Goal: Transaction & Acquisition: Purchase product/service

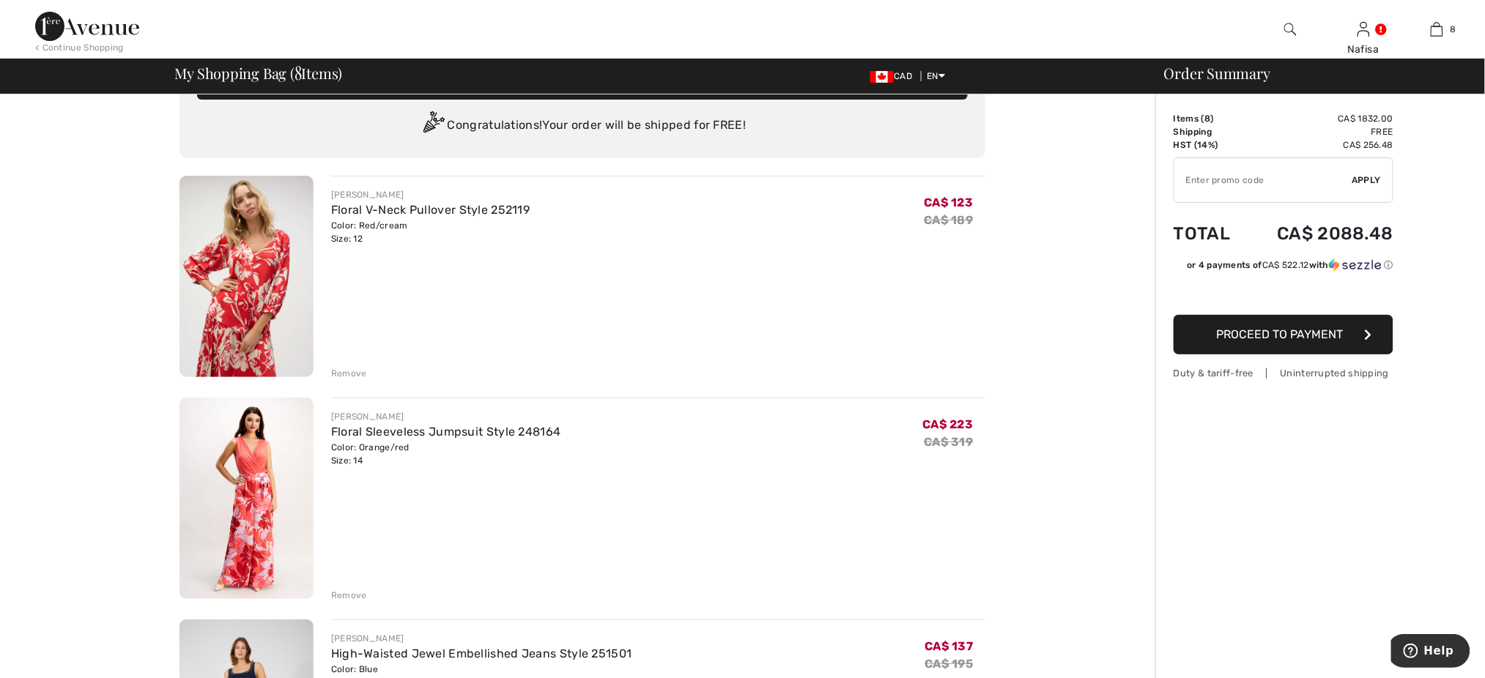
scroll to position [117, 0]
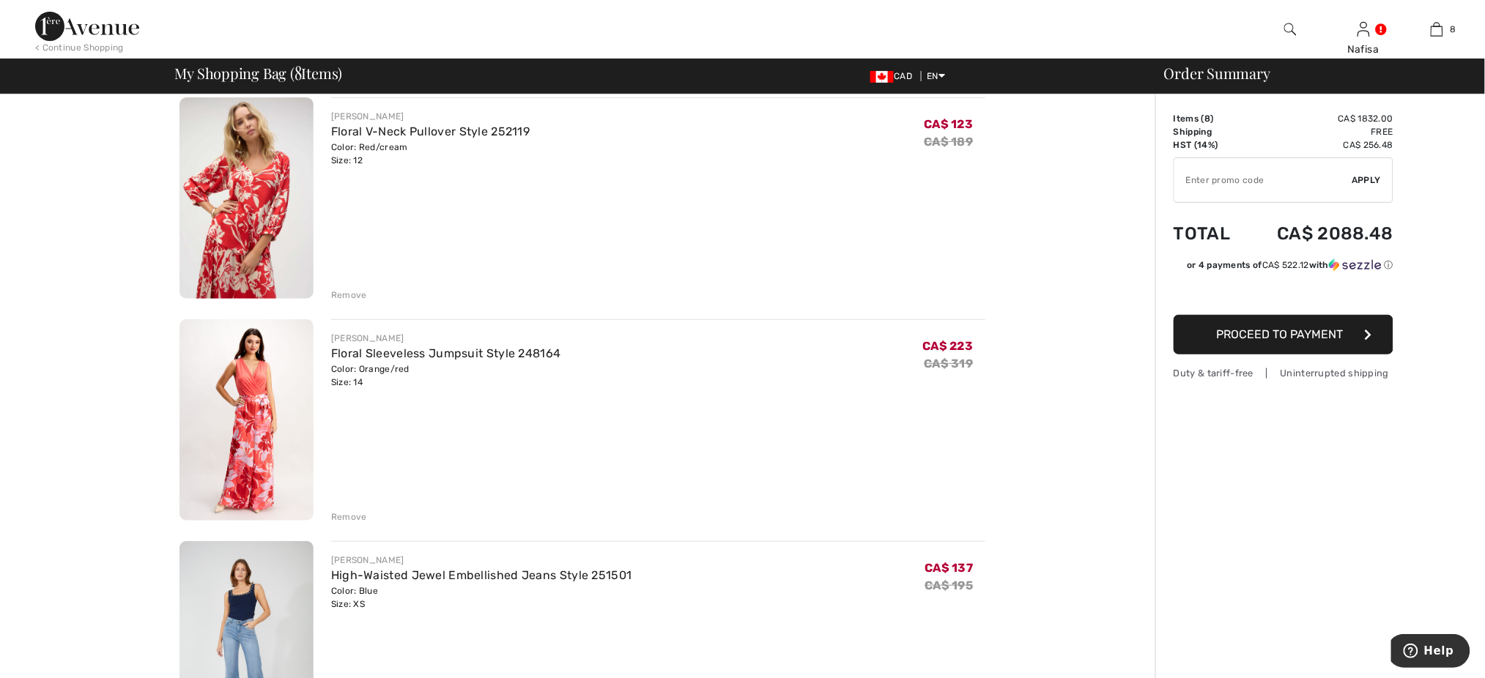
click at [272, 445] on img at bounding box center [246, 419] width 134 height 201
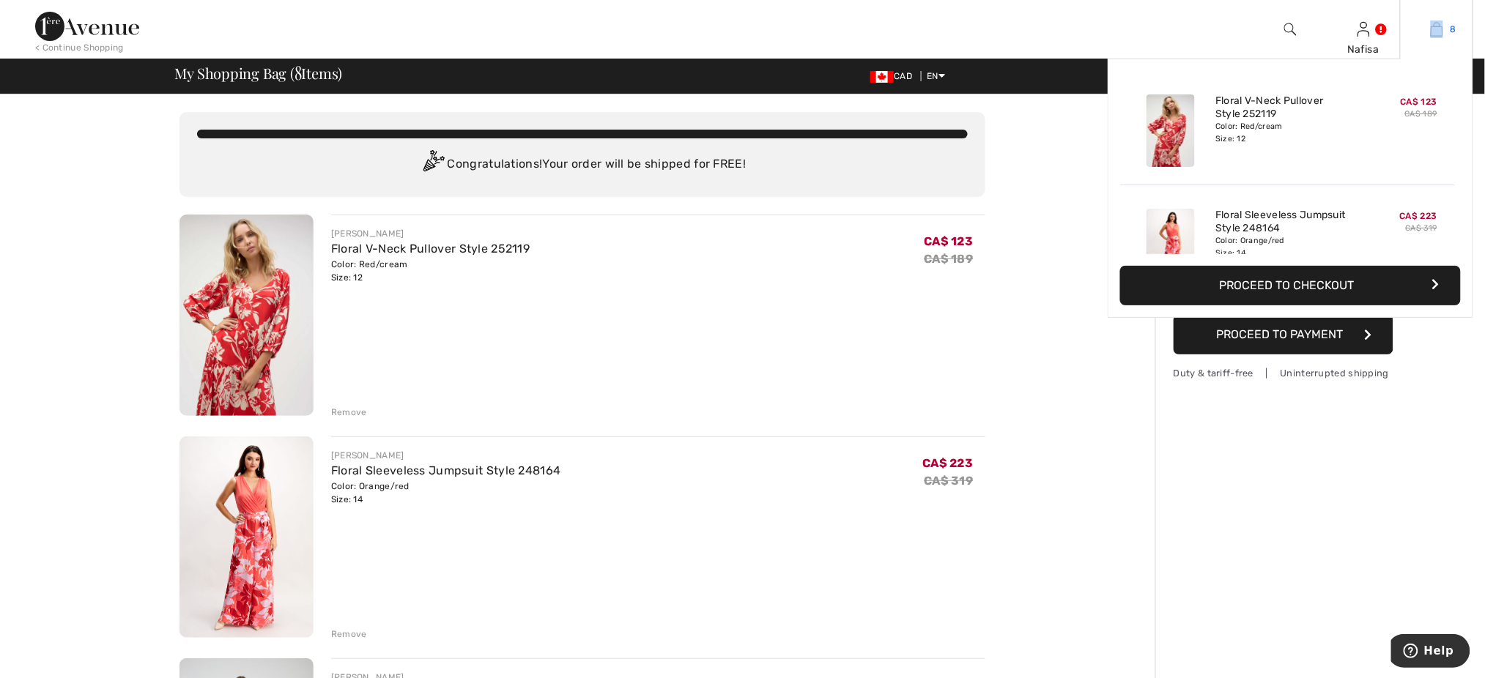
drag, startPoint x: 1434, startPoint y: 18, endPoint x: 1435, endPoint y: 37, distance: 19.1
click at [1435, 37] on div "8 Added to Bag Joseph Ribkoff Floral V-neck Pullover Style 252119 CA$ 123 CA$ 1…" at bounding box center [1436, 29] width 73 height 59
click at [1435, 37] on img at bounding box center [1437, 30] width 12 height 18
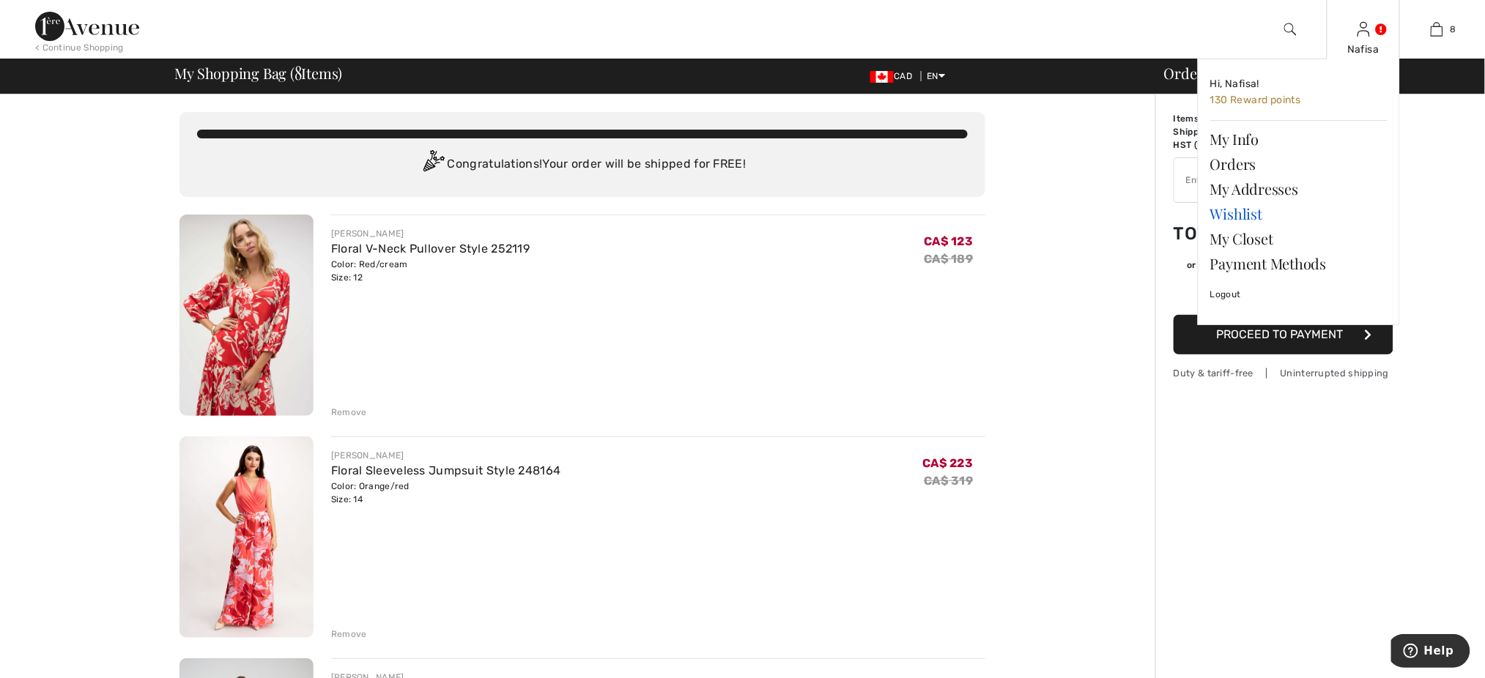
click at [1245, 211] on link "Wishlist" at bounding box center [1298, 213] width 177 height 25
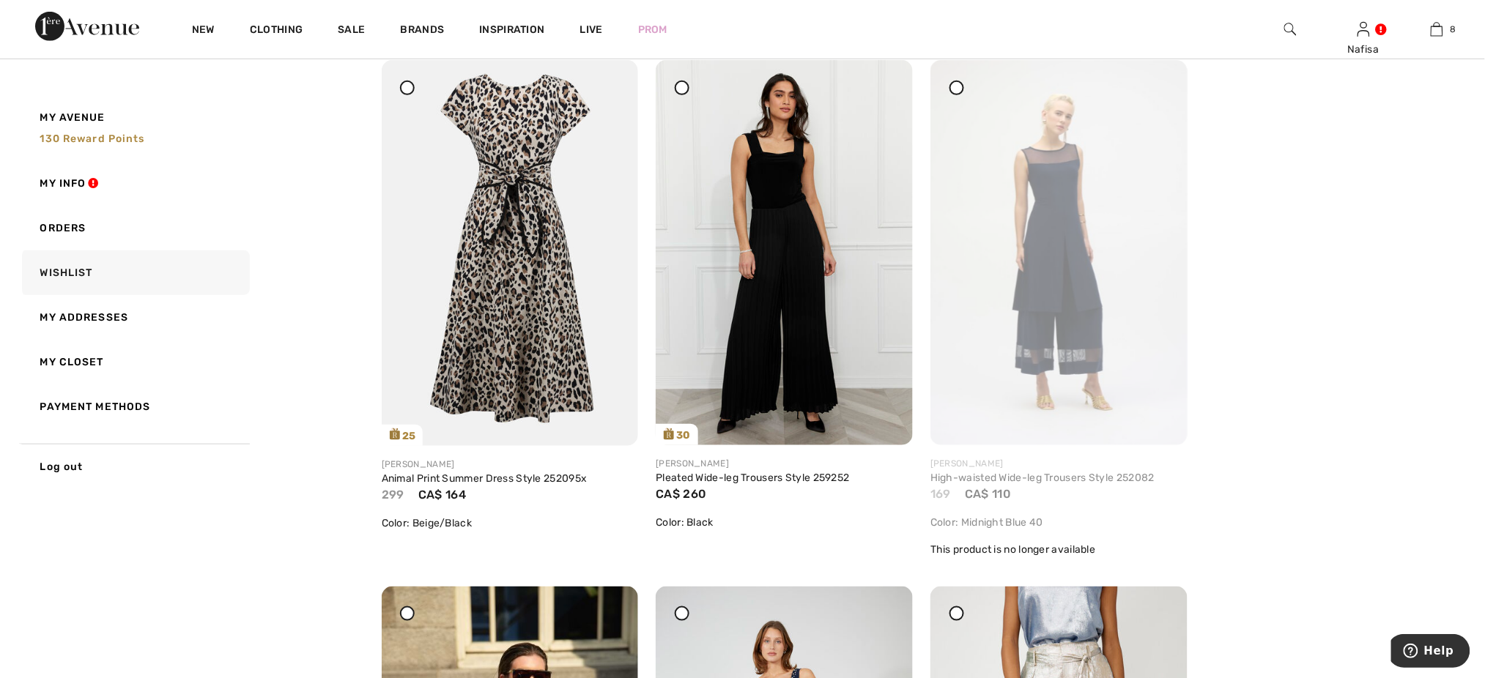
scroll to position [6329, 0]
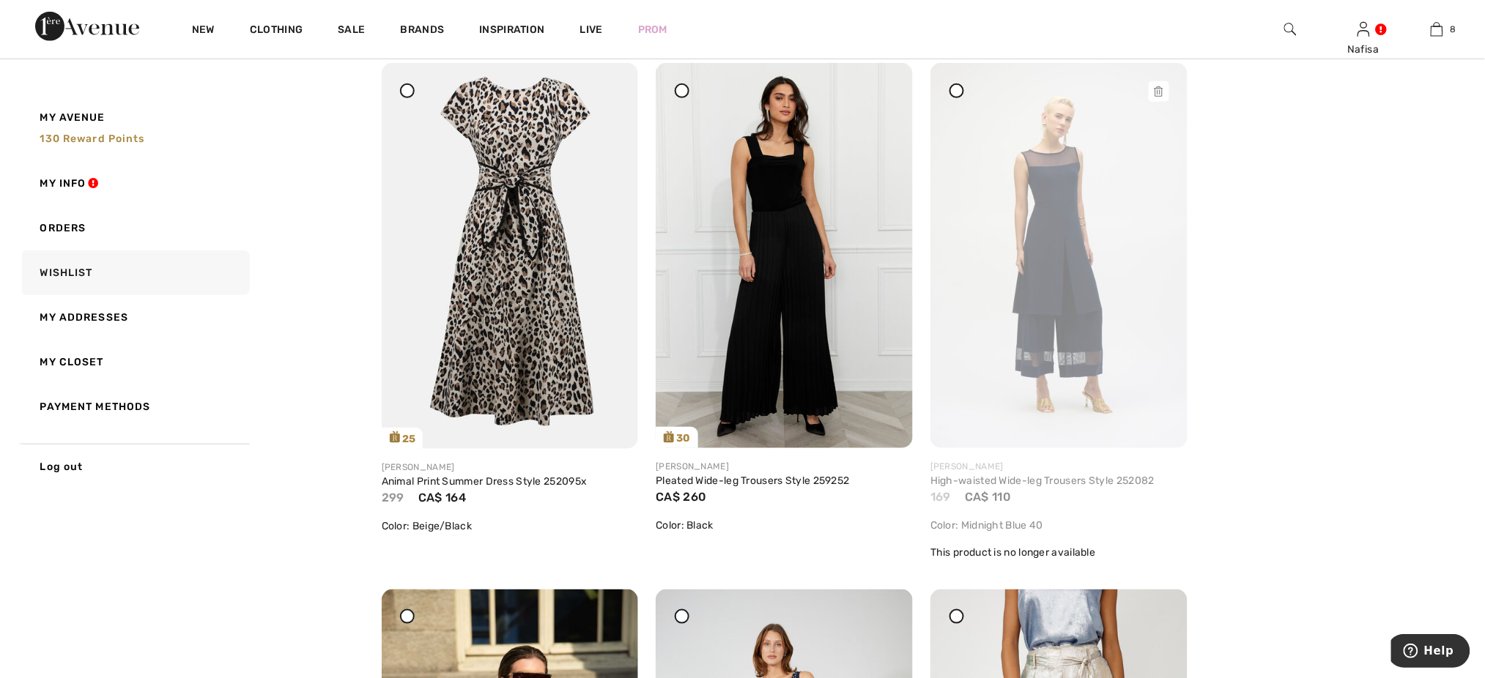
click at [1155, 92] on icon at bounding box center [1159, 91] width 9 height 10
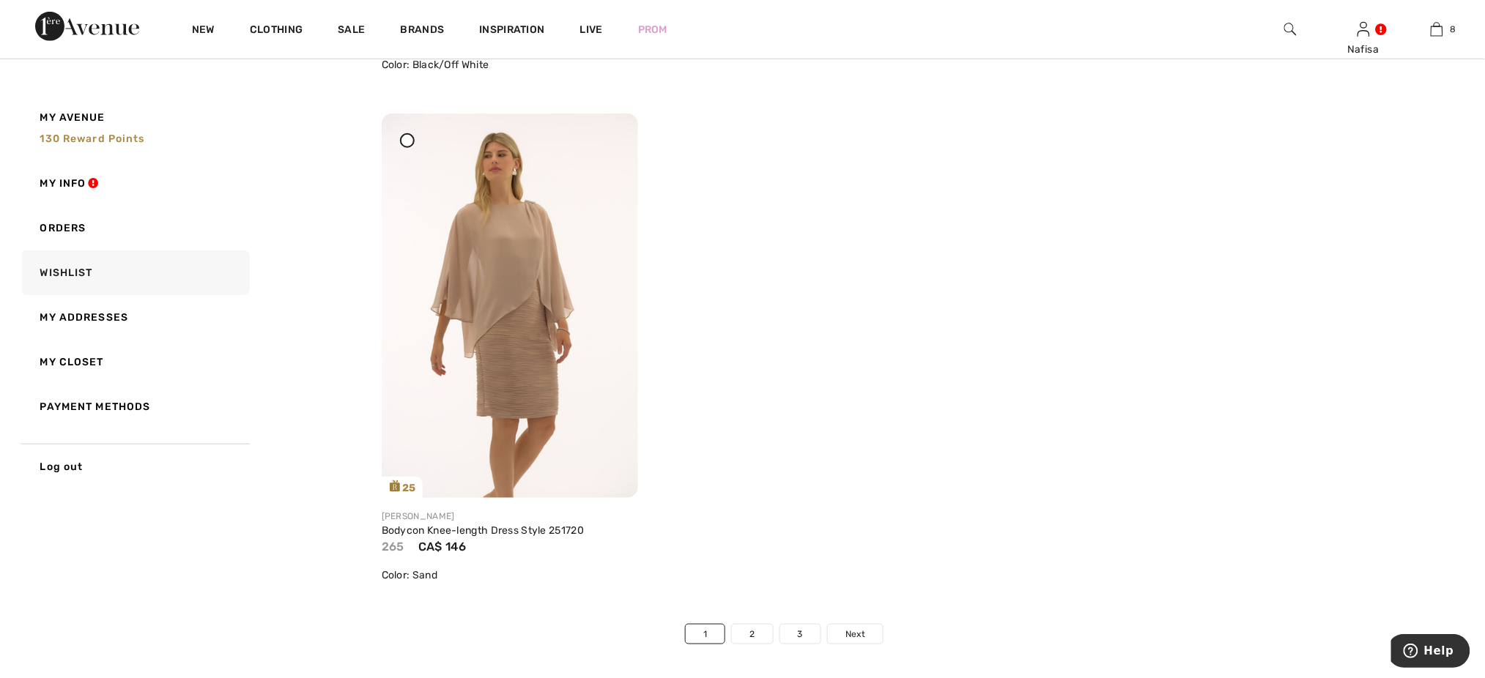
scroll to position [8361, 0]
click at [752, 631] on link "2" at bounding box center [752, 629] width 40 height 19
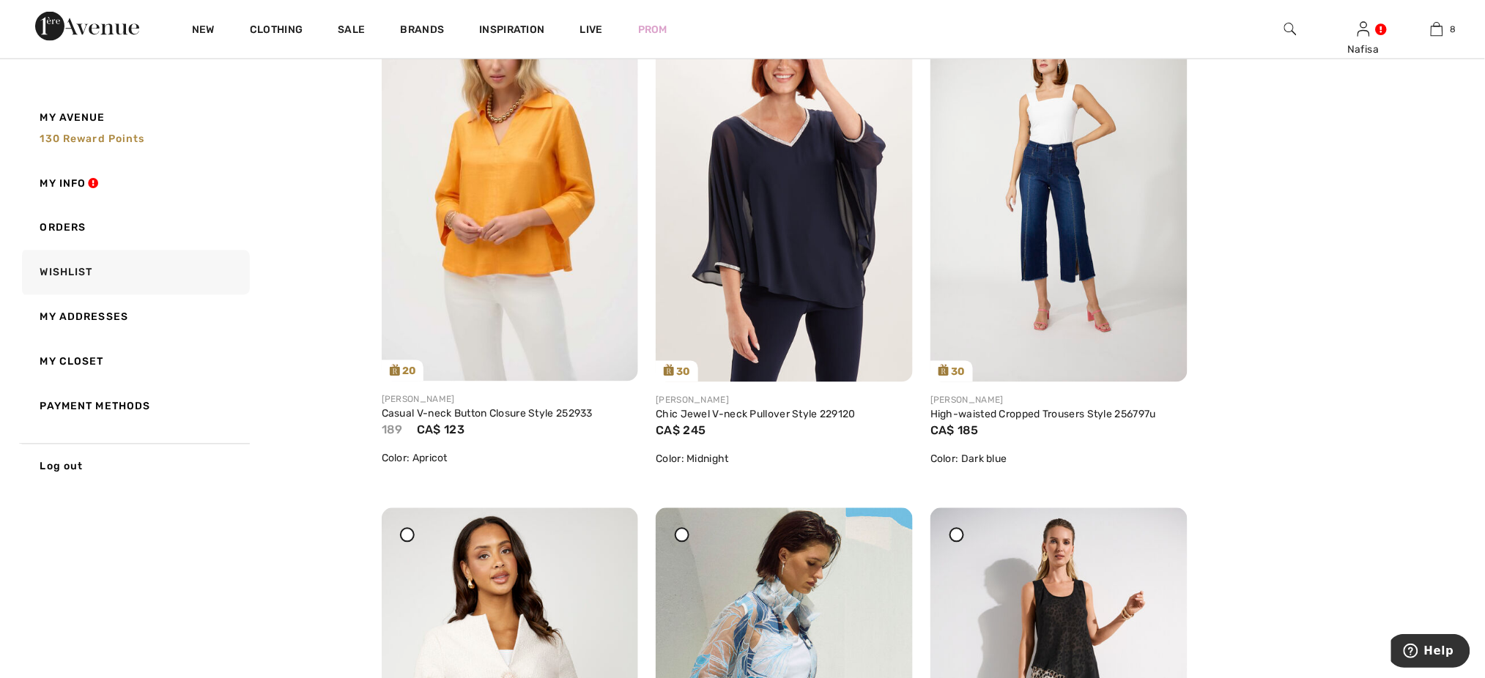
scroll to position [820, 0]
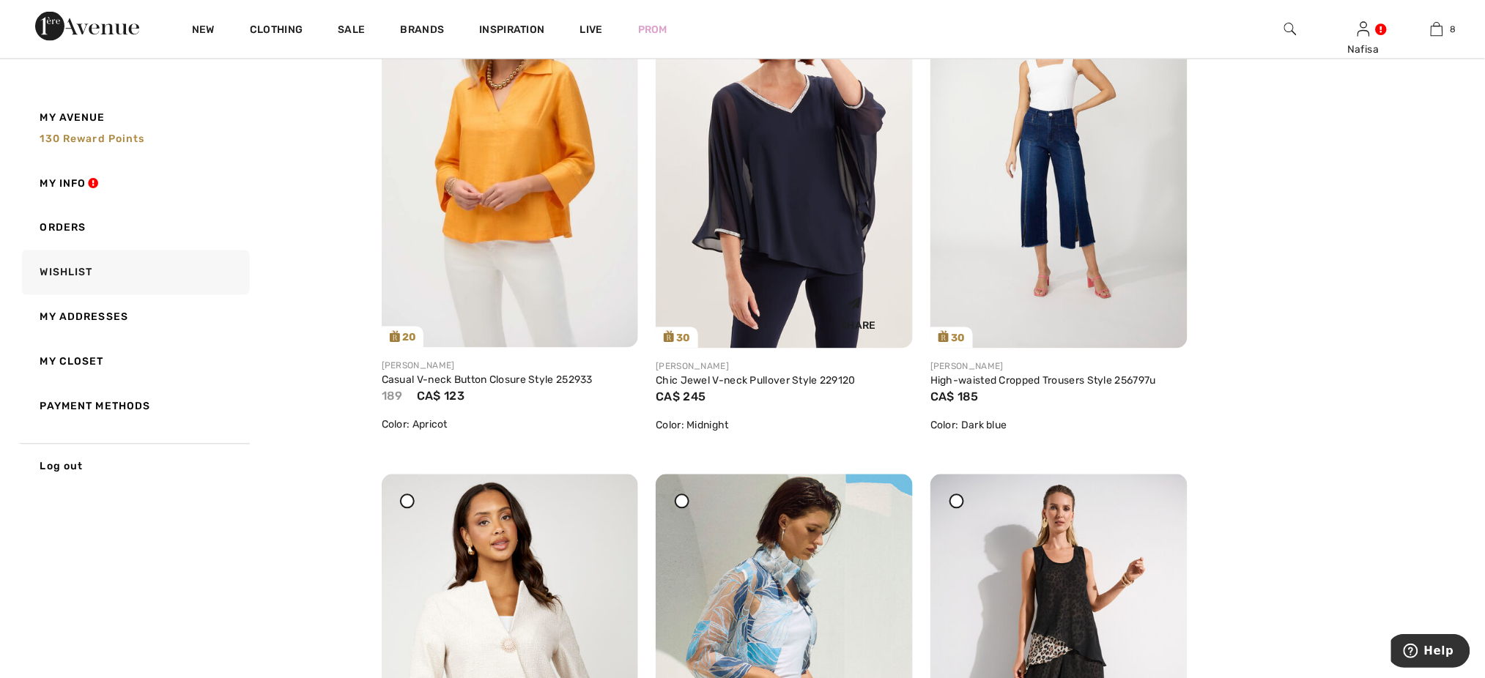
click at [842, 231] on img at bounding box center [784, 155] width 257 height 385
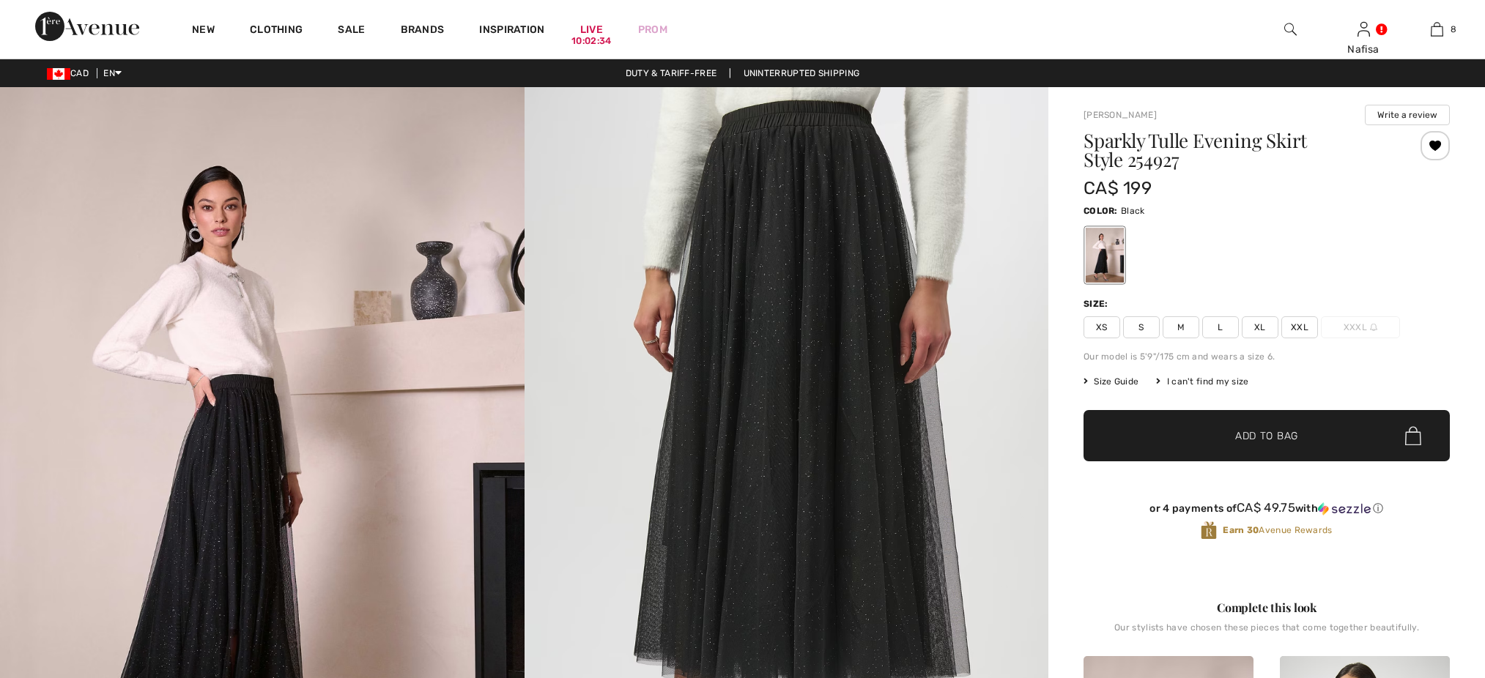
checkbox input "true"
click at [1215, 328] on span "L" at bounding box center [1220, 327] width 37 height 22
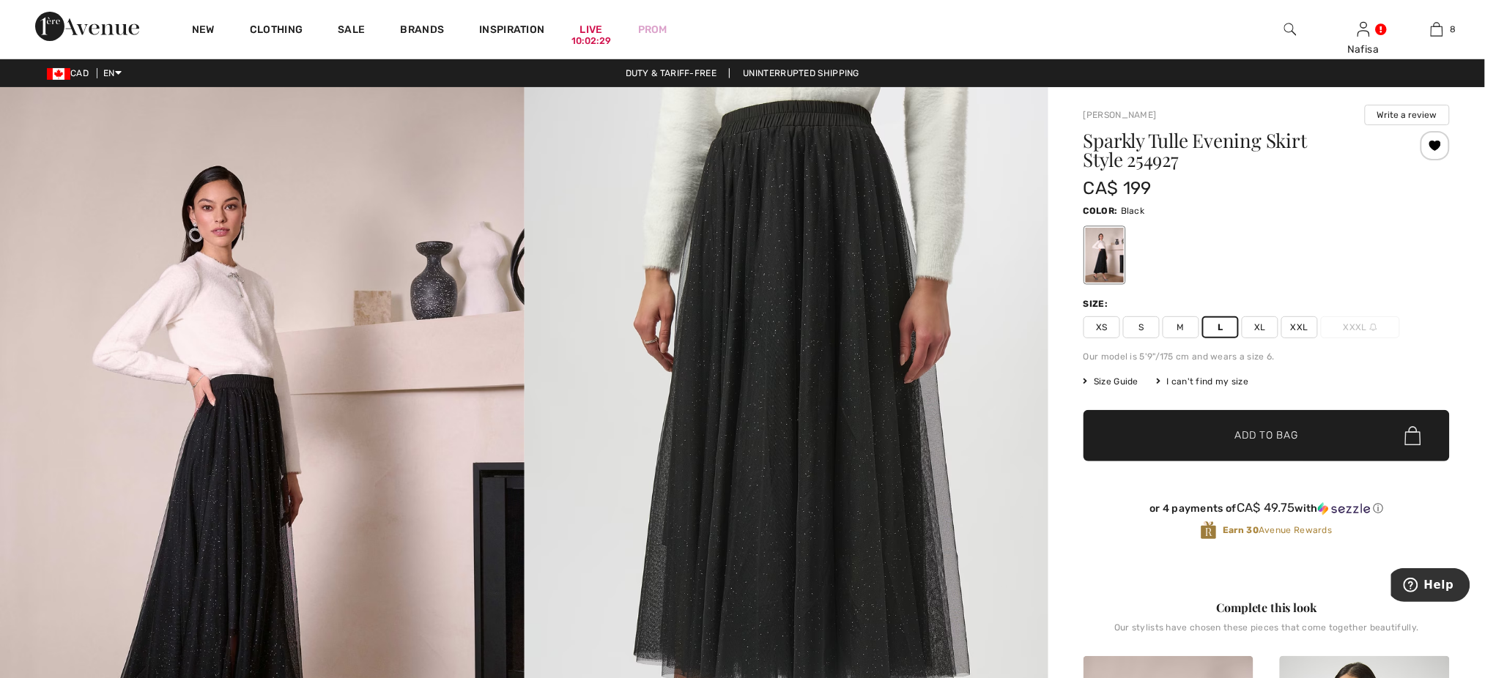
click at [1224, 447] on span "✔ Added to Bag Add to Bag" at bounding box center [1266, 435] width 366 height 51
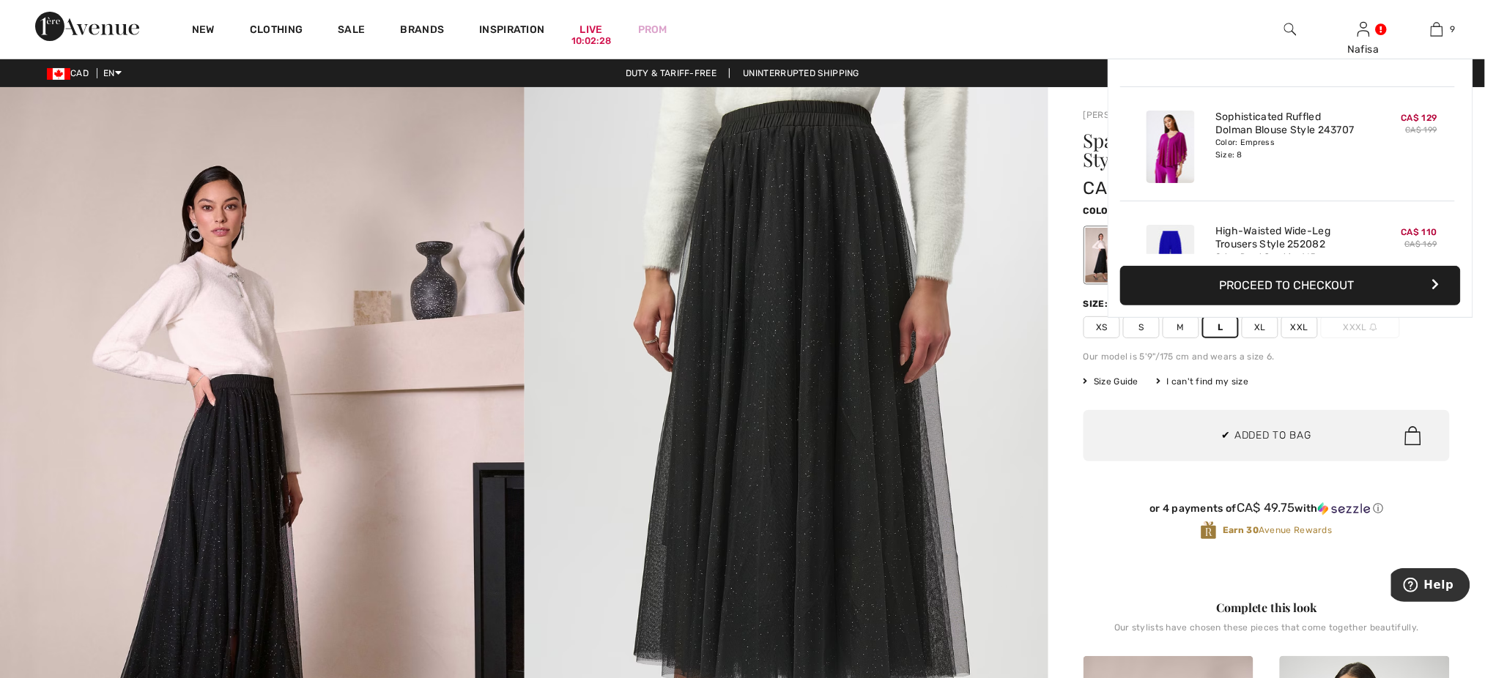
scroll to position [846, 0]
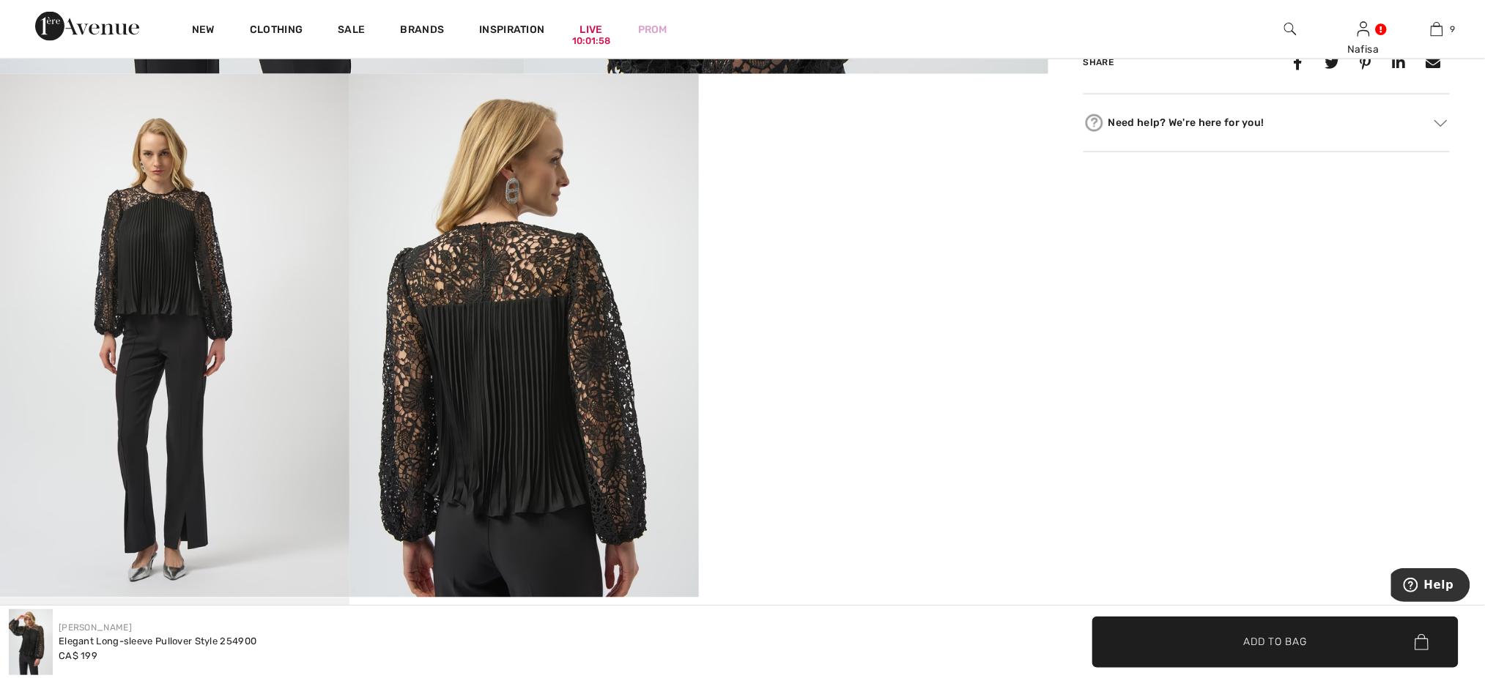
scroll to position [859, 0]
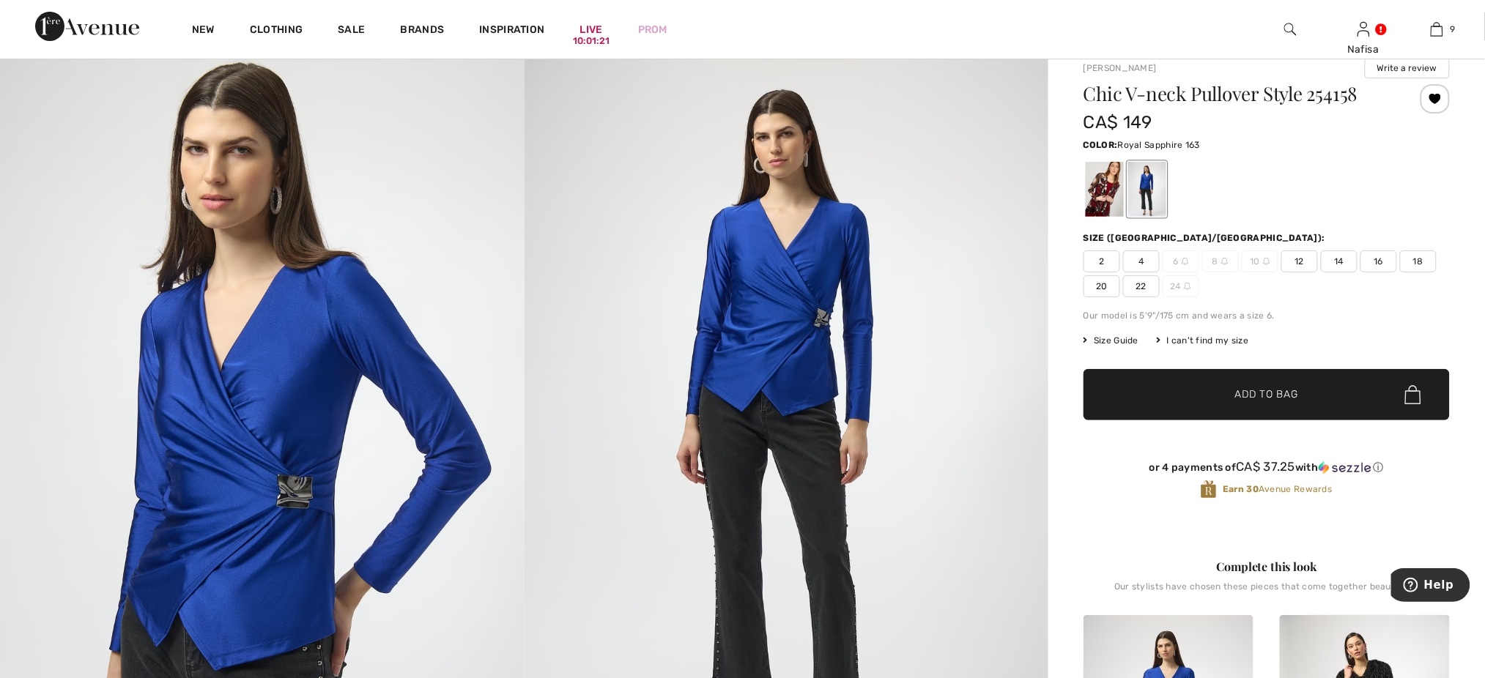
scroll to position [39, 0]
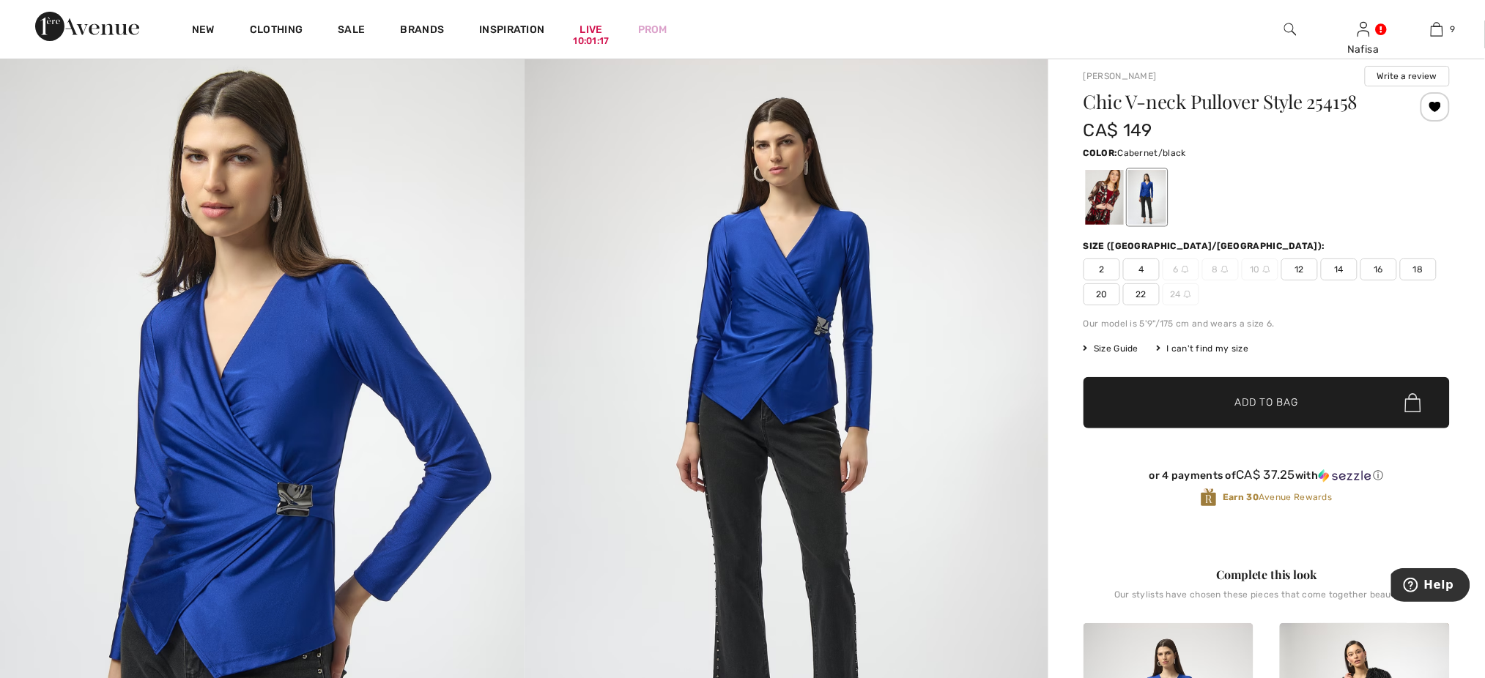
click at [1102, 193] on div at bounding box center [1105, 197] width 38 height 55
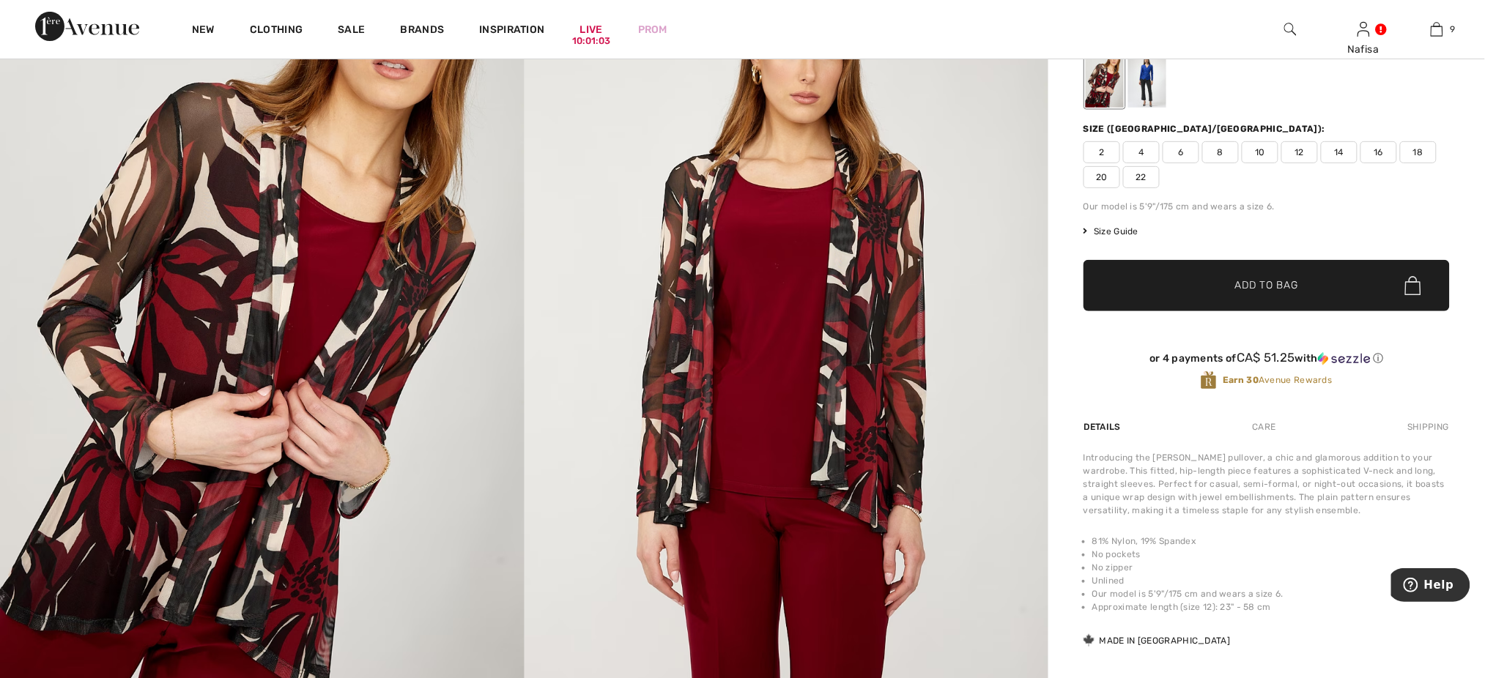
scroll to position [0, 0]
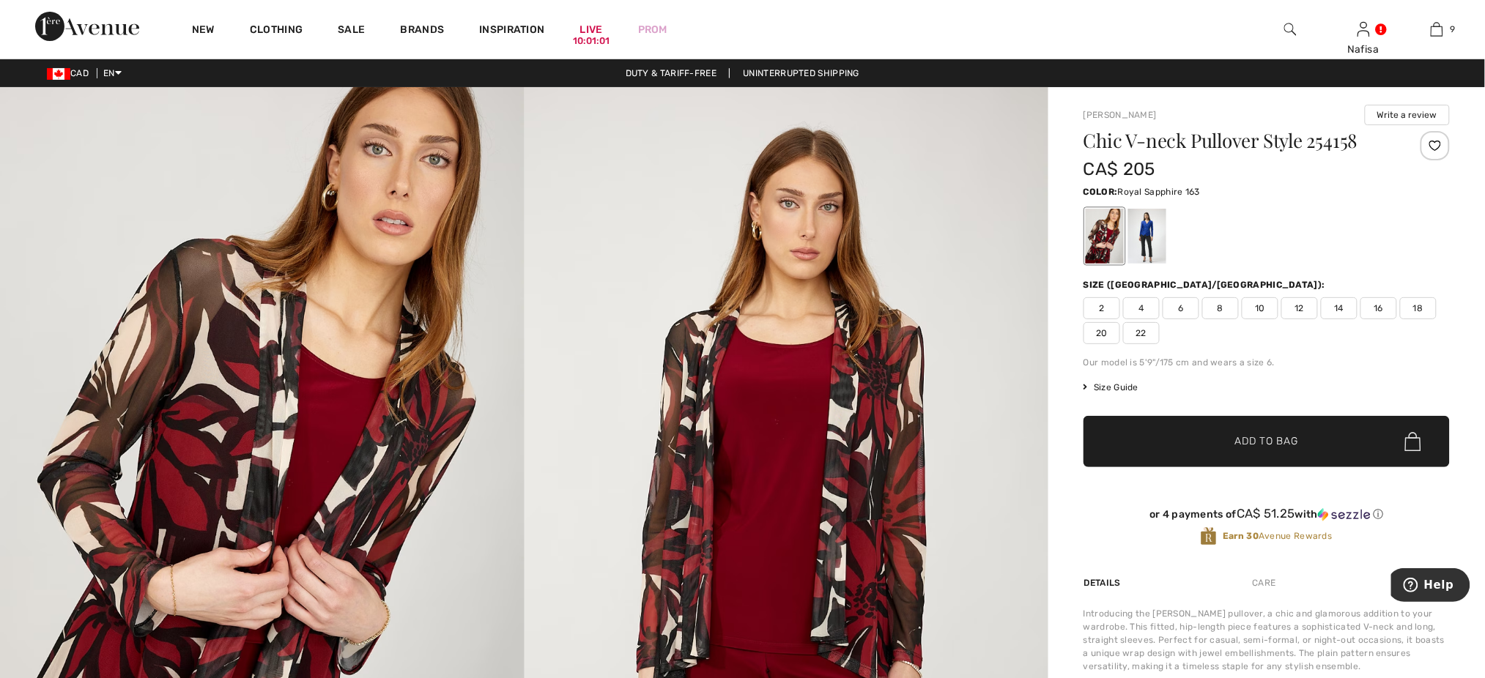
click at [1152, 223] on div at bounding box center [1147, 236] width 38 height 55
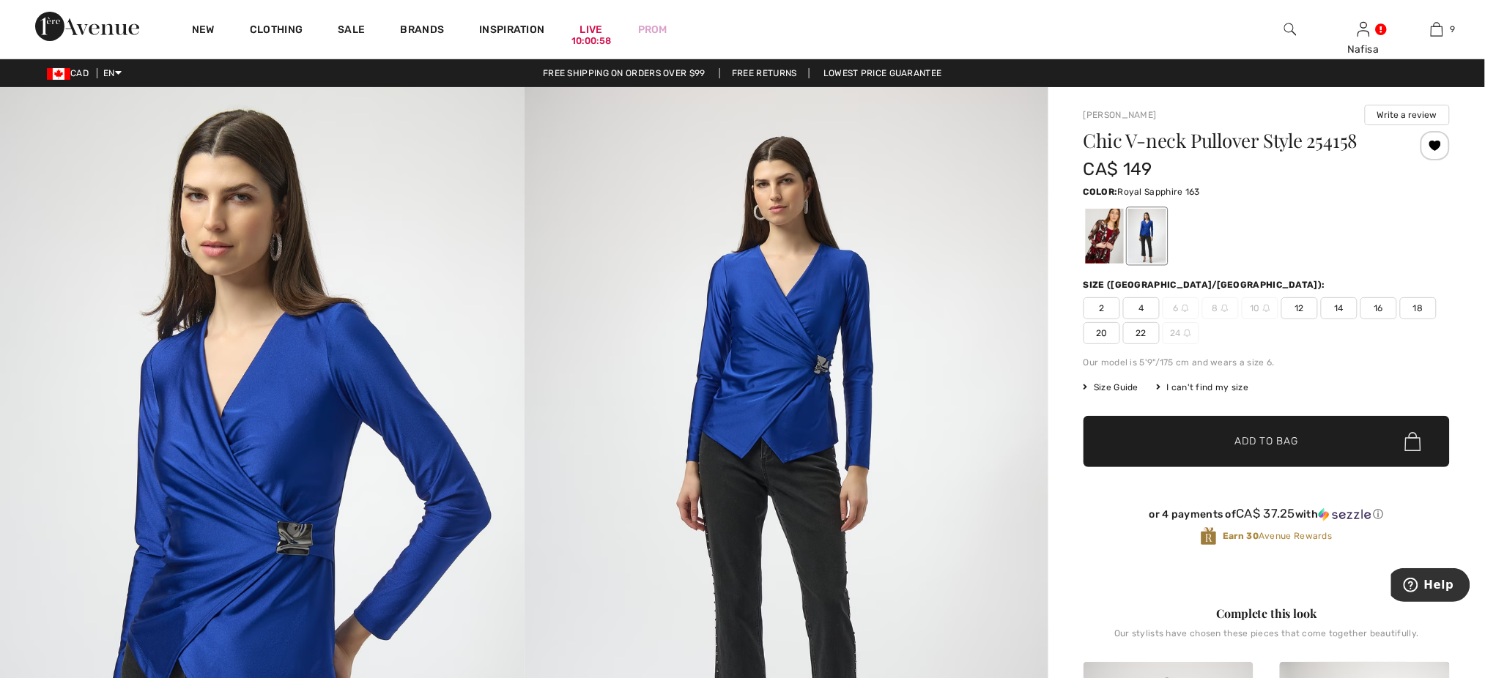
click at [1305, 314] on span "12" at bounding box center [1299, 308] width 37 height 22
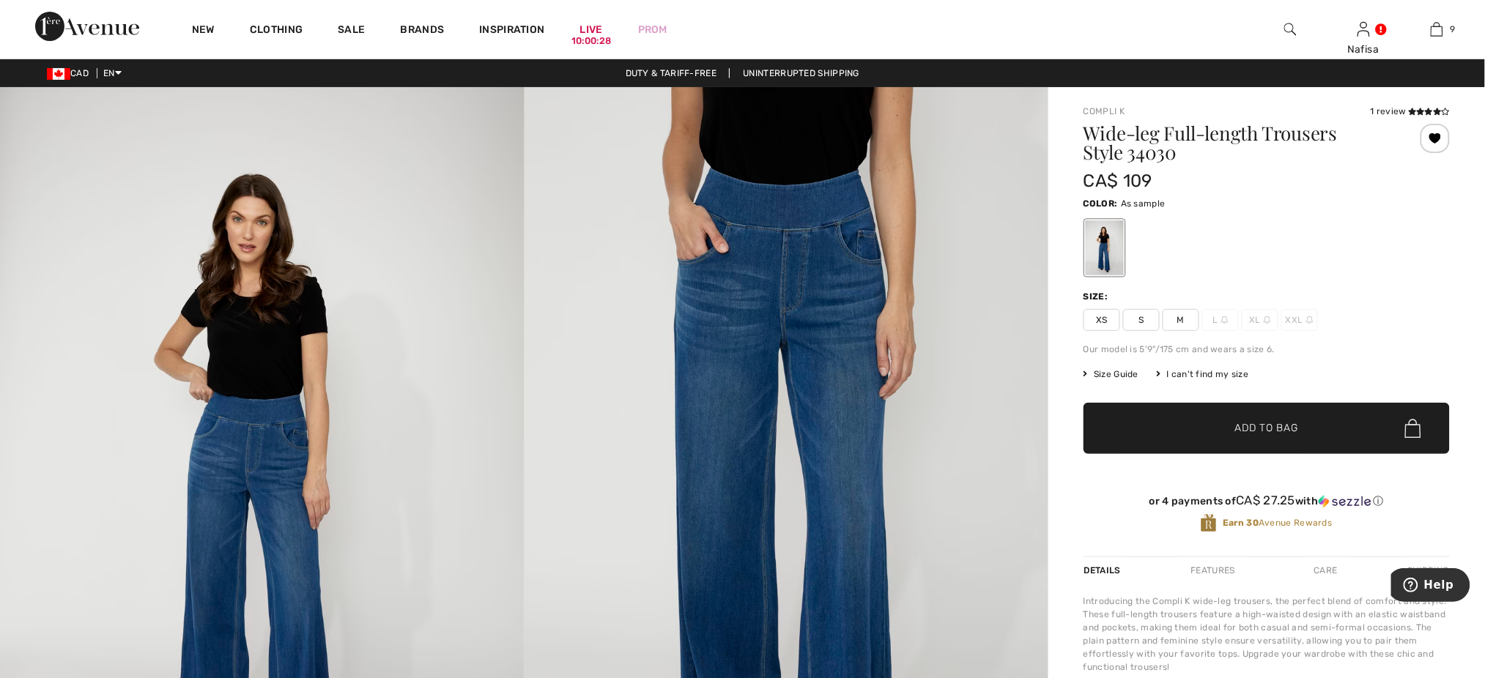
click at [1402, 235] on div at bounding box center [1266, 248] width 366 height 61
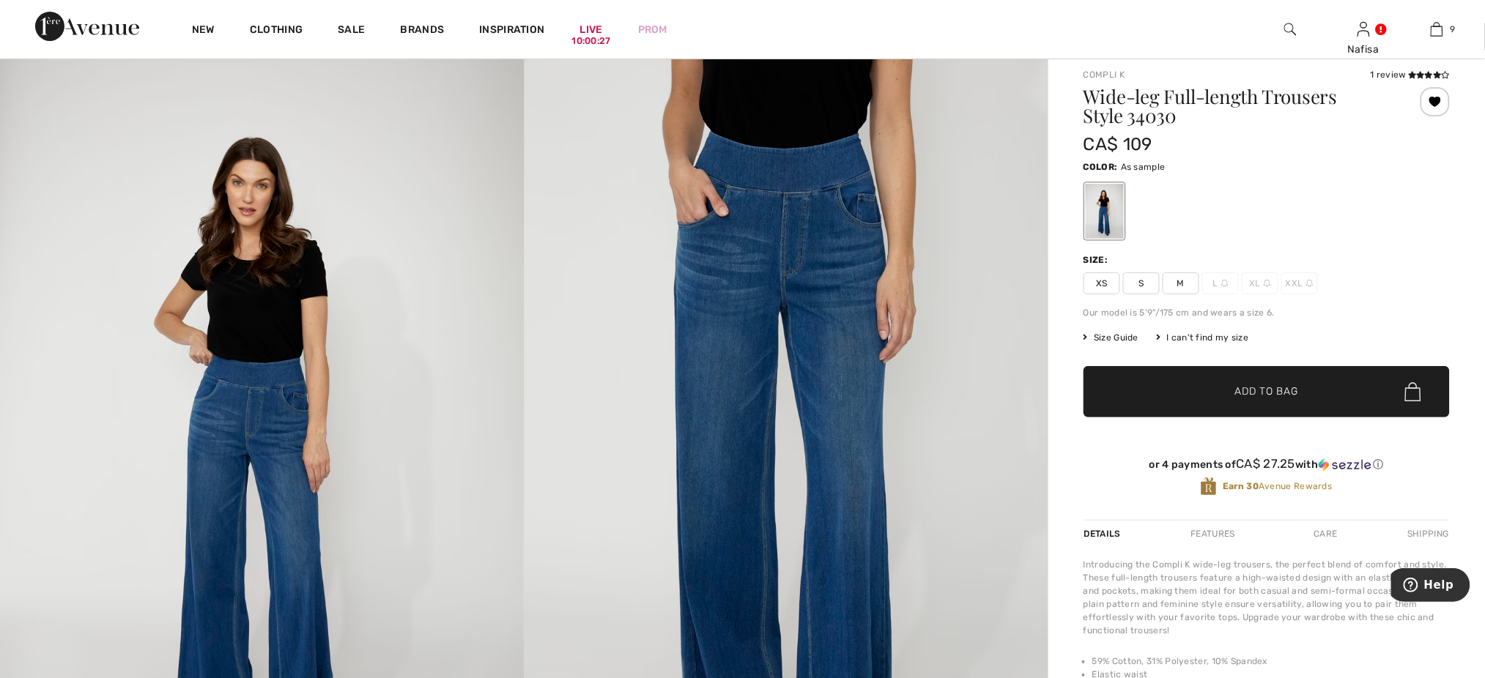
scroll to position [39, 0]
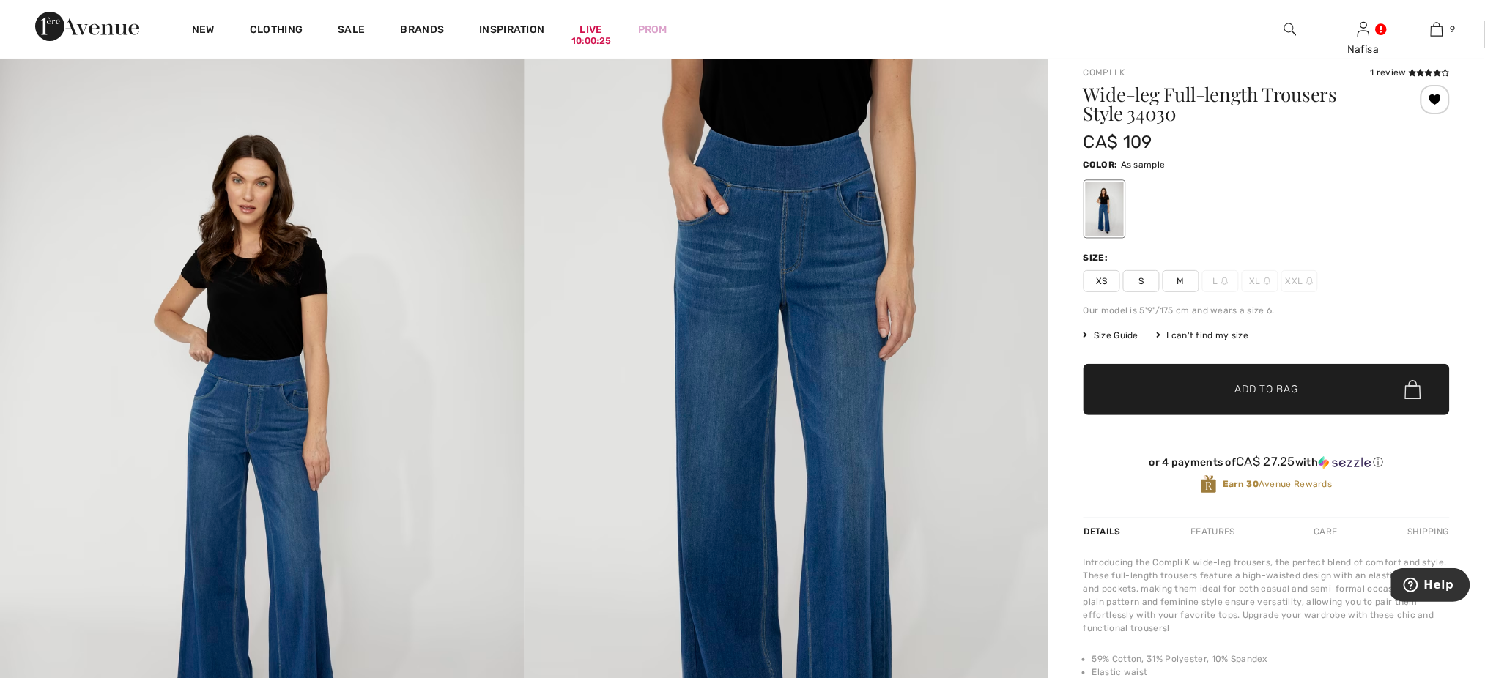
click at [1187, 275] on span "M" at bounding box center [1181, 281] width 37 height 22
click at [1220, 279] on span "L" at bounding box center [1220, 281] width 37 height 22
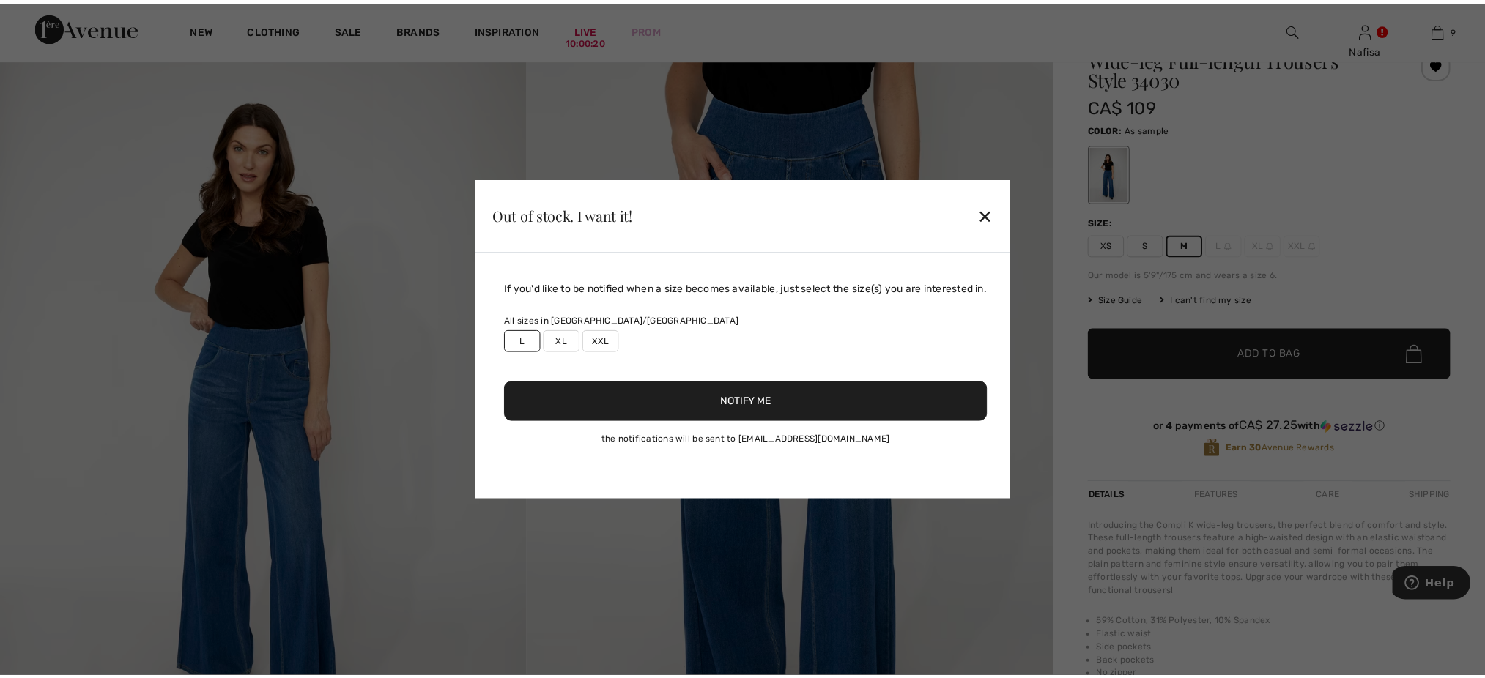
scroll to position [78, 0]
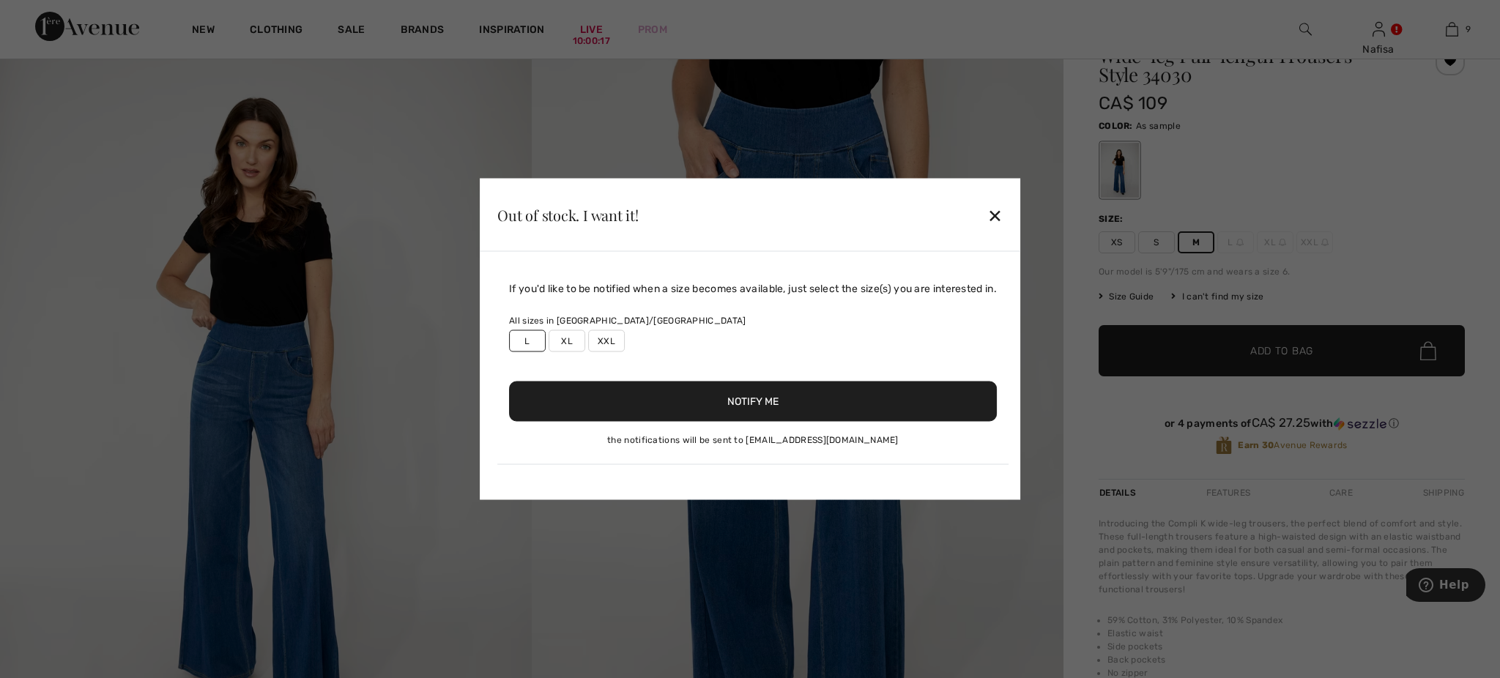
click at [748, 399] on button "Notify Me" at bounding box center [753, 402] width 488 height 40
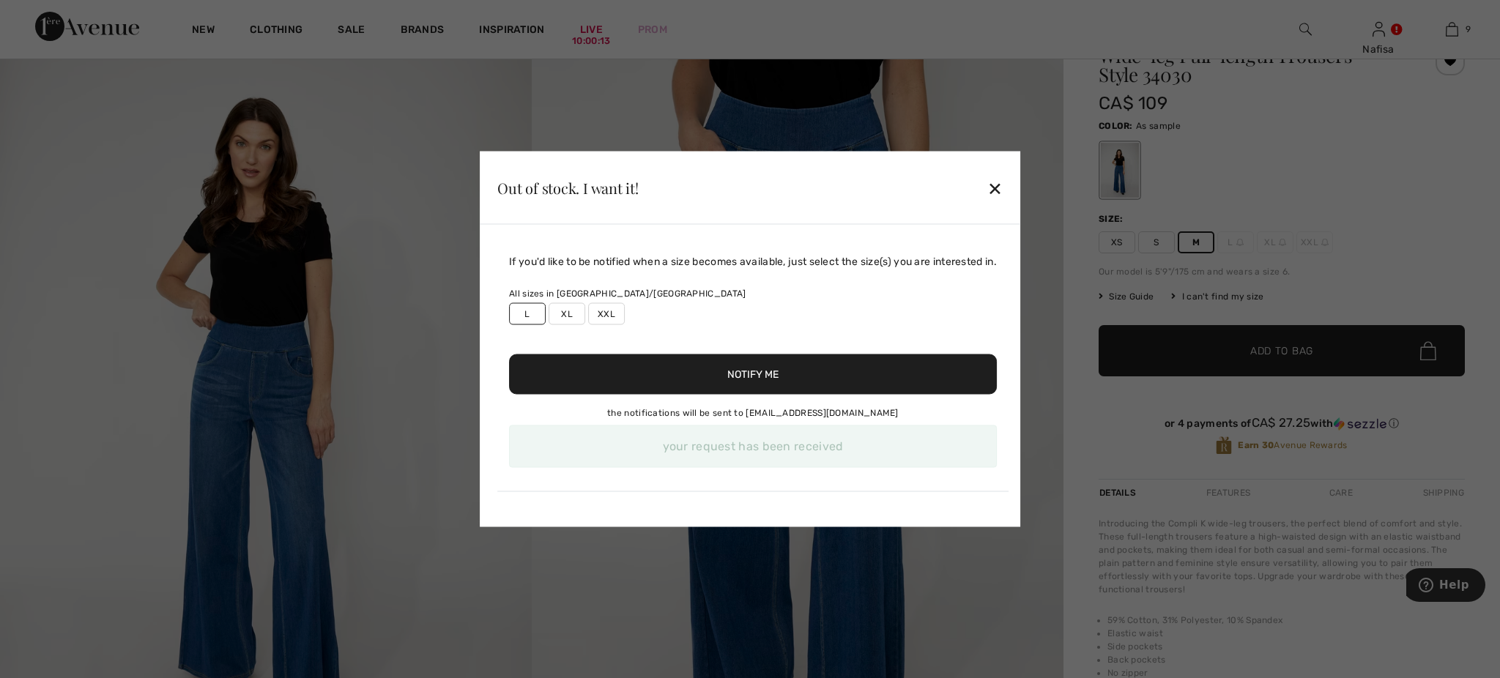
click at [1003, 193] on div "✕" at bounding box center [994, 187] width 15 height 31
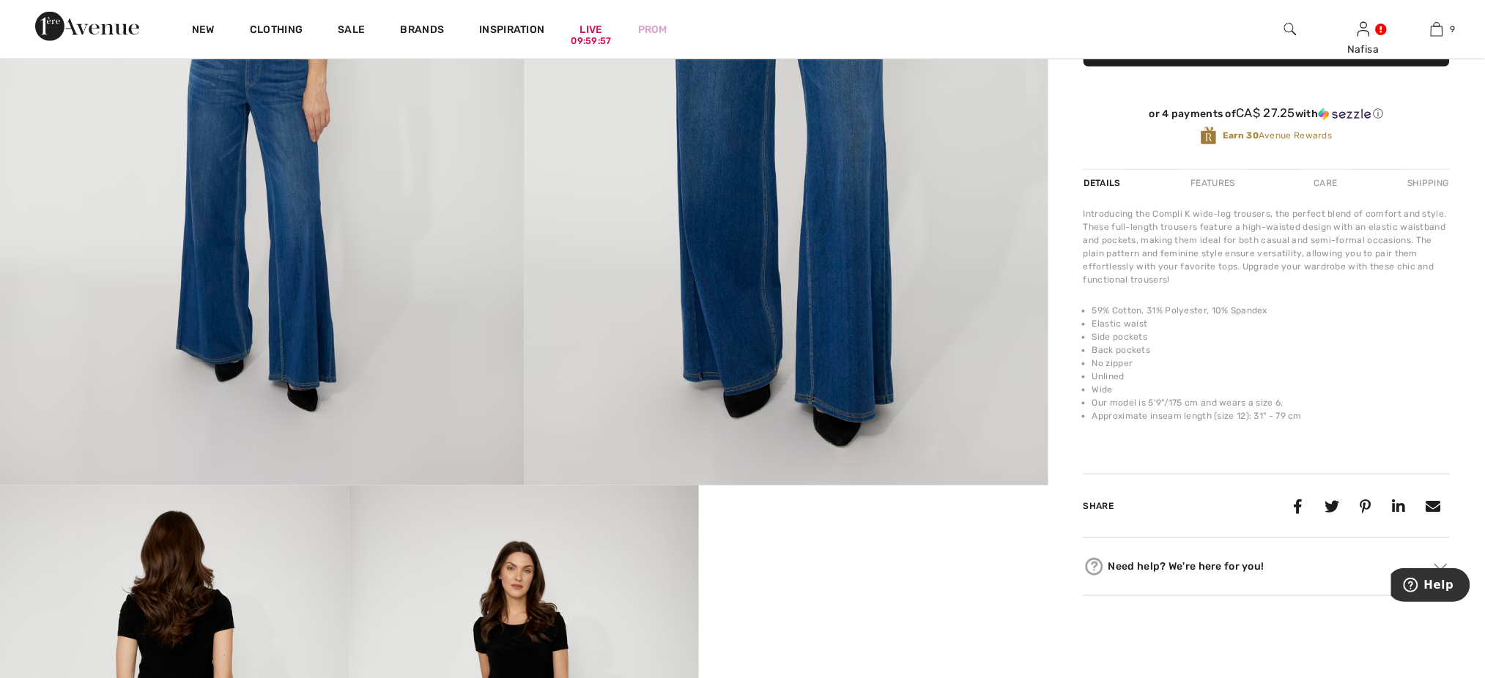
scroll to position [390, 0]
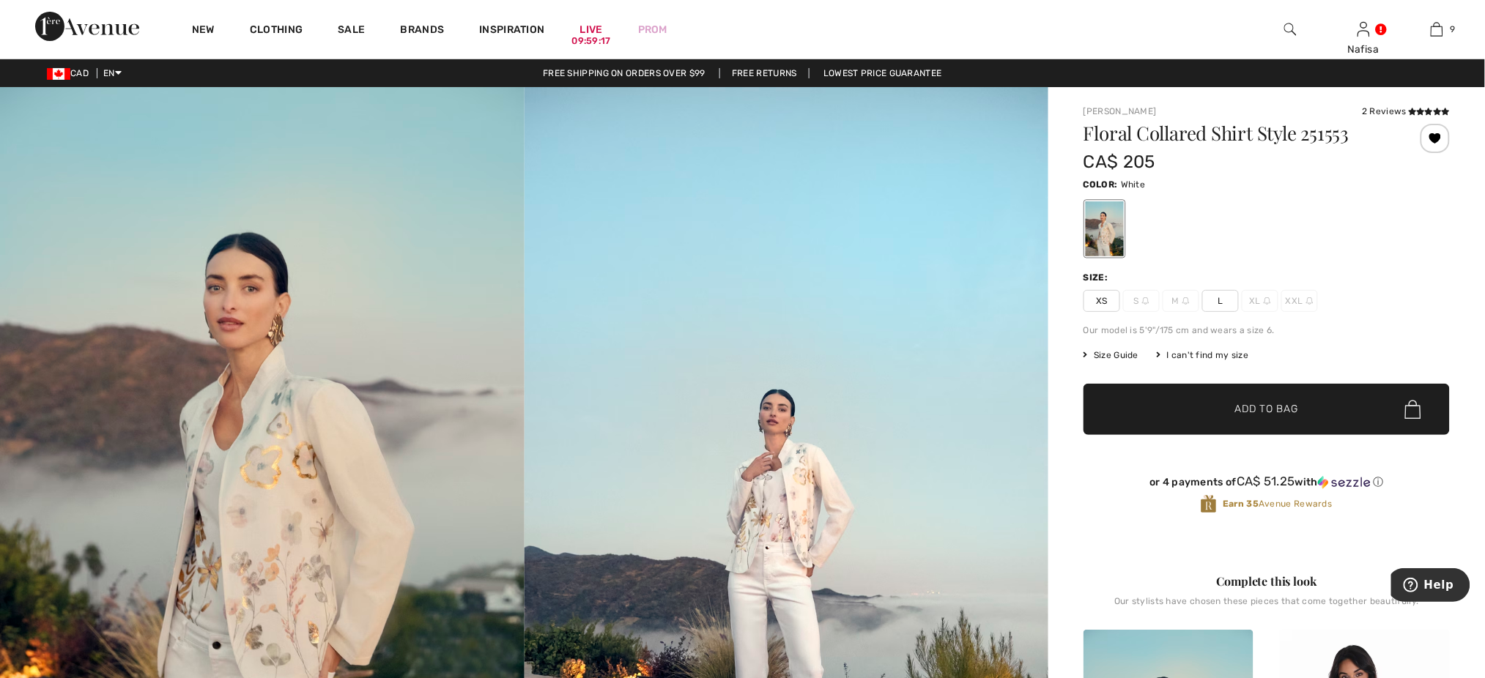
click at [1220, 302] on span "L" at bounding box center [1220, 301] width 37 height 22
click at [1089, 300] on span "XS" at bounding box center [1101, 301] width 37 height 22
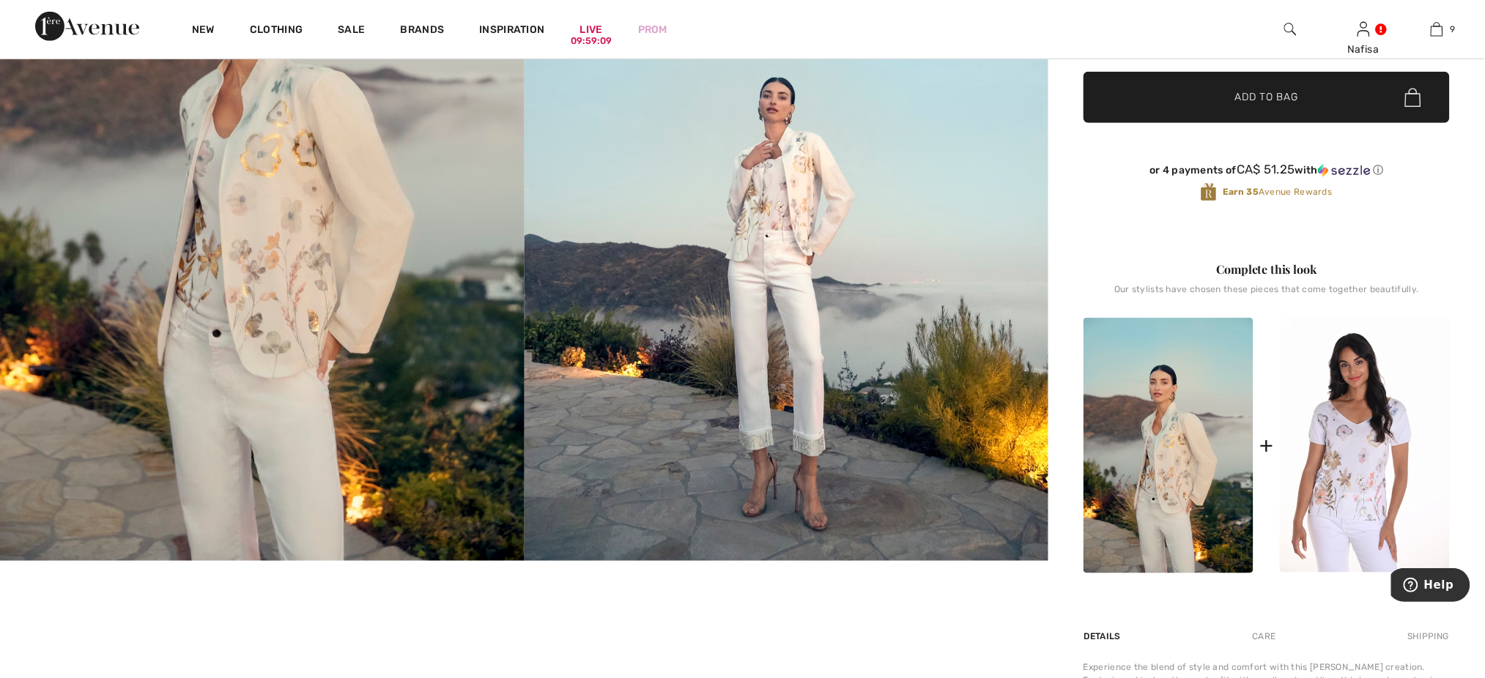
scroll to position [273, 0]
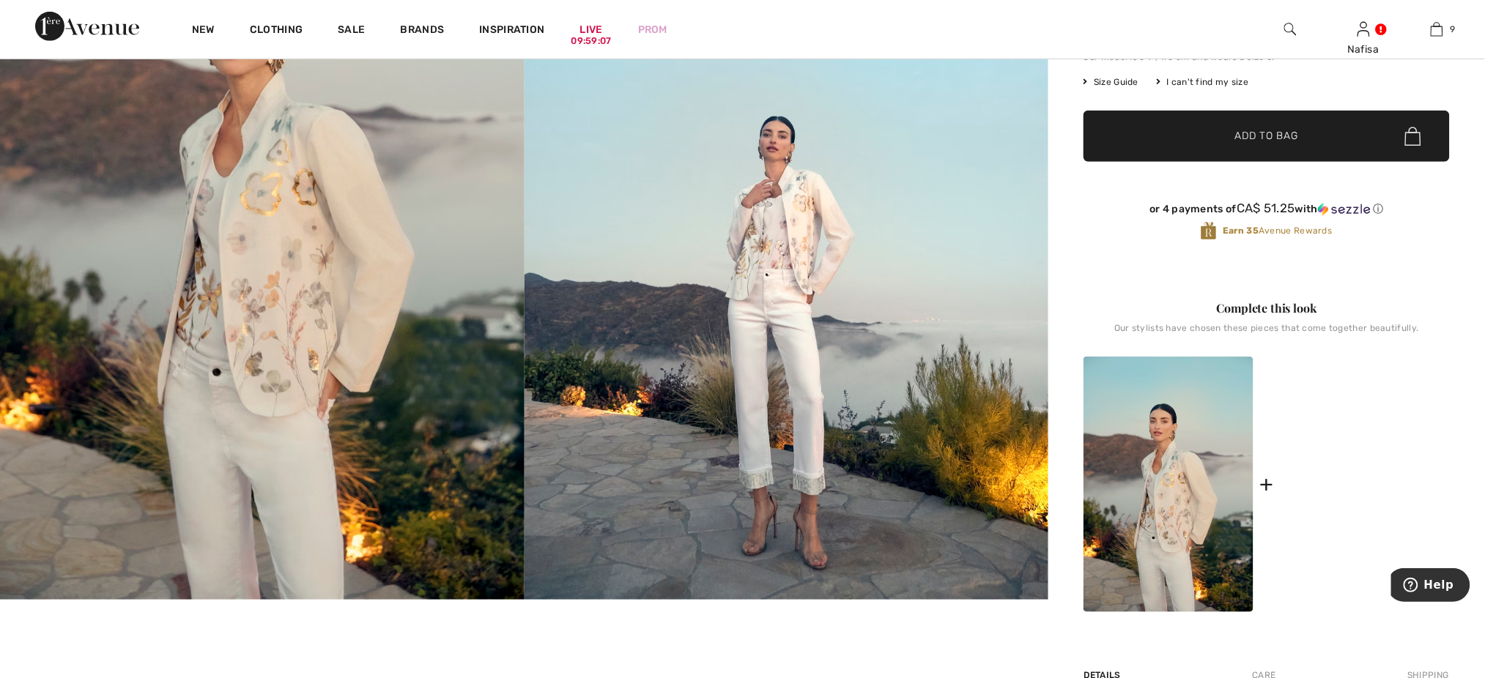
click at [1352, 492] on img at bounding box center [1365, 484] width 170 height 255
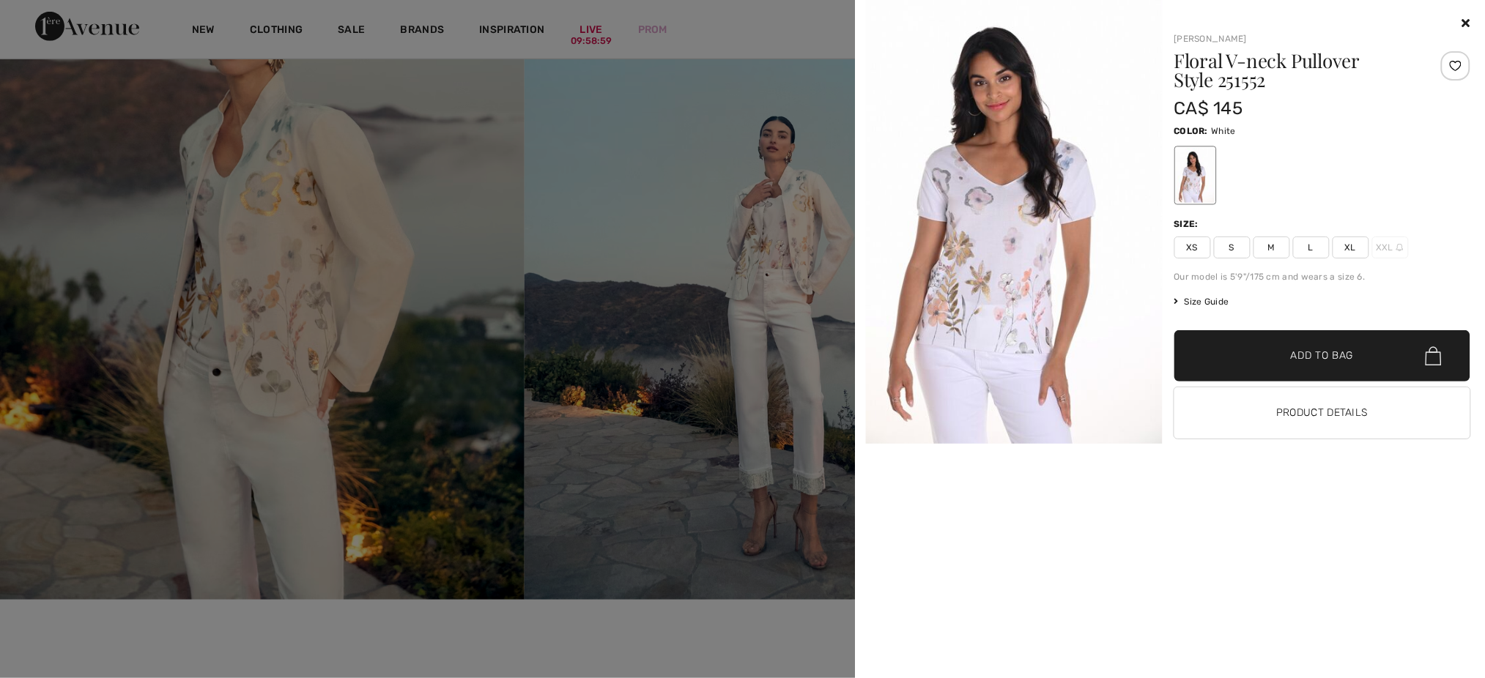
click at [1267, 245] on span "M" at bounding box center [1271, 248] width 37 height 22
click at [1459, 66] on div at bounding box center [1455, 65] width 29 height 29
click at [1466, 23] on icon at bounding box center [1466, 23] width 8 height 12
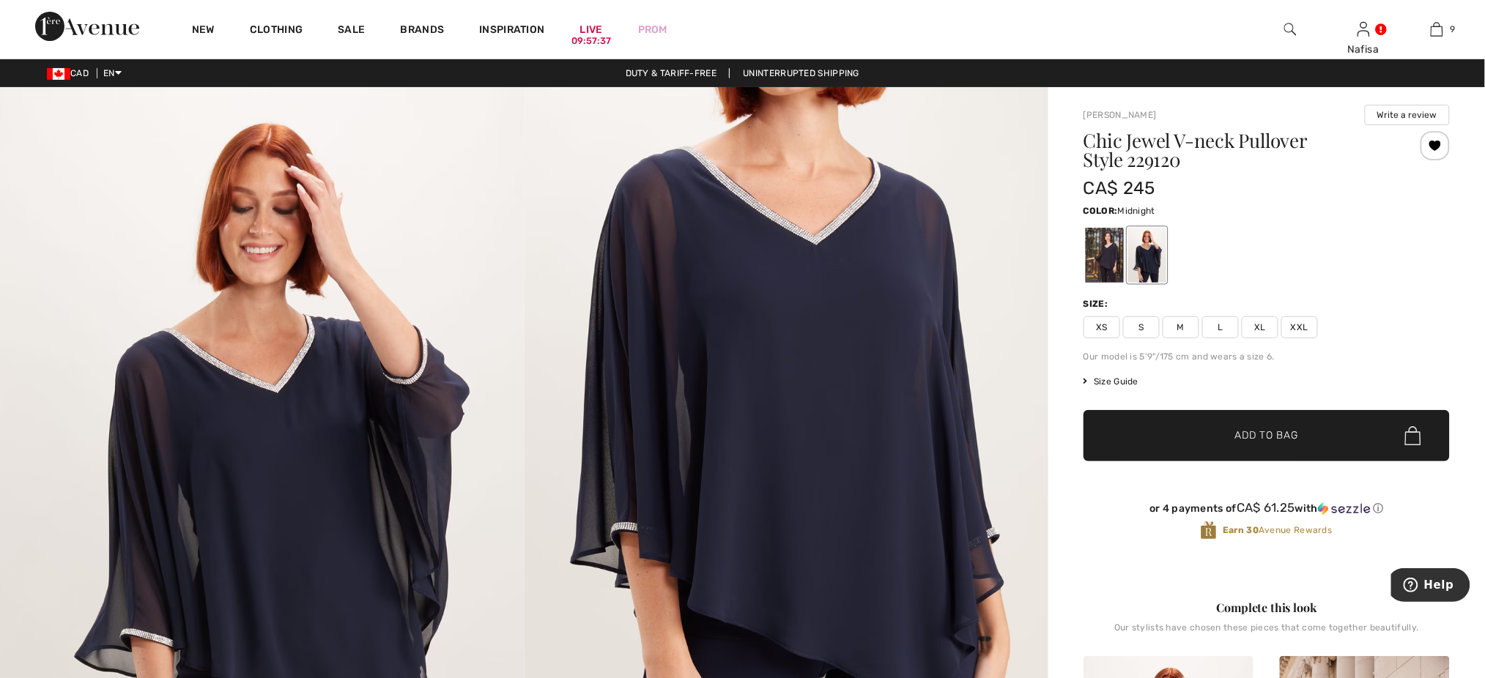
drag, startPoint x: 0, startPoint y: 0, endPoint x: 1155, endPoint y: 256, distance: 1182.5
click at [1155, 256] on div at bounding box center [1147, 255] width 38 height 55
click at [1100, 250] on div at bounding box center [1105, 255] width 38 height 55
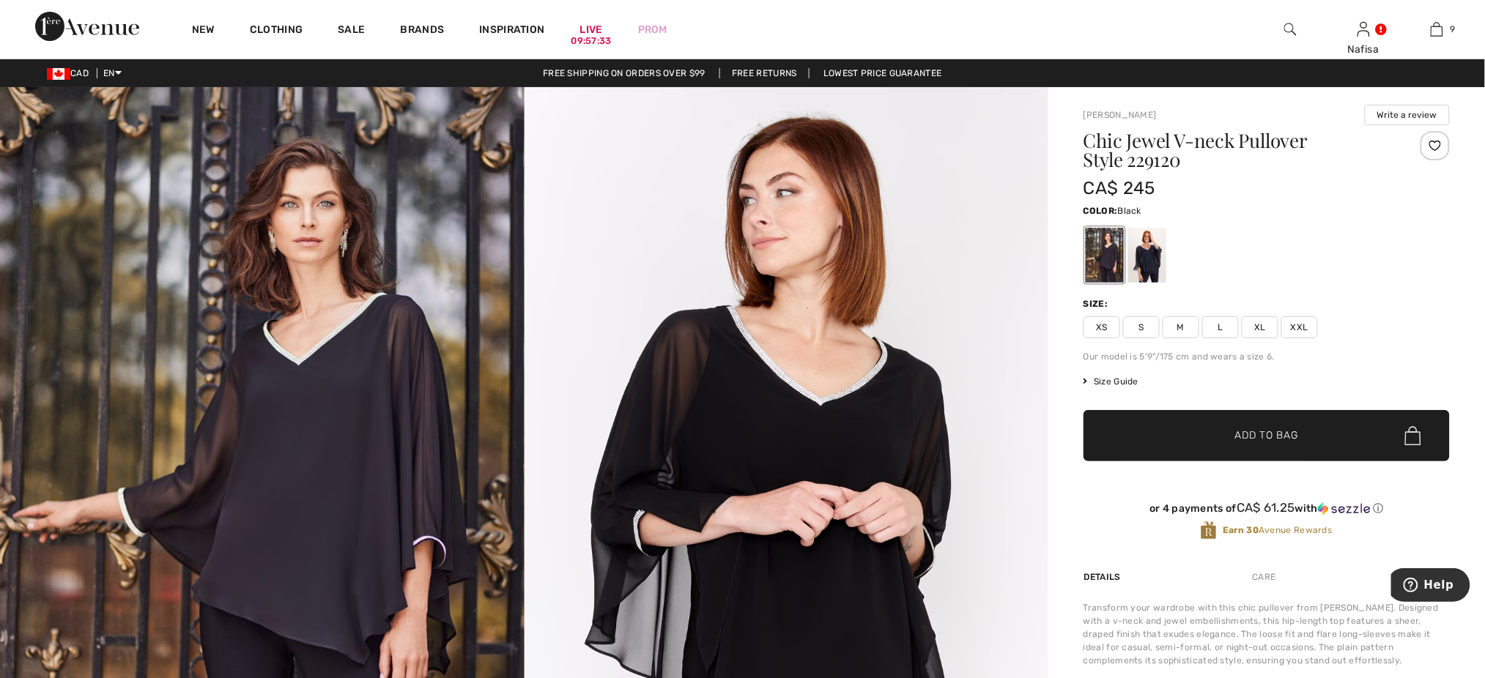
click at [1176, 331] on span "M" at bounding box center [1181, 327] width 37 height 22
click at [1236, 431] on span "Add to Bag" at bounding box center [1266, 436] width 63 height 15
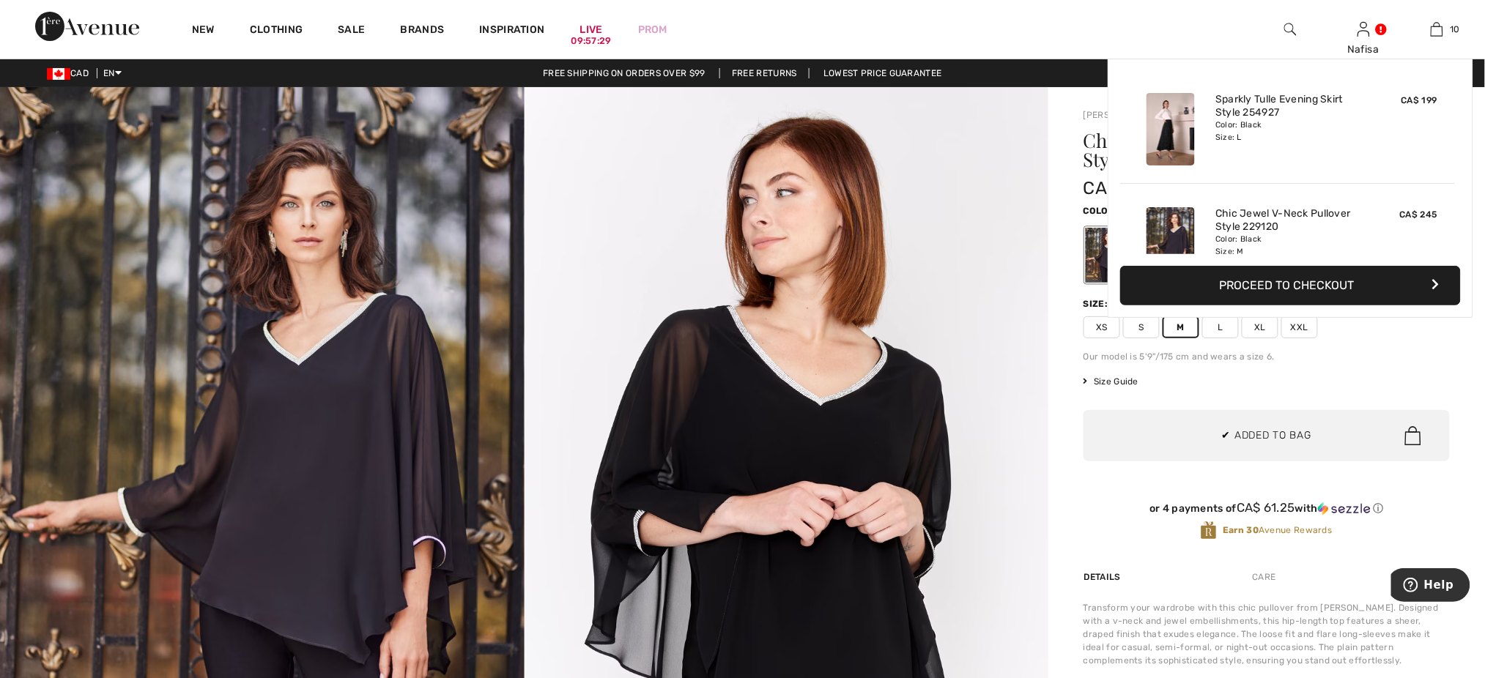
scroll to position [960, 0]
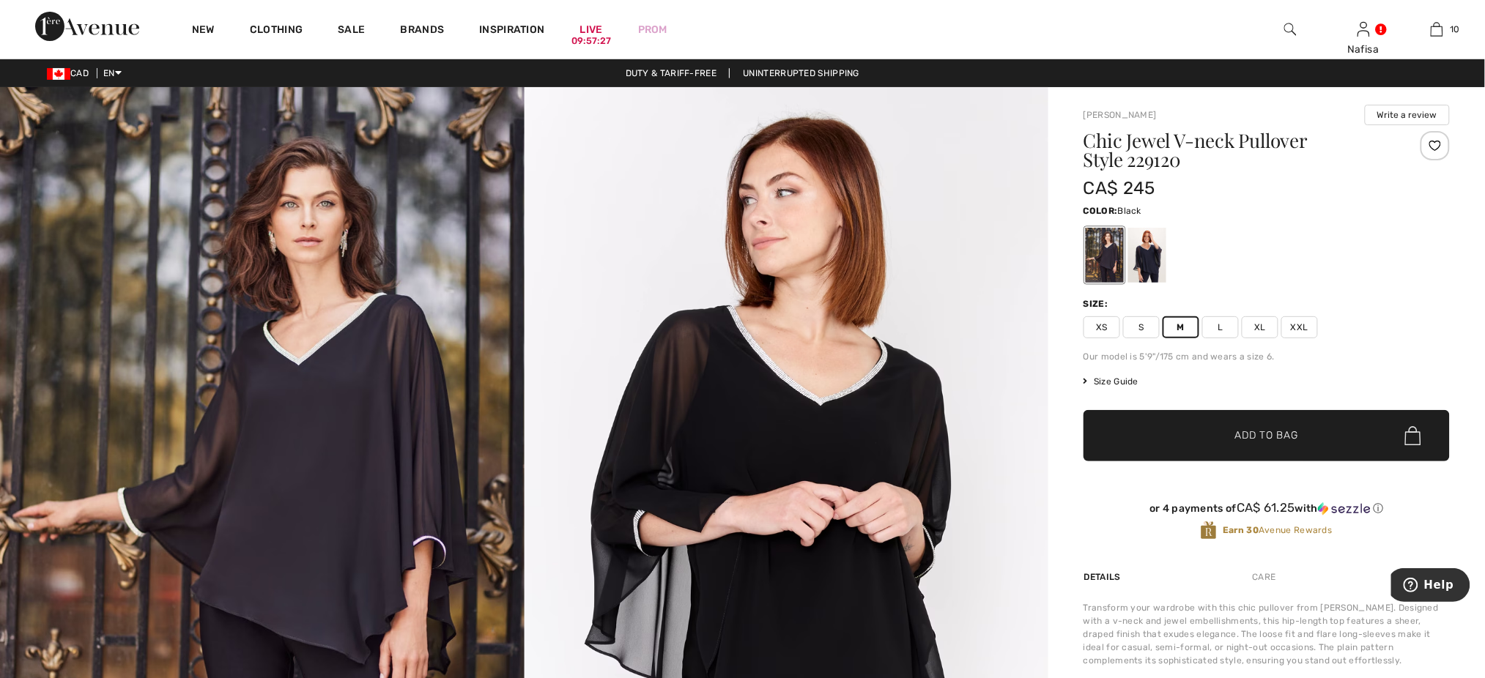
click at [1196, 385] on div "Size Guide I can't find my size Select Size XS S M L XL XXL" at bounding box center [1266, 381] width 366 height 13
click at [1437, 146] on div at bounding box center [1434, 145] width 29 height 29
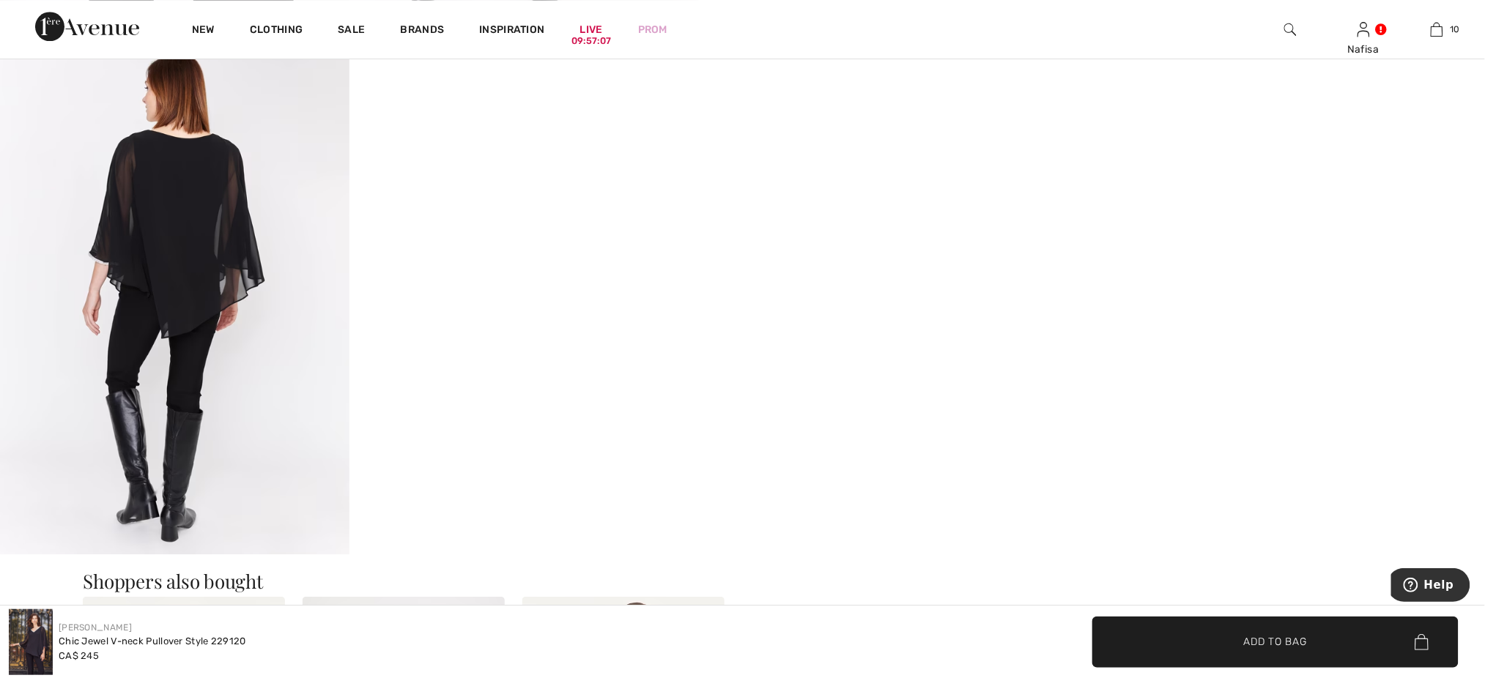
scroll to position [1407, 0]
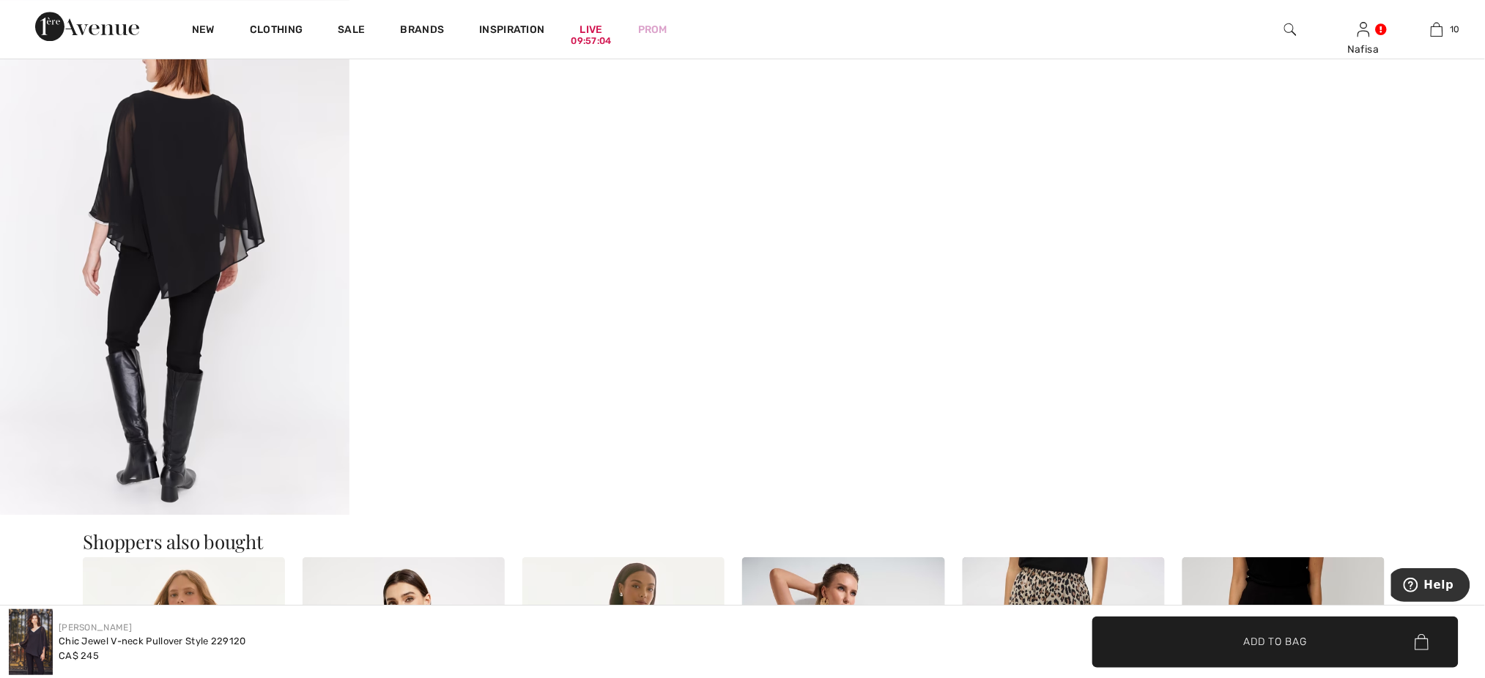
click at [631, 166] on video "Your browser does not support the video tag." at bounding box center [523, 78] width 349 height 175
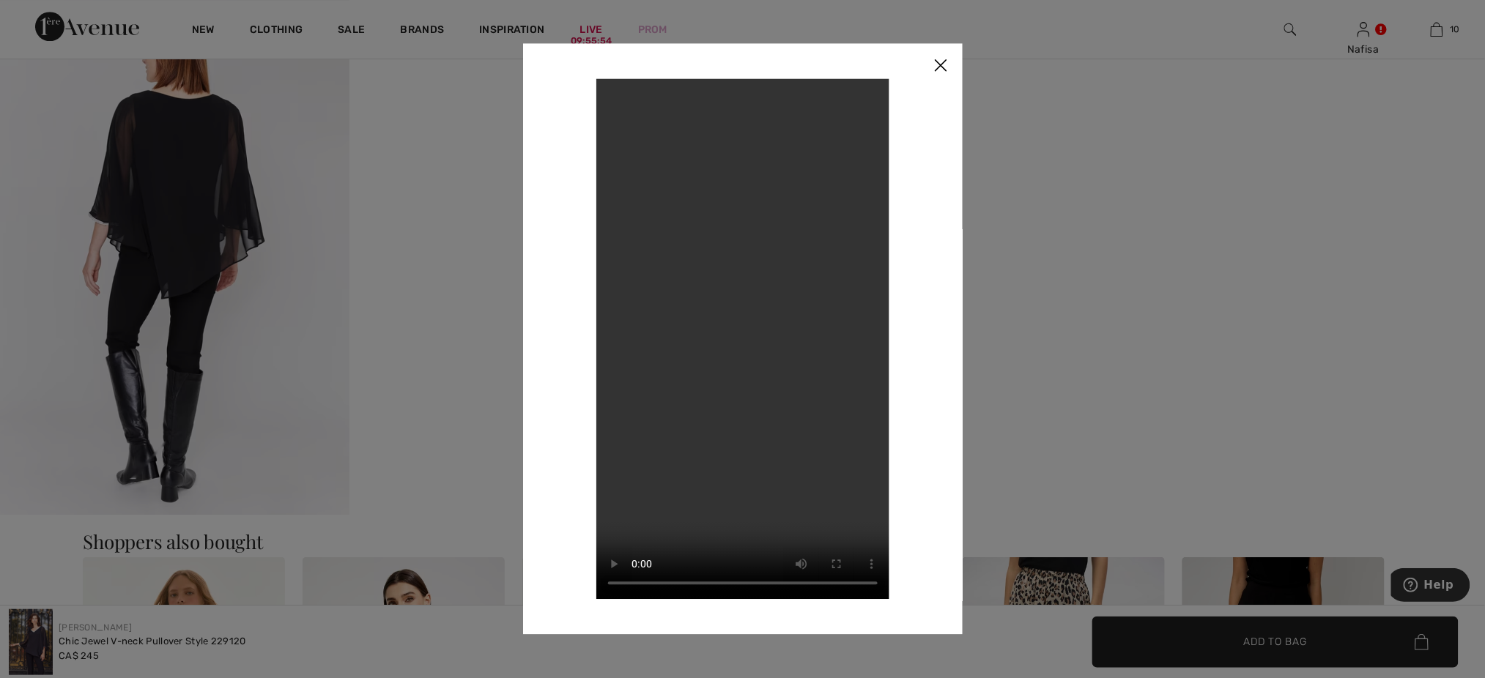
click at [938, 69] on img at bounding box center [941, 65] width 44 height 45
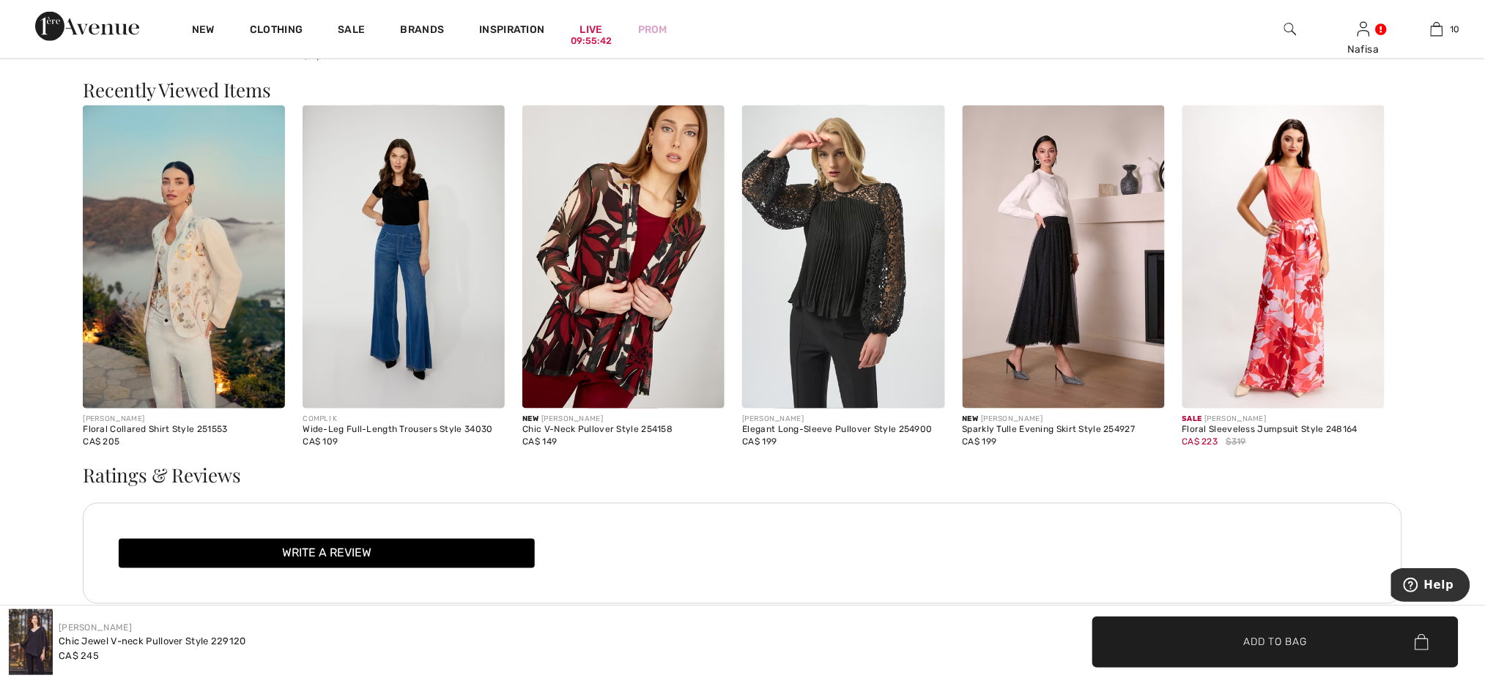
scroll to position [2656, 0]
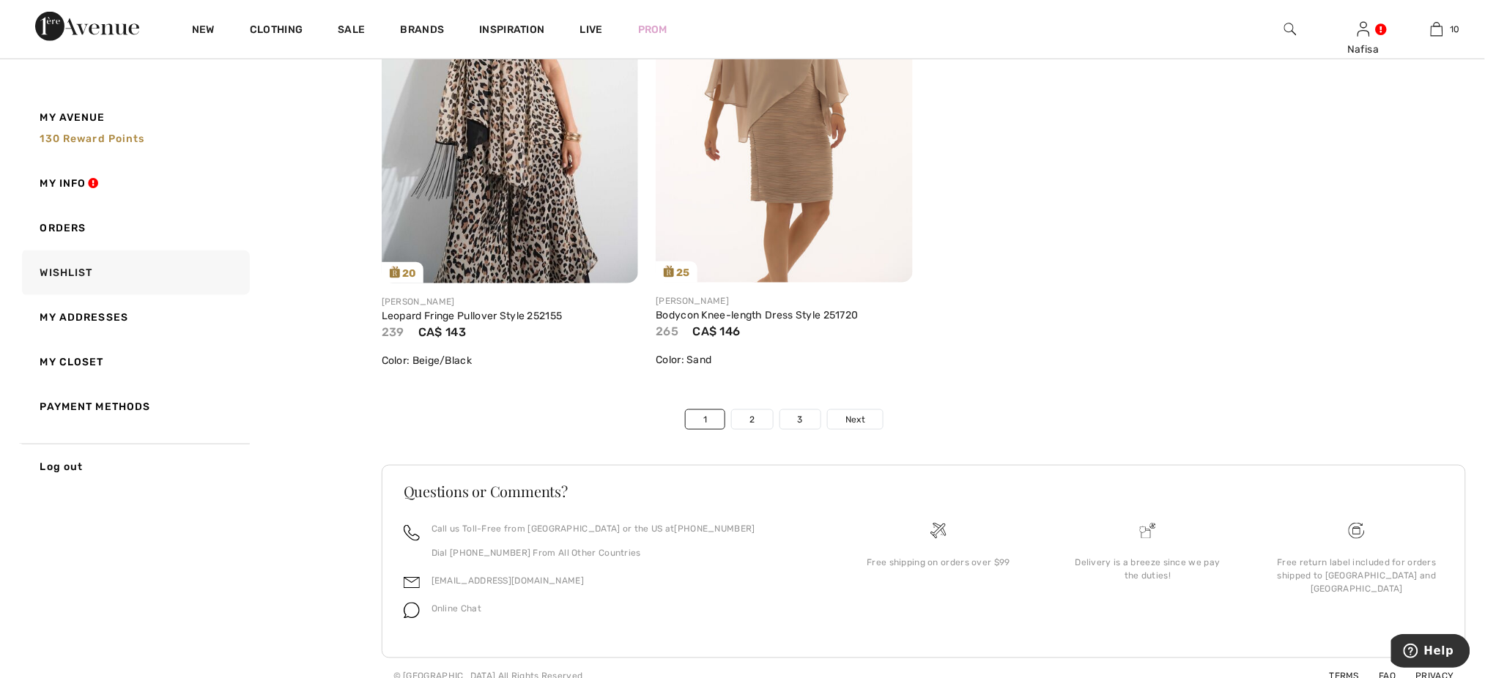
scroll to position [8588, 0]
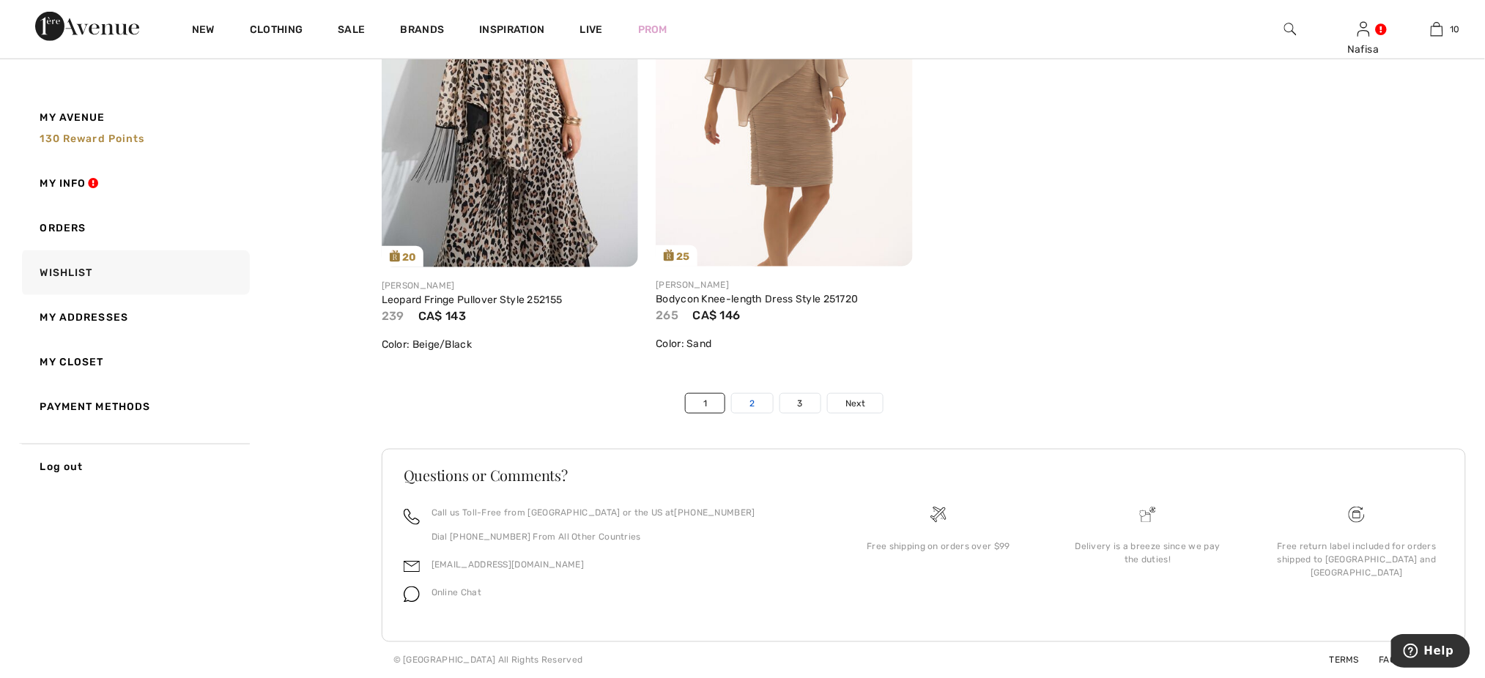
click at [749, 398] on link "2" at bounding box center [752, 403] width 40 height 19
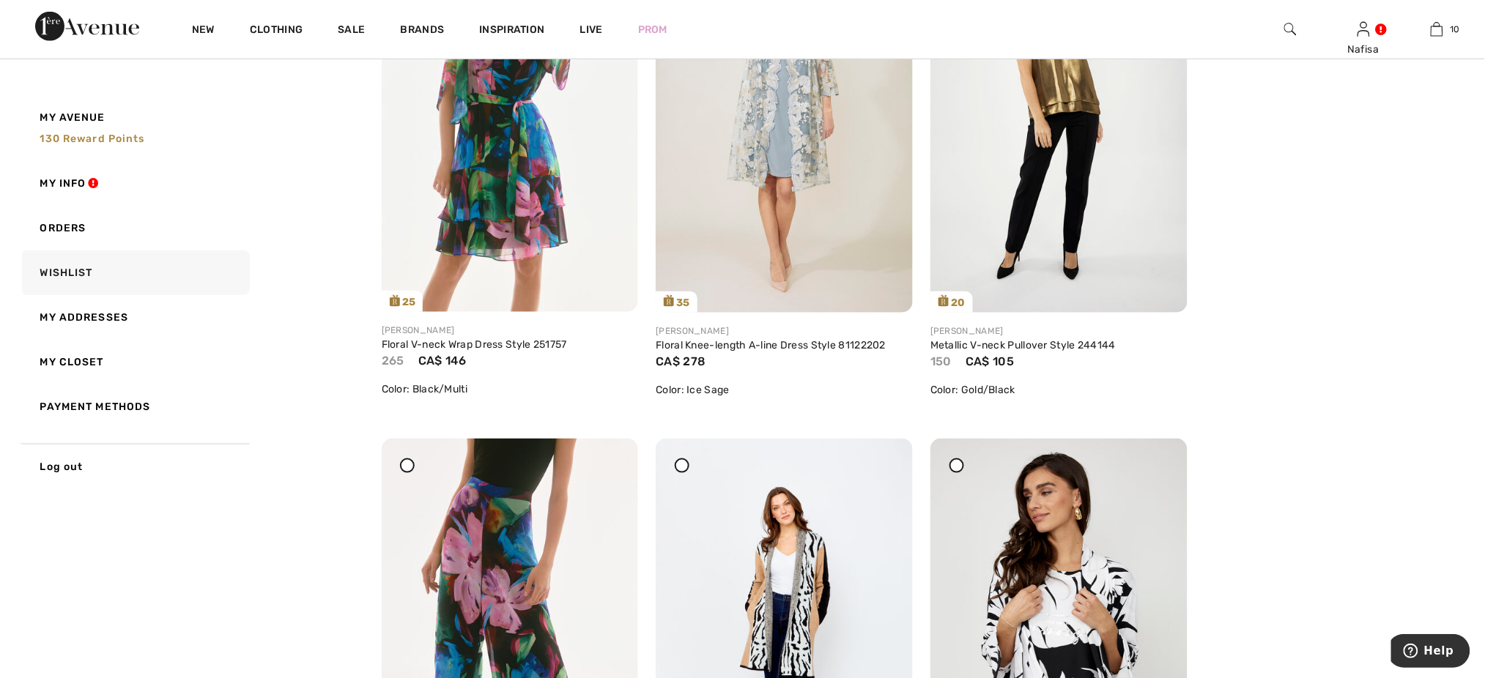
scroll to position [2187, 0]
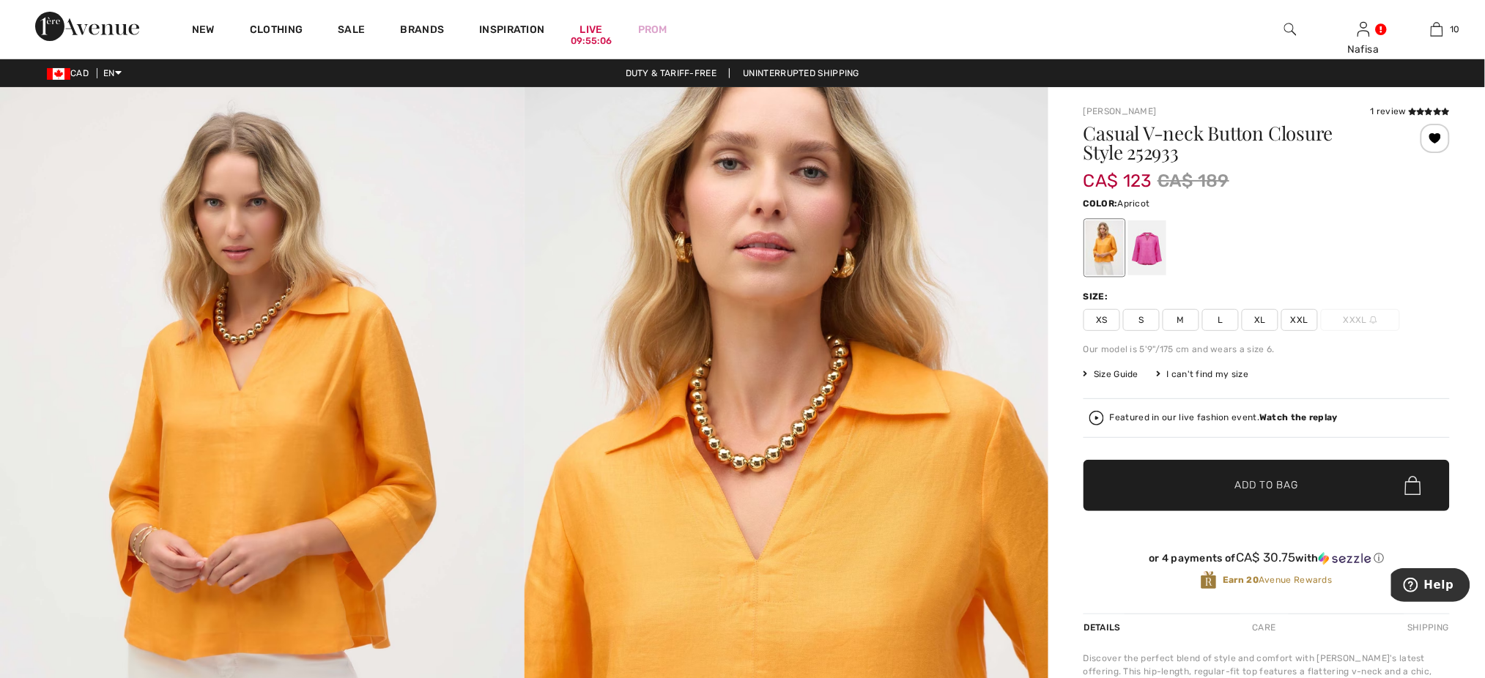
click at [1185, 320] on span "M" at bounding box center [1181, 320] width 37 height 22
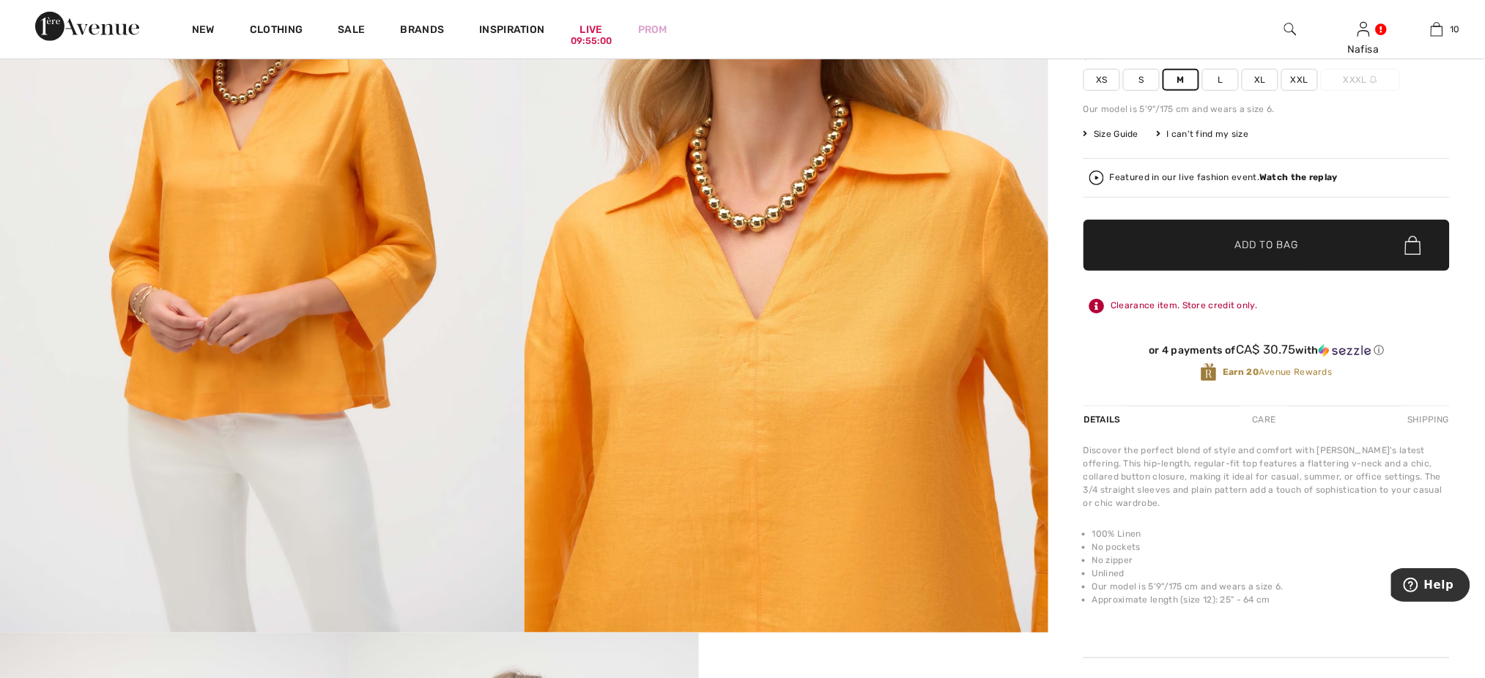
scroll to position [117, 0]
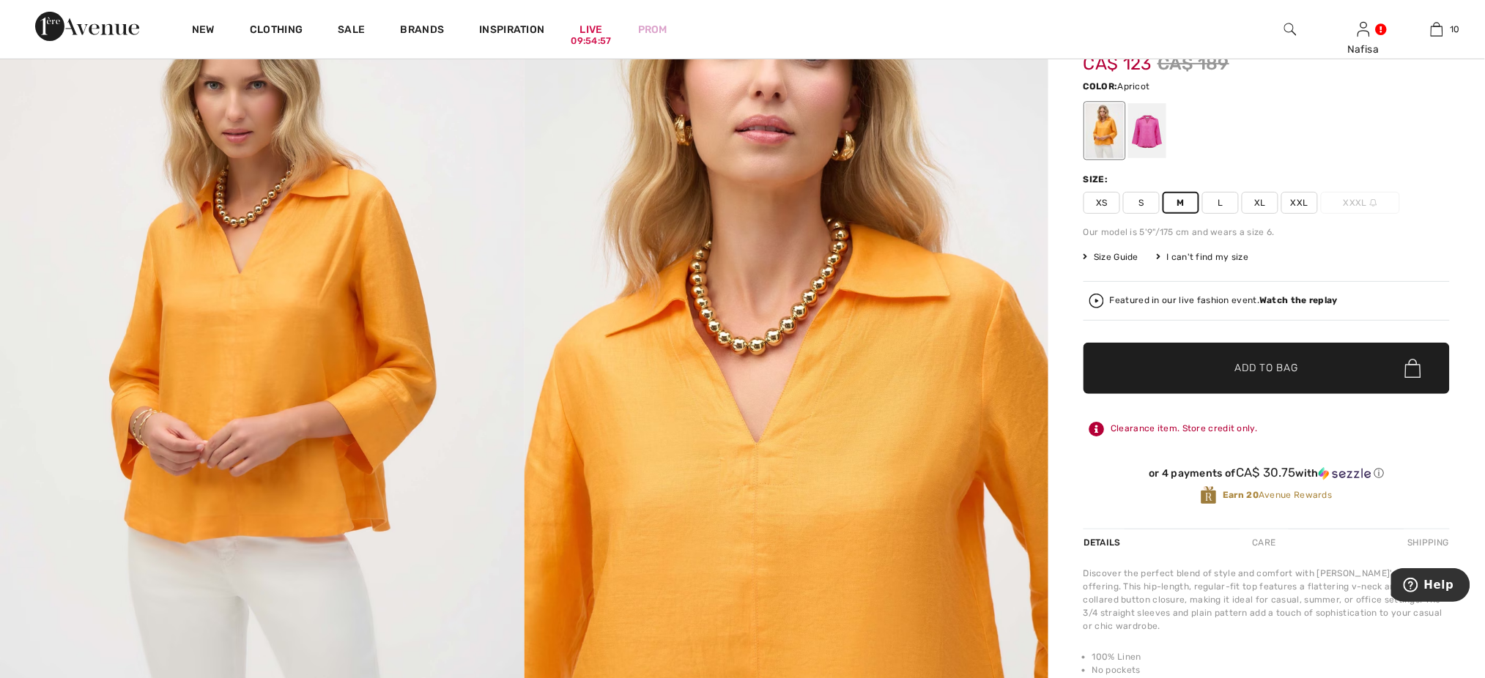
click at [1270, 363] on span "Add to Bag" at bounding box center [1266, 368] width 63 height 15
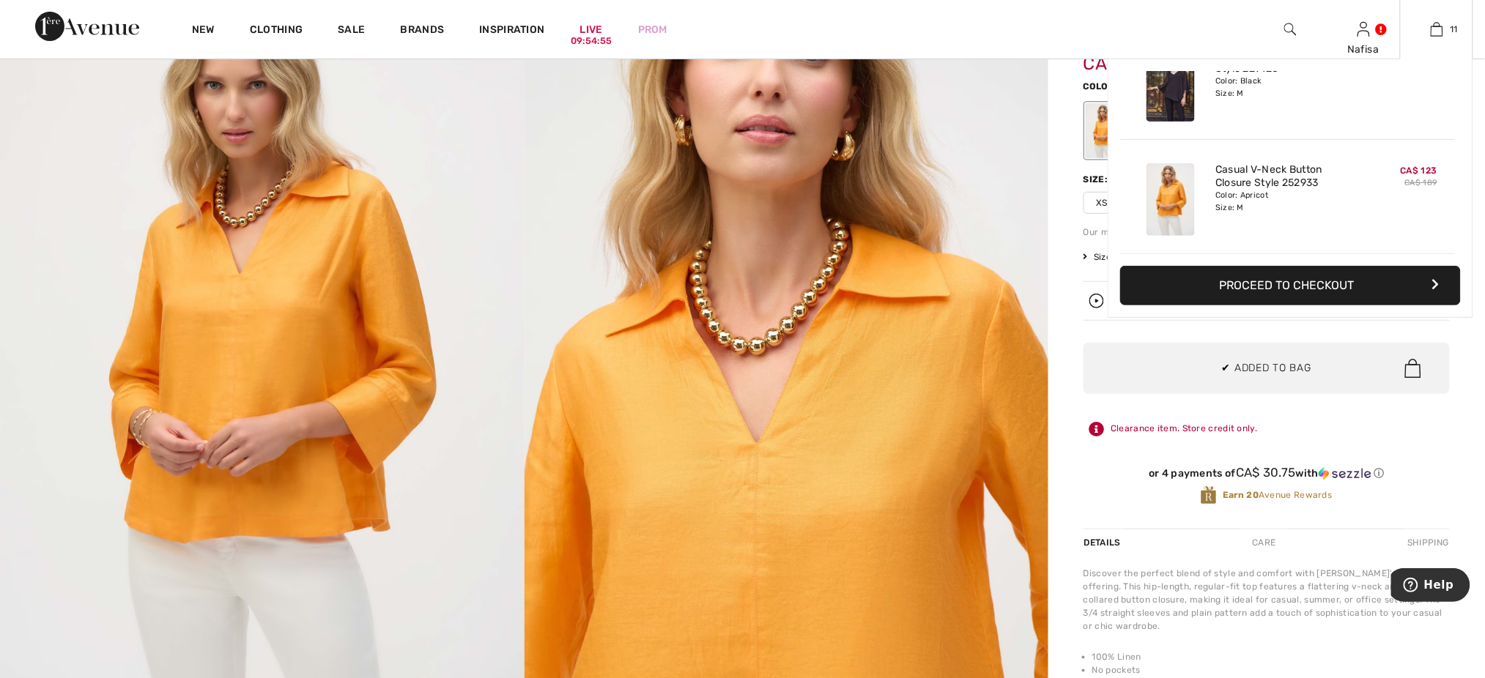
scroll to position [1074, 0]
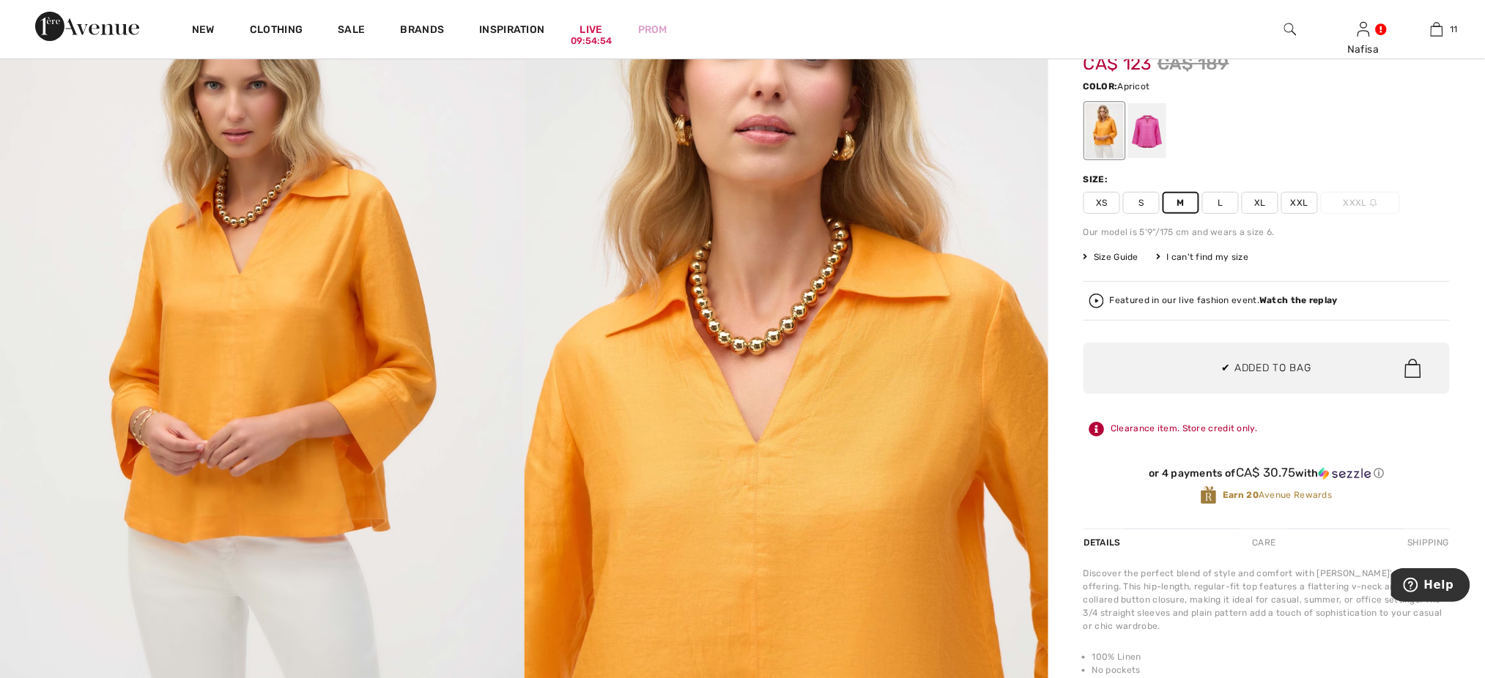
click at [1059, 124] on div "Joseph Ribkoff 1 review 1 review Casual V-neck Button Closure Style 252933 CA$ …" at bounding box center [1266, 634] width 437 height 1328
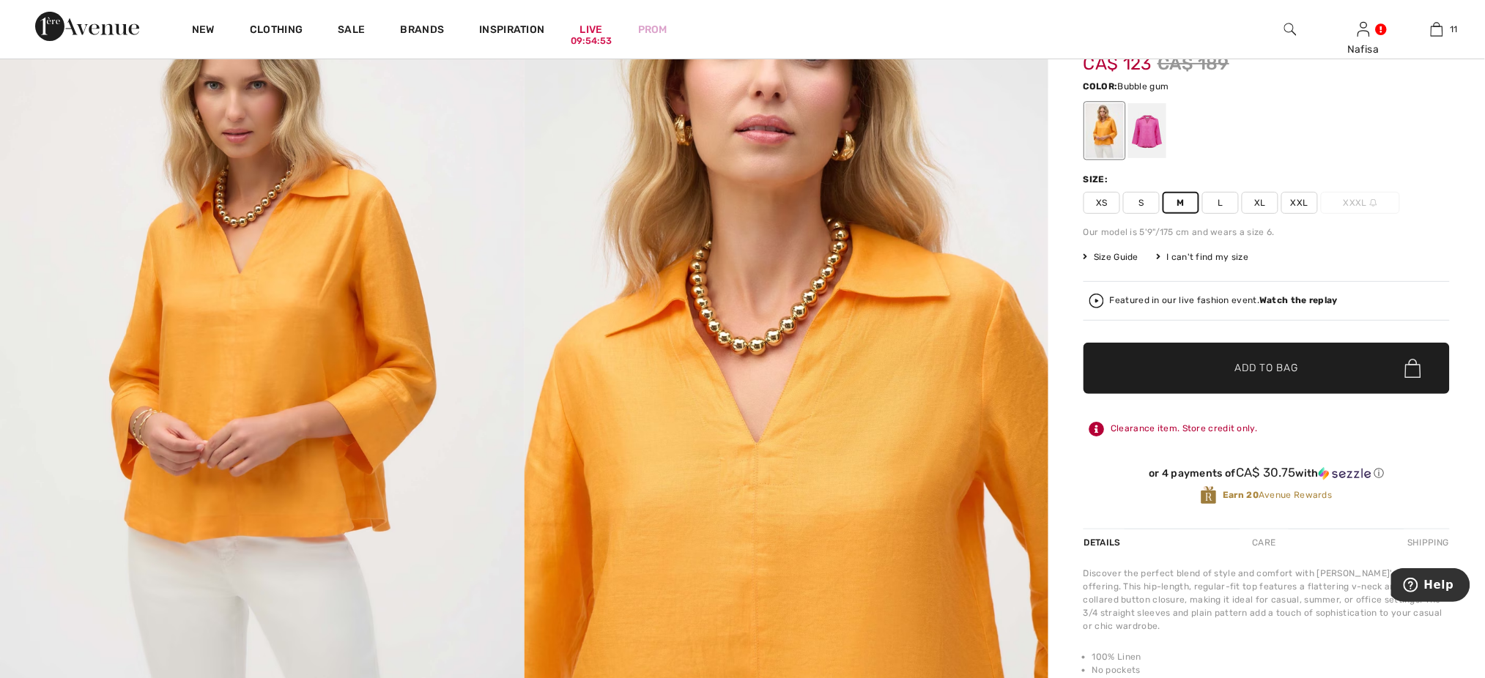
click at [1137, 124] on div at bounding box center [1147, 130] width 38 height 55
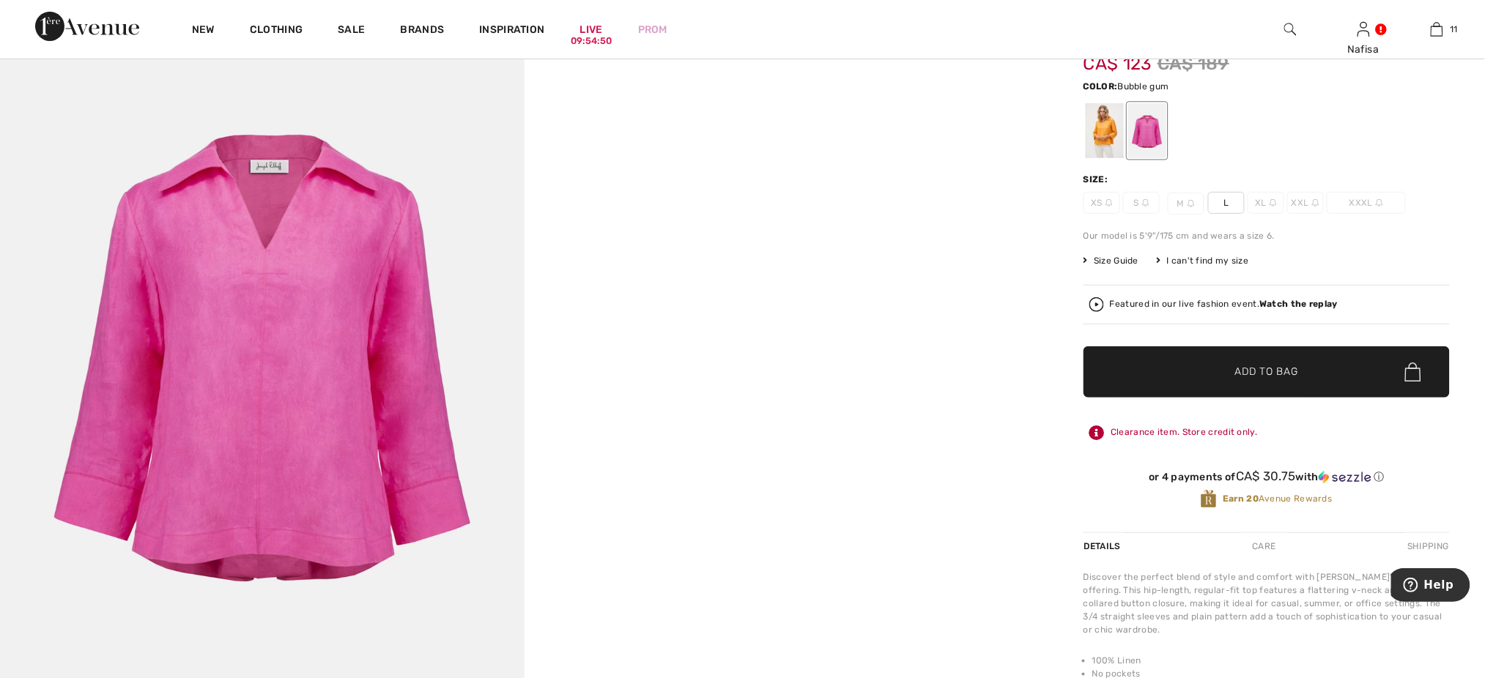
click at [1219, 202] on span "L" at bounding box center [1226, 203] width 37 height 22
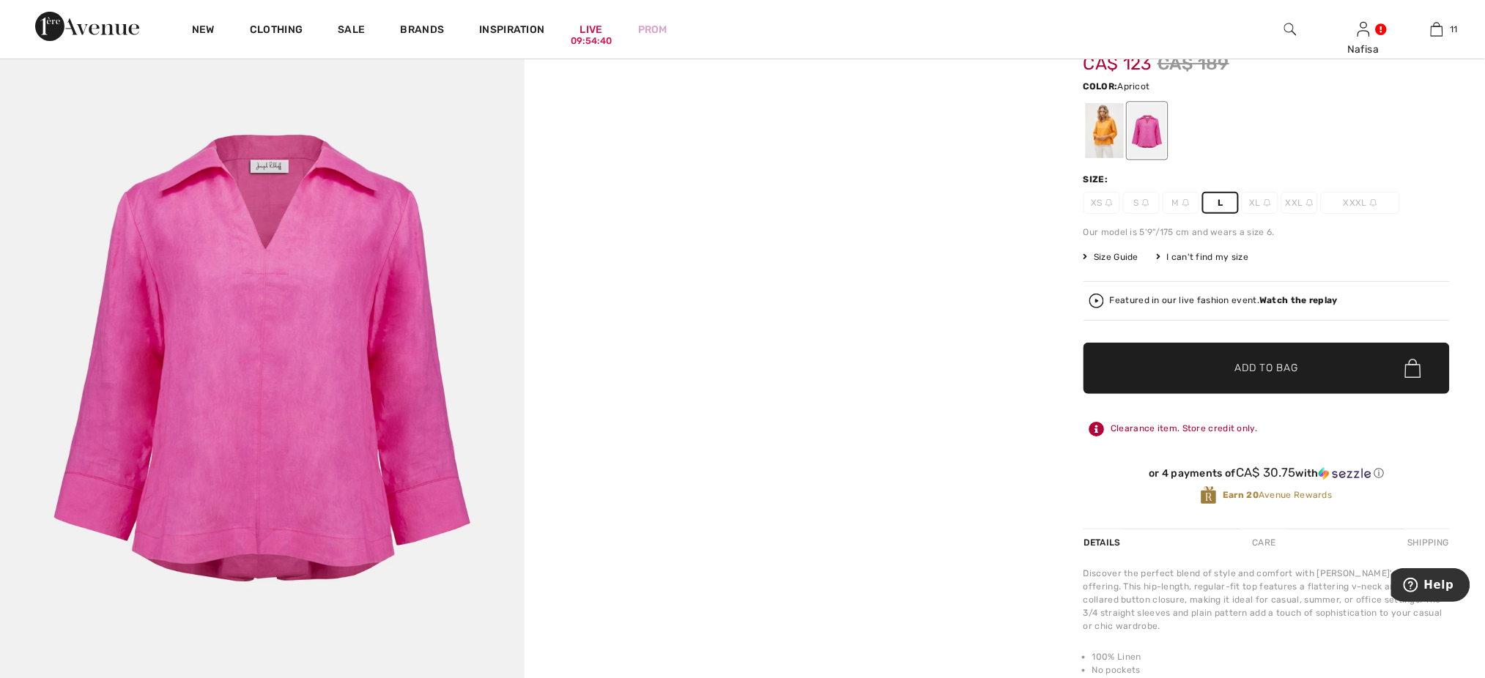
click at [1108, 124] on div at bounding box center [1105, 130] width 38 height 55
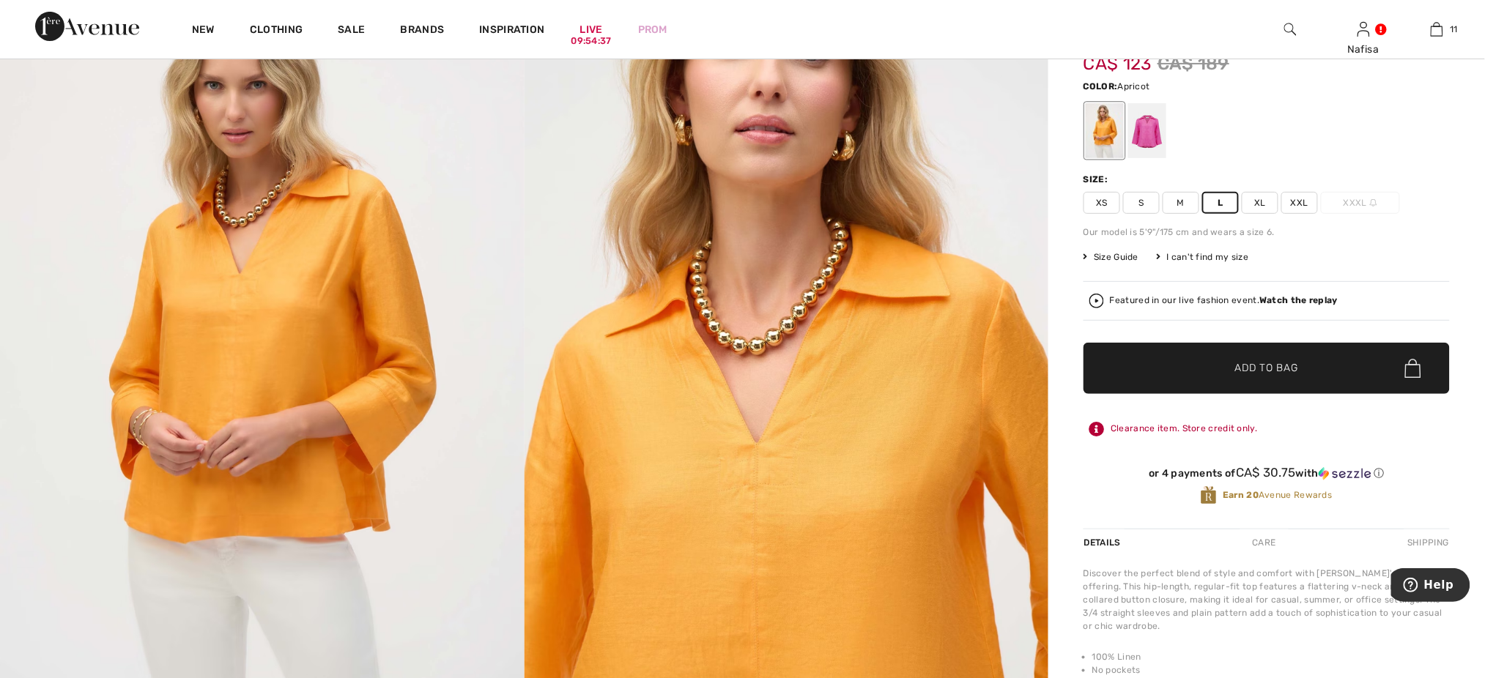
click at [1143, 201] on span "S" at bounding box center [1141, 203] width 37 height 22
click at [1229, 361] on span "✔ Added to Bag" at bounding box center [1244, 368] width 89 height 15
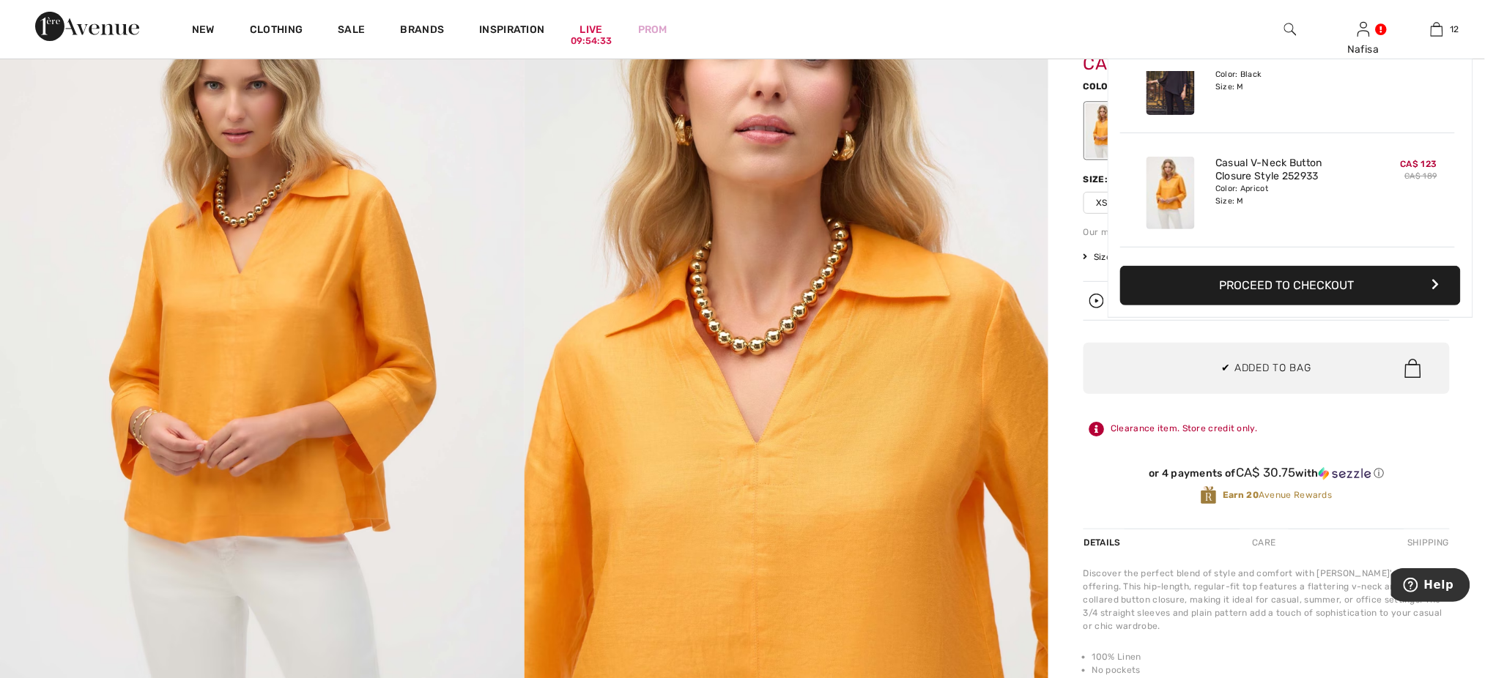
scroll to position [1189, 0]
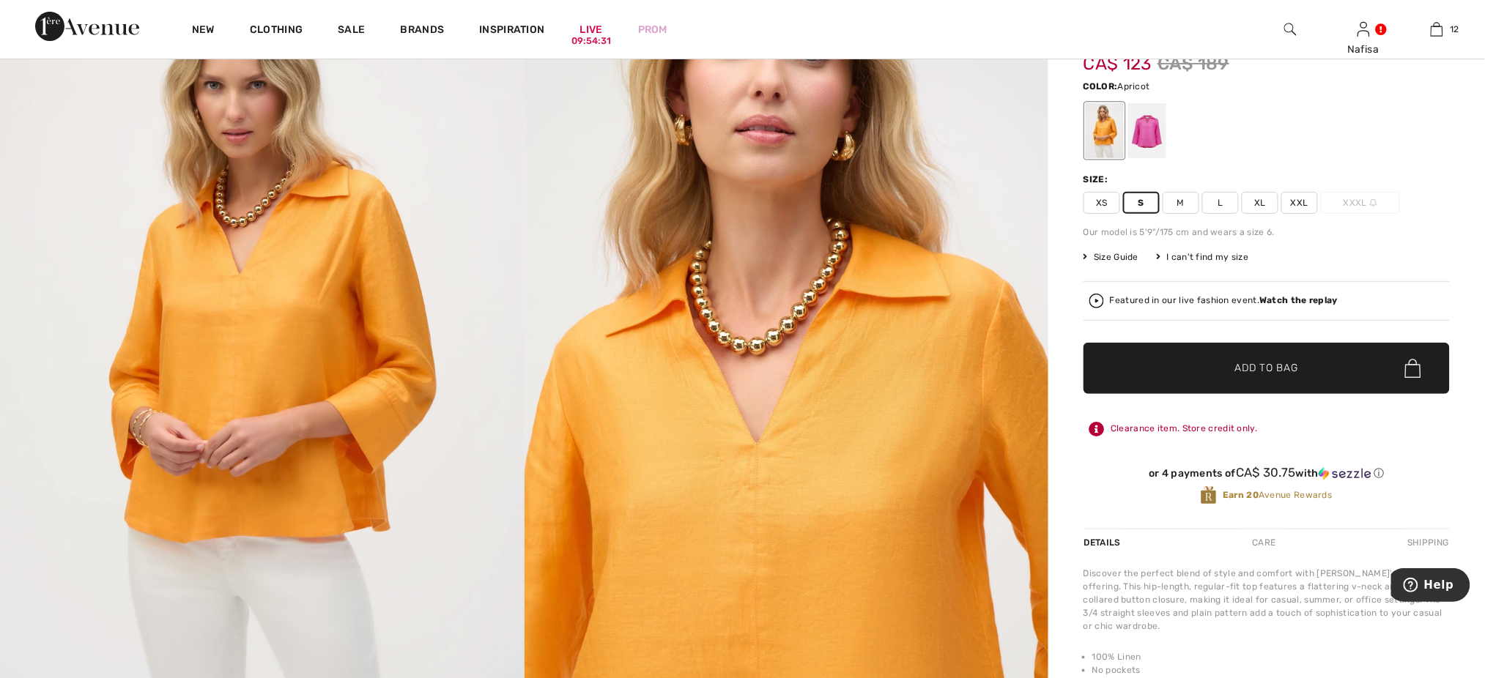
click at [1068, 347] on div "Joseph Ribkoff 1 review 1 review Casual V-neck Button Closure Style 252933 CA$ …" at bounding box center [1266, 634] width 437 height 1328
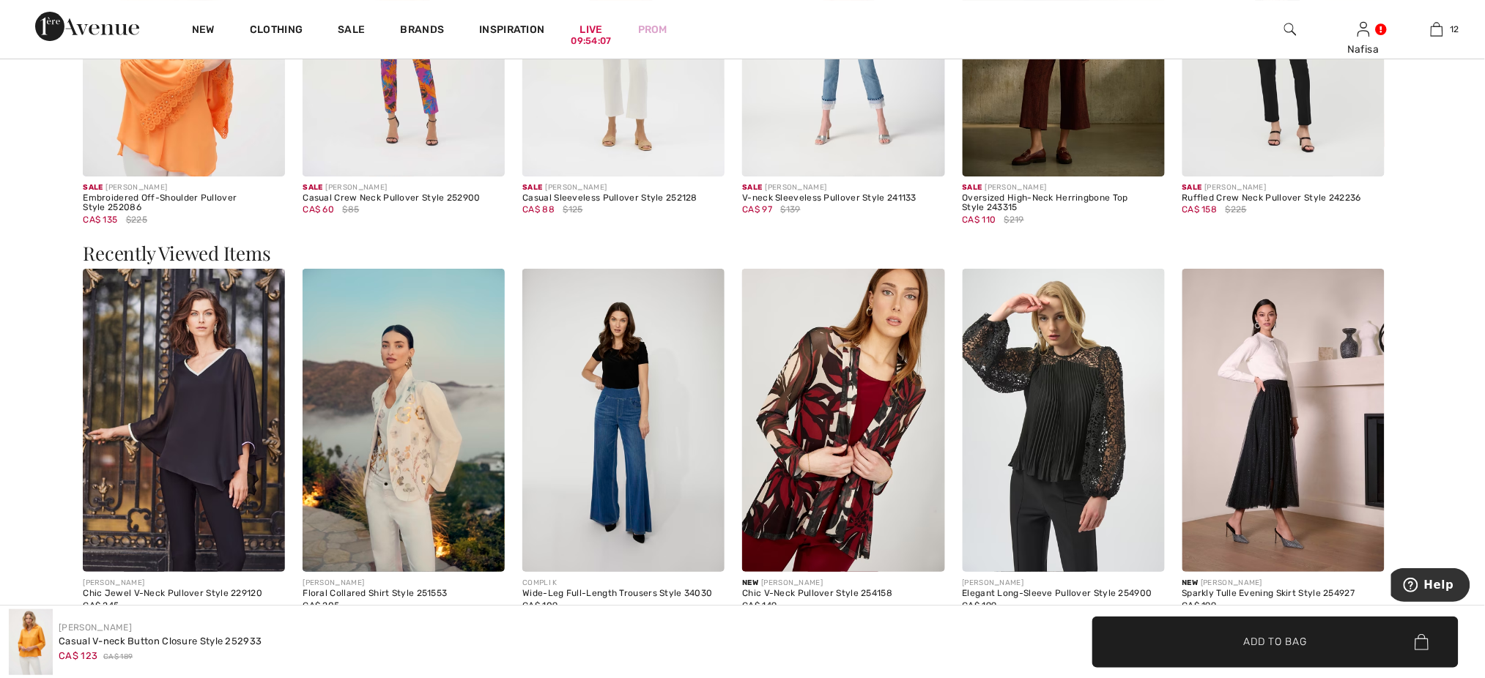
scroll to position [2031, 0]
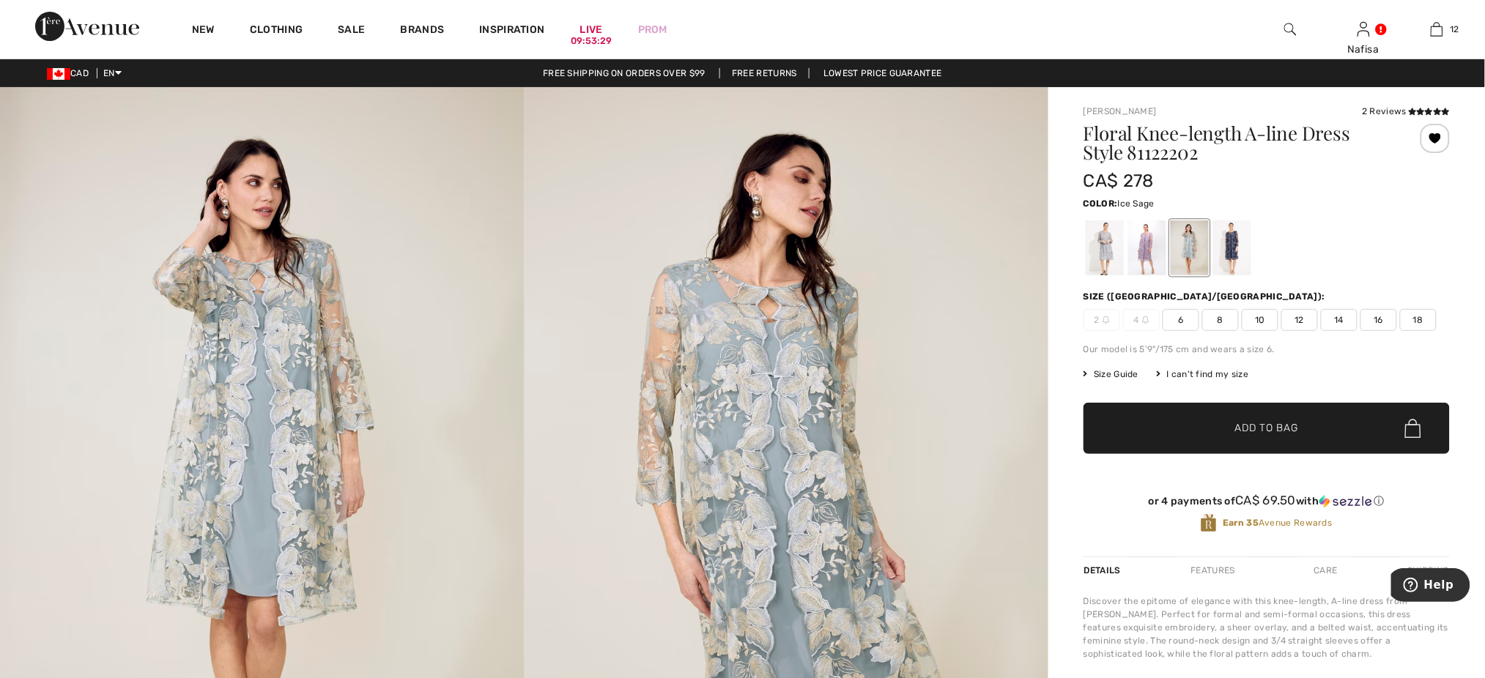
click at [1302, 322] on span "12" at bounding box center [1299, 320] width 37 height 22
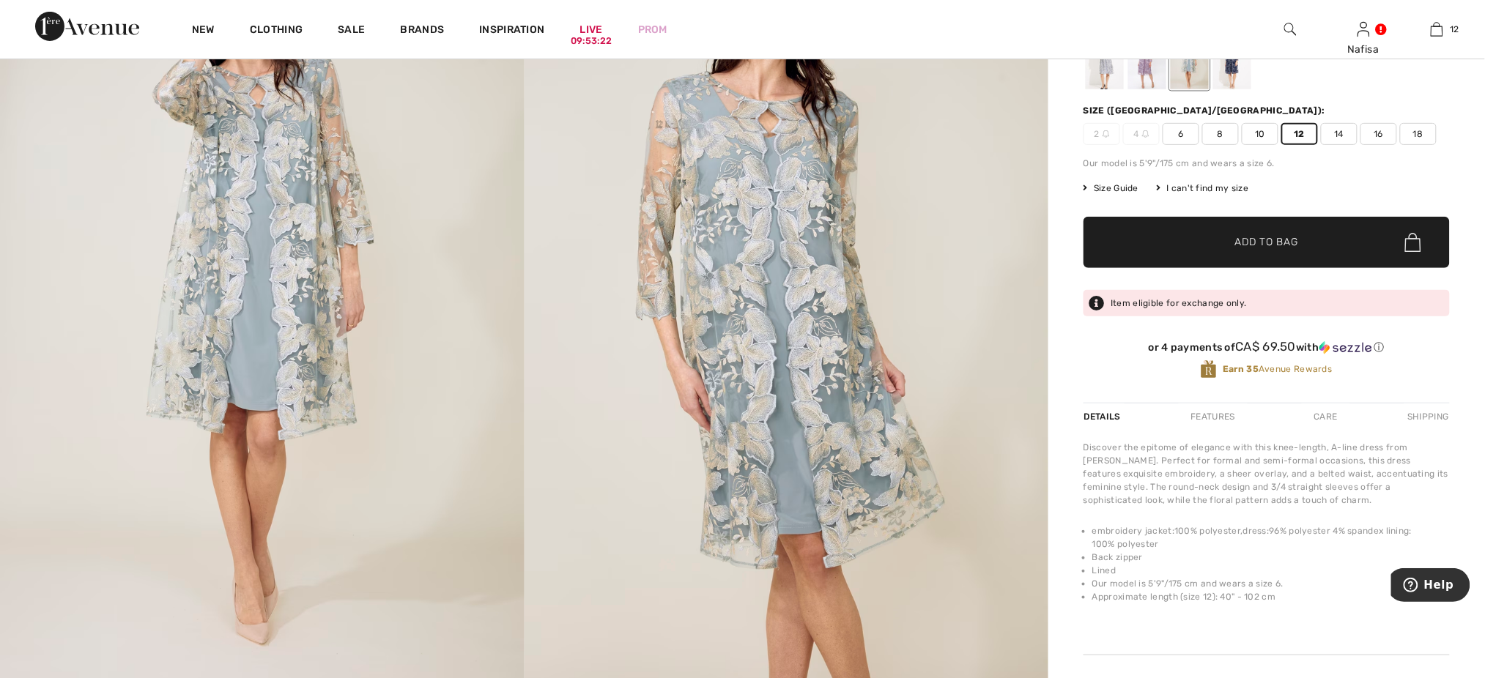
scroll to position [195, 0]
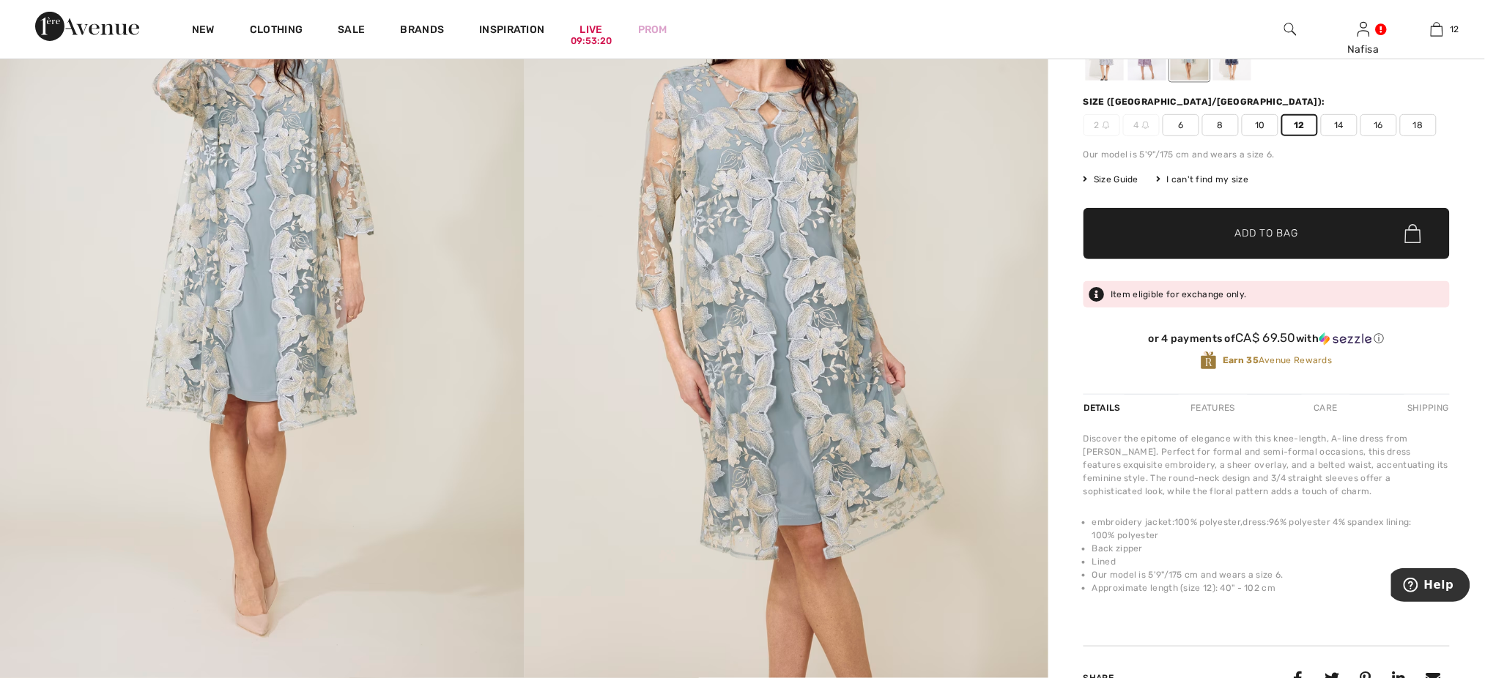
click at [1256, 240] on span "Add to Bag" at bounding box center [1266, 233] width 63 height 15
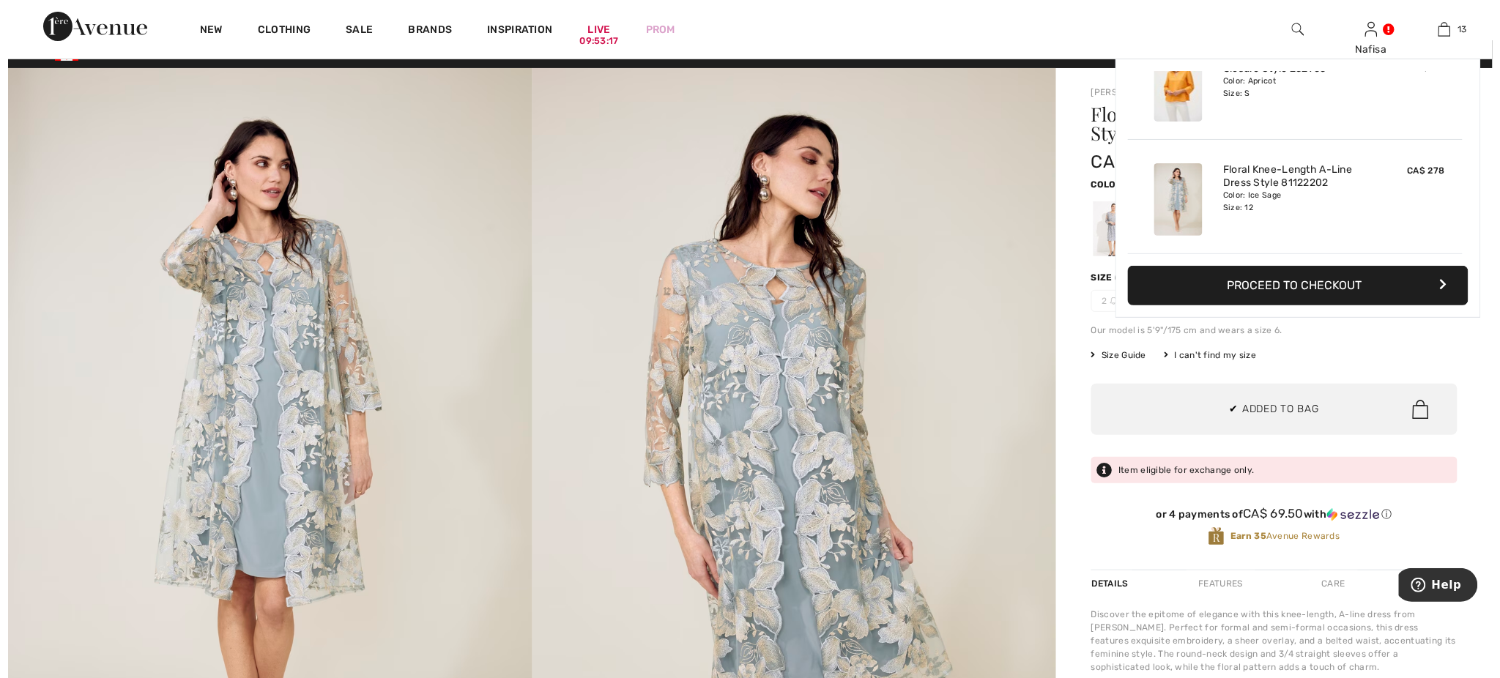
scroll to position [0, 0]
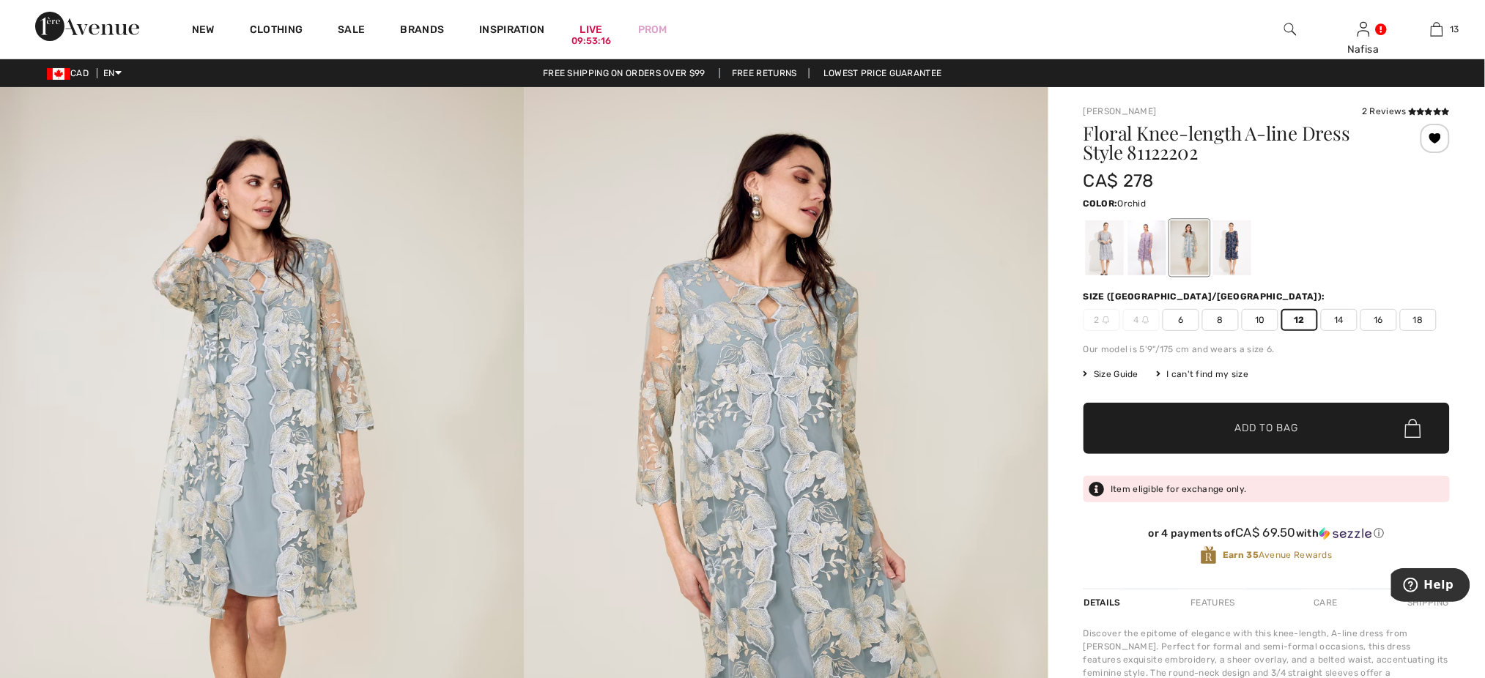
click at [1143, 246] on div at bounding box center [1147, 247] width 38 height 55
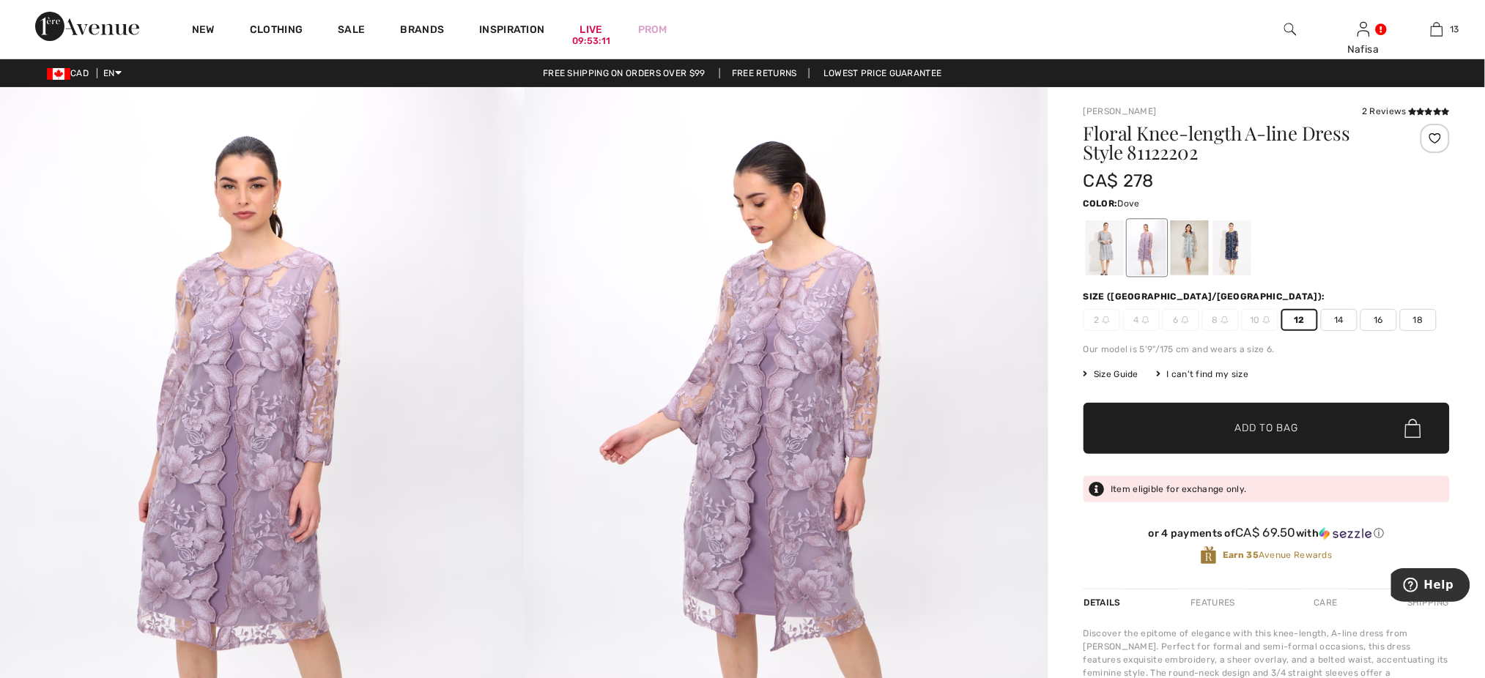
click at [1108, 254] on div at bounding box center [1105, 247] width 38 height 55
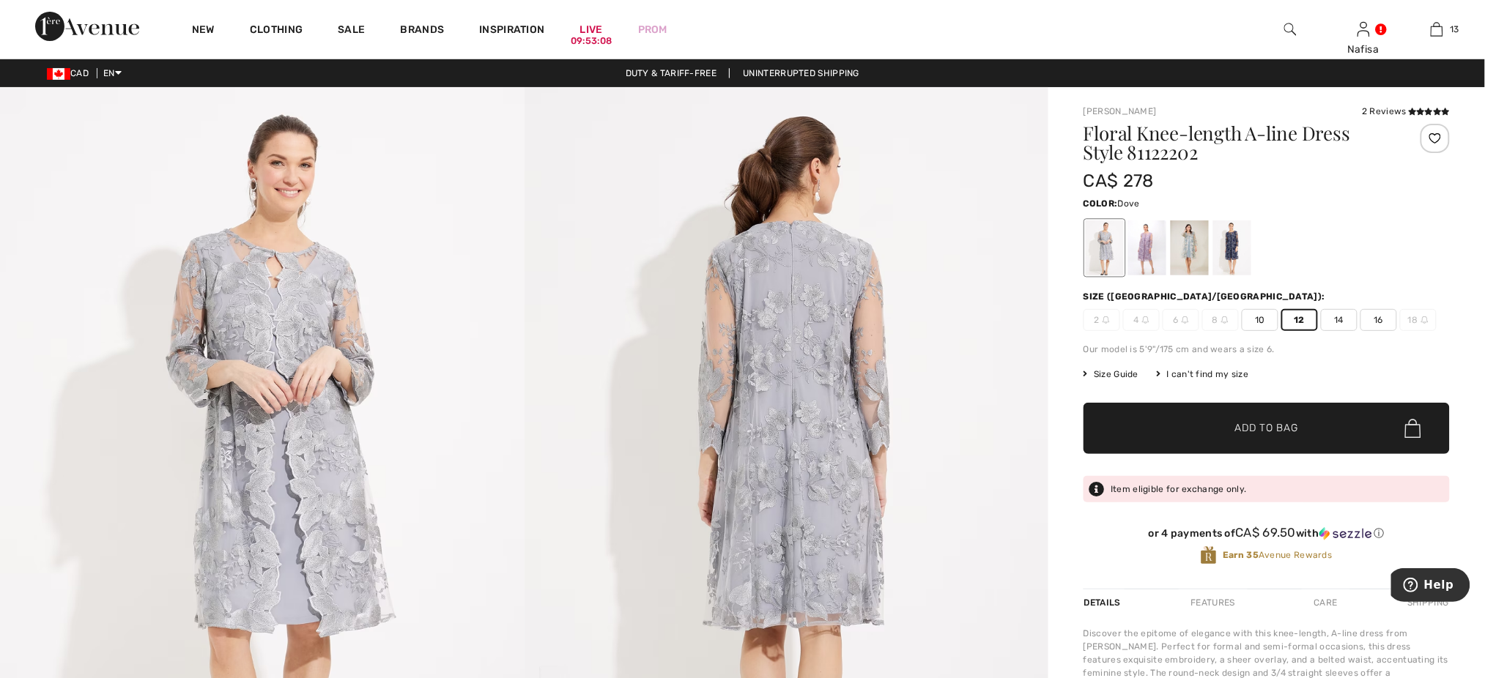
click at [807, 368] on img at bounding box center [787, 480] width 525 height 786
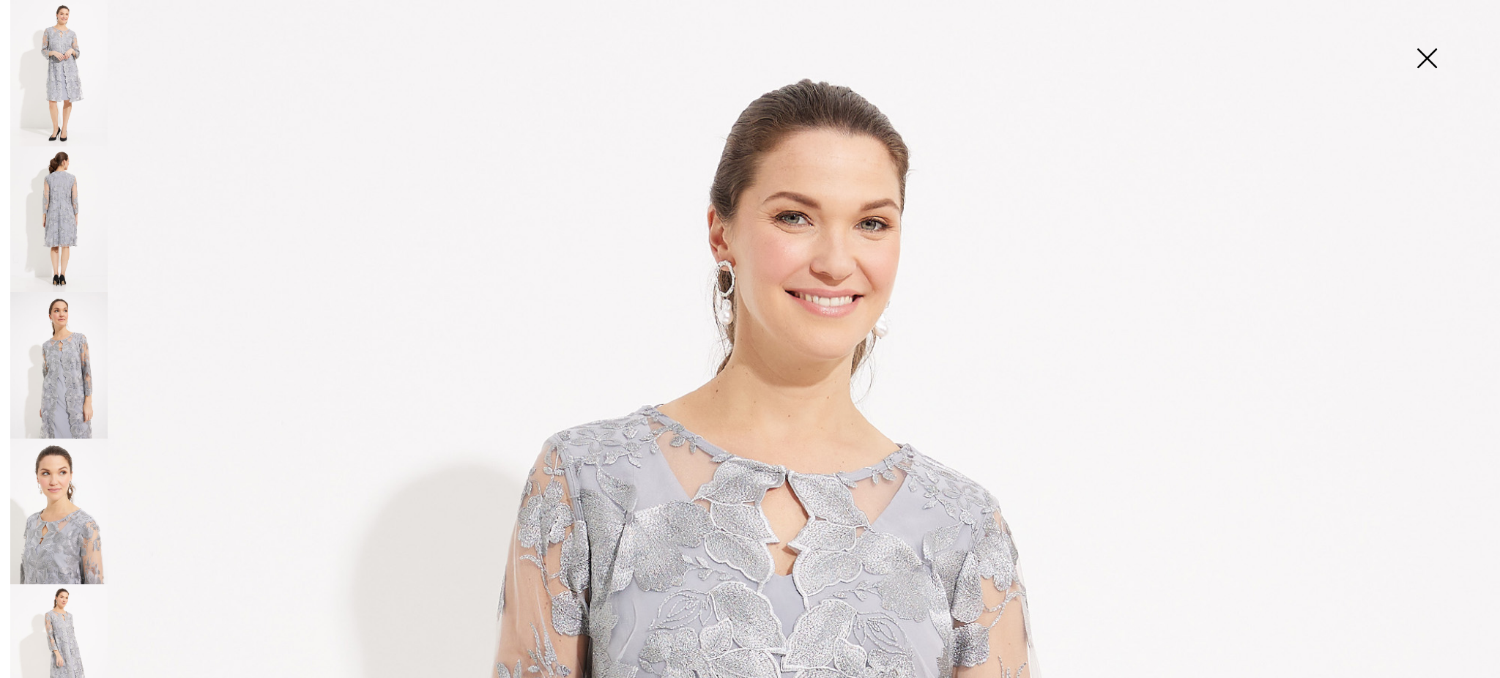
click at [63, 188] on img at bounding box center [58, 220] width 97 height 147
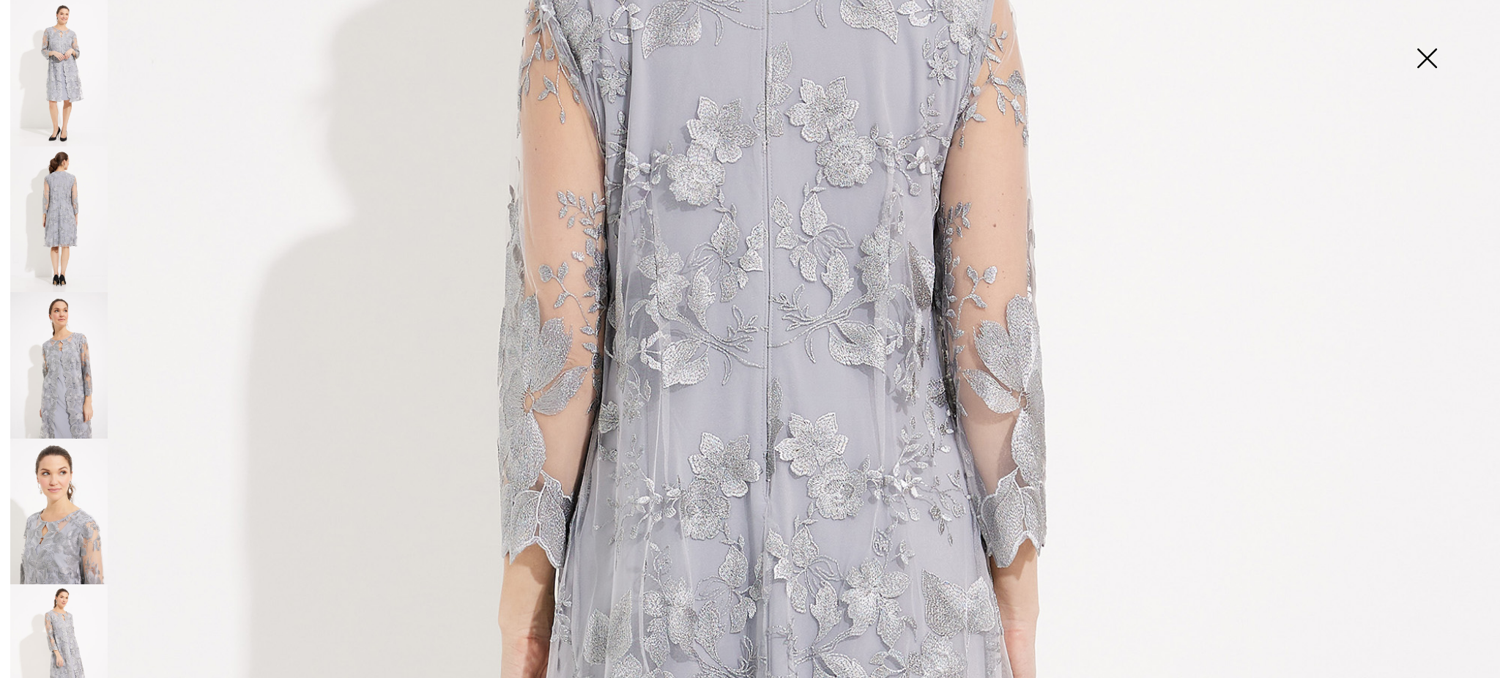
scroll to position [453, 0]
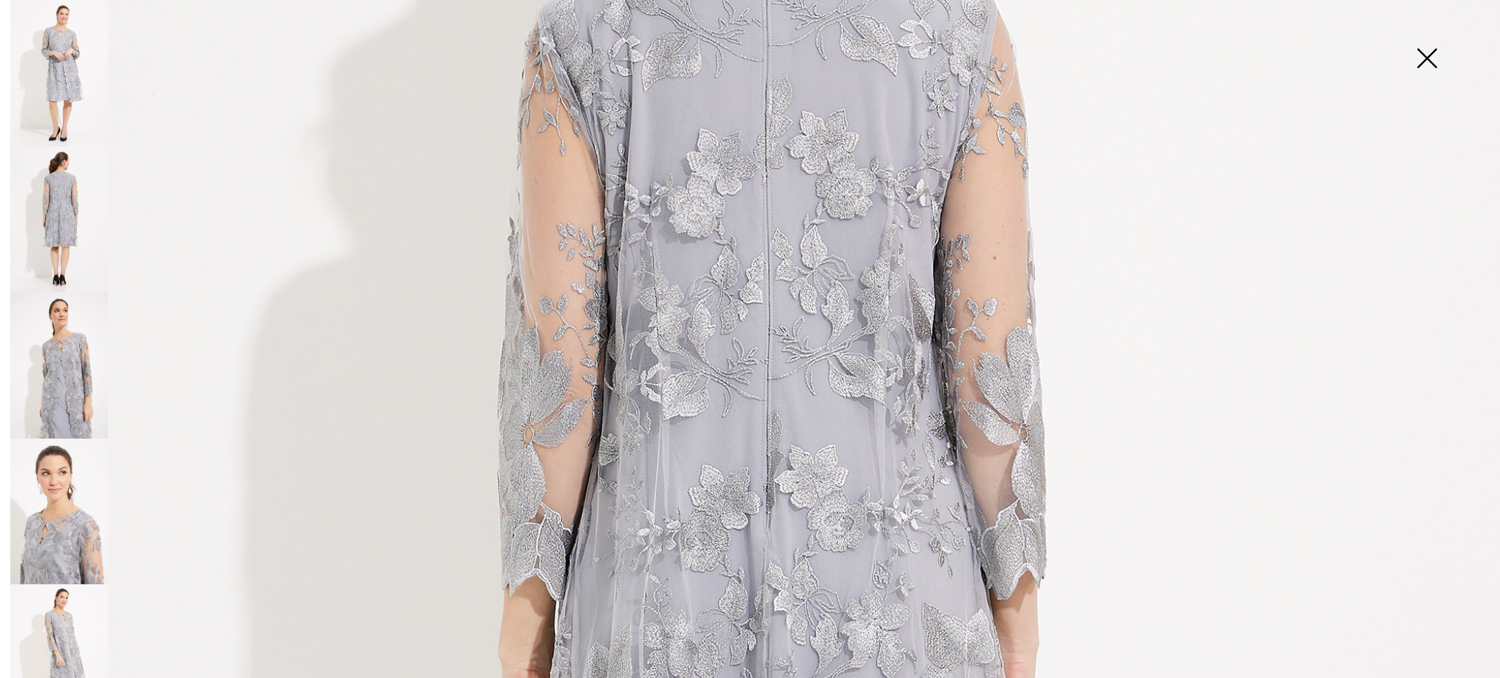
click at [38, 229] on img at bounding box center [58, 220] width 97 height 147
click at [75, 357] on img at bounding box center [58, 365] width 97 height 147
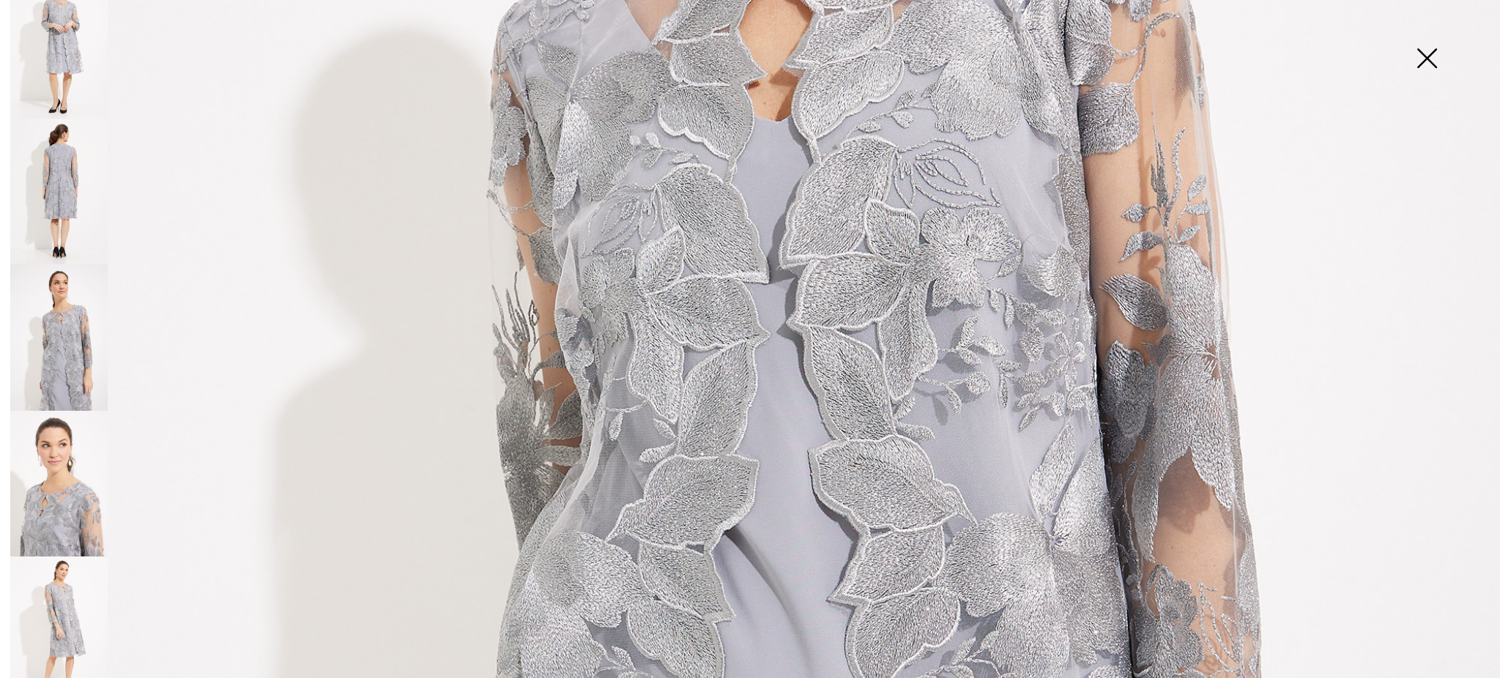
scroll to position [724, 0]
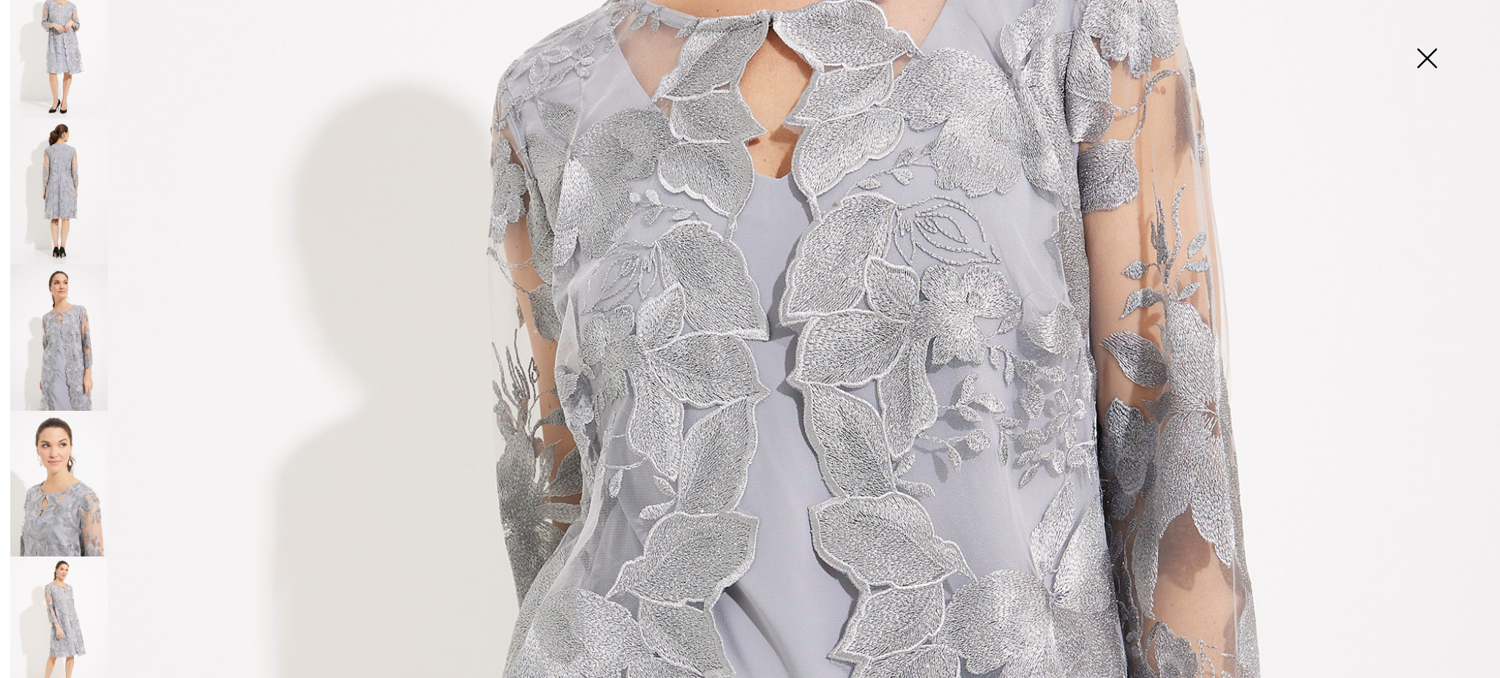
click at [63, 466] on img at bounding box center [58, 484] width 97 height 147
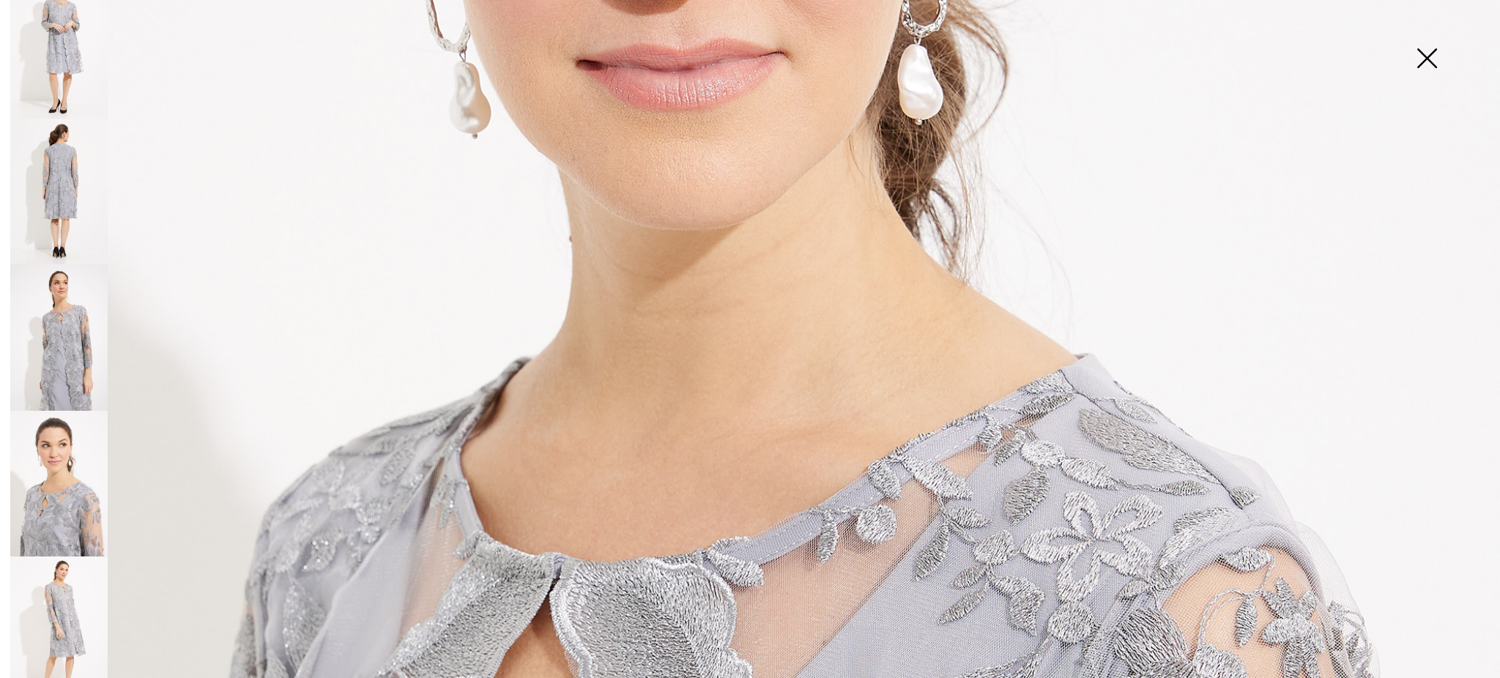
click at [53, 598] on img at bounding box center [58, 630] width 97 height 147
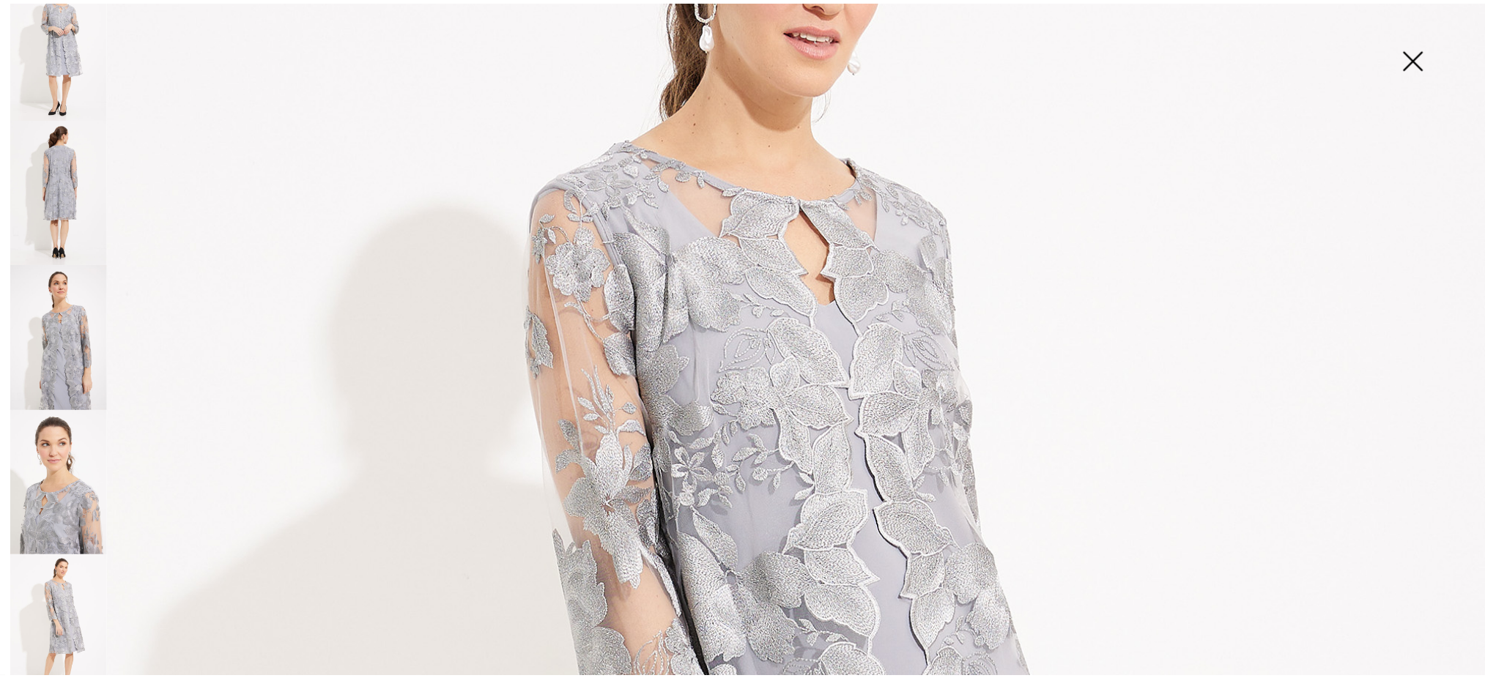
scroll to position [0, 0]
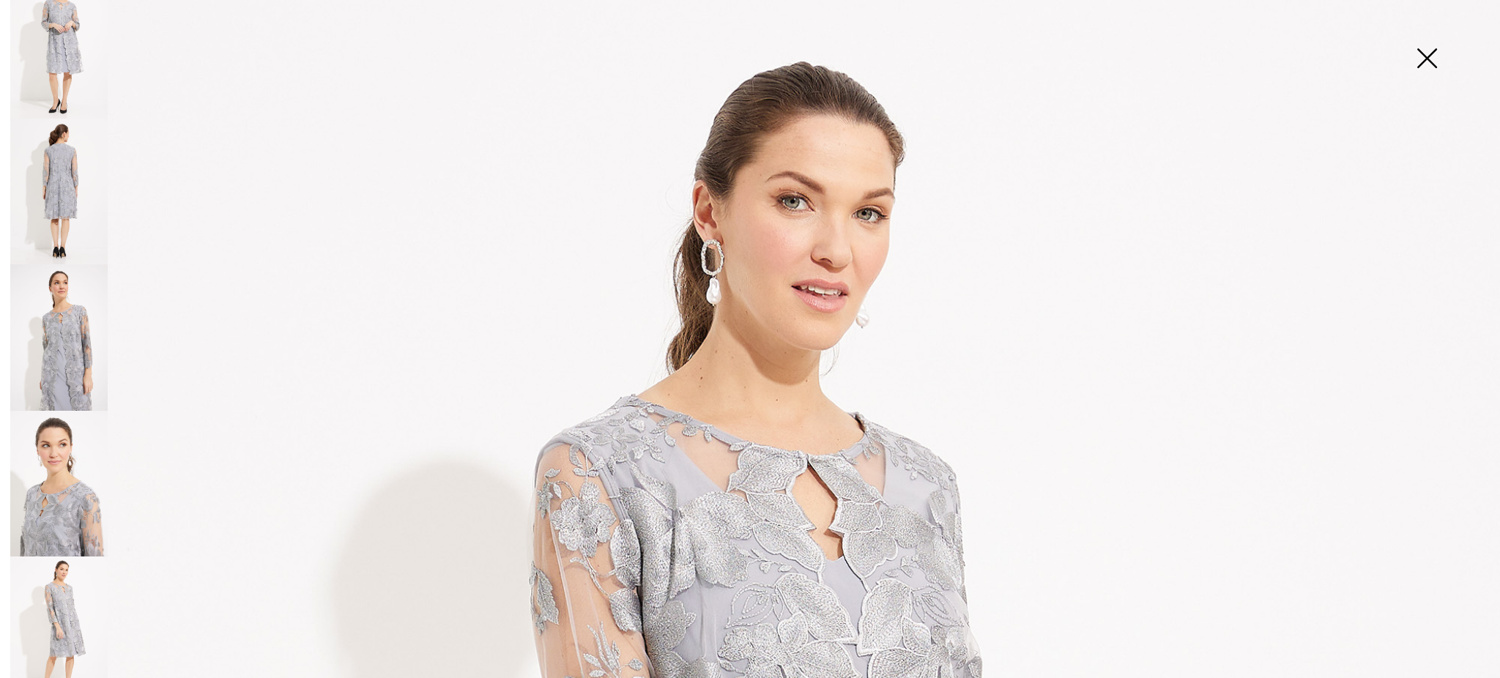
click at [1442, 59] on img at bounding box center [1426, 59] width 73 height 75
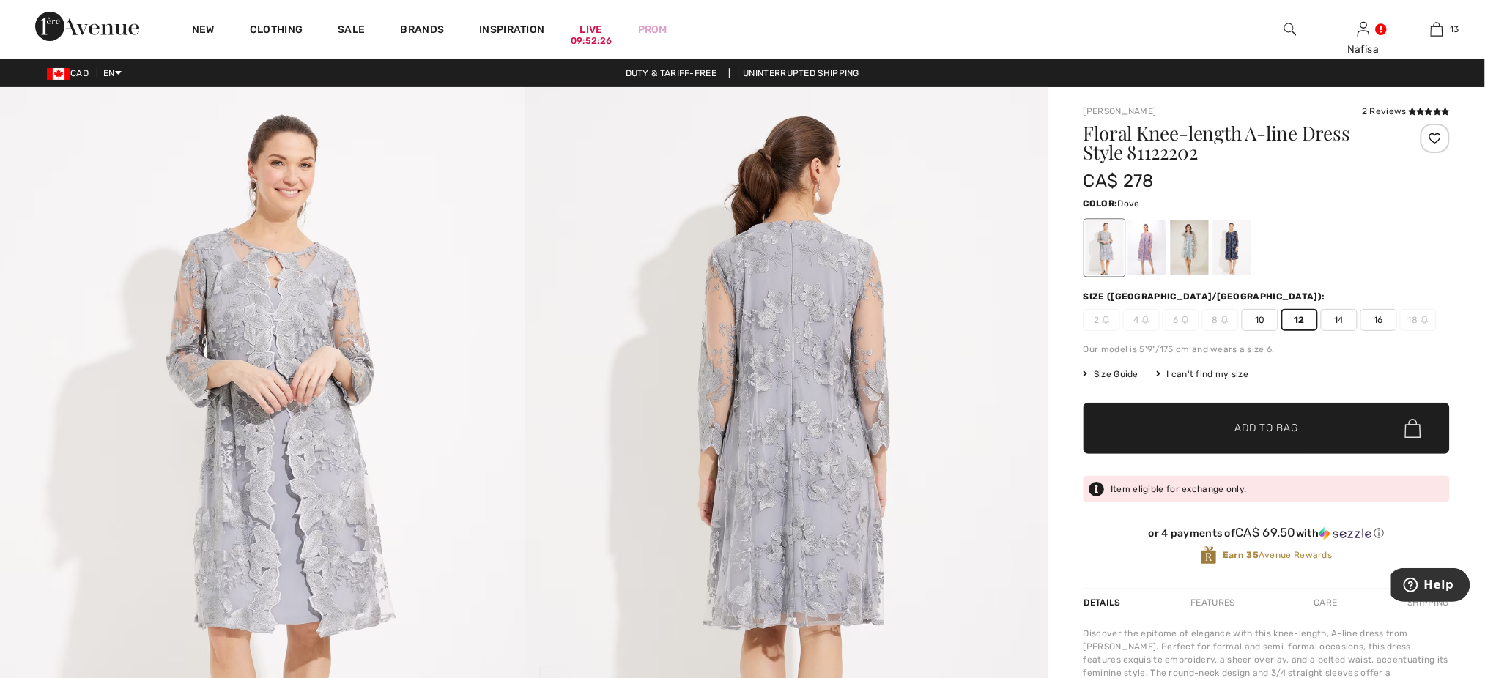
click at [1299, 314] on span "12" at bounding box center [1299, 320] width 37 height 22
click at [1252, 431] on span "Add to Bag" at bounding box center [1266, 428] width 63 height 15
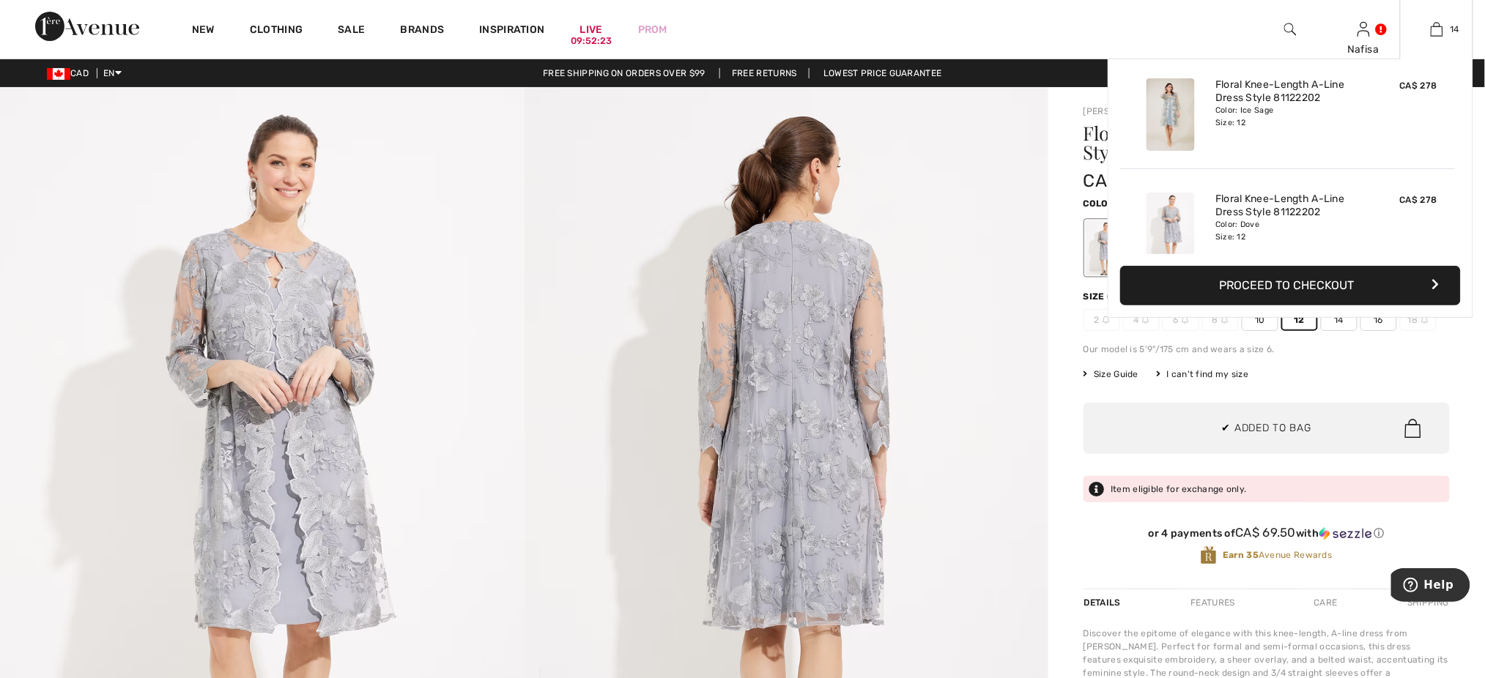
scroll to position [1417, 0]
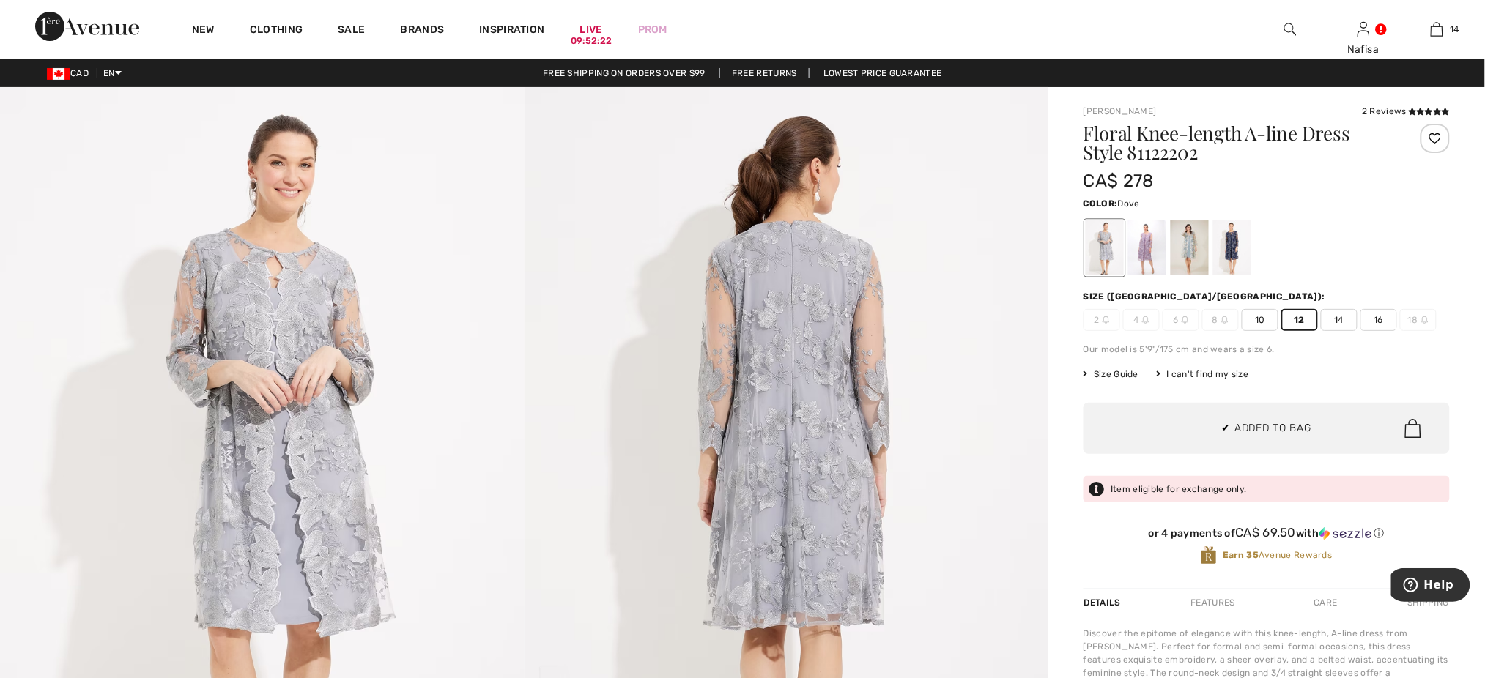
click at [1186, 242] on div at bounding box center [1190, 247] width 38 height 55
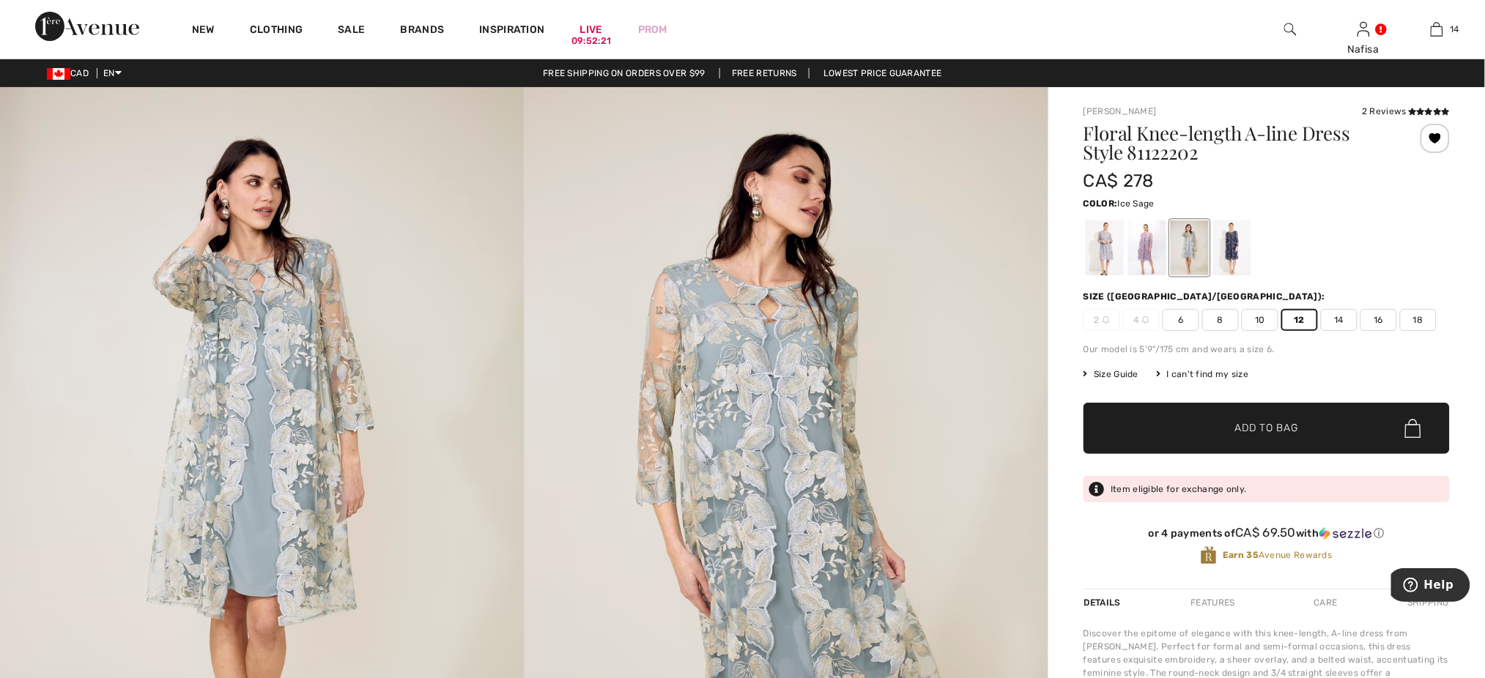
scroll to position [18, 0]
click at [1291, 428] on span "Add to Bag" at bounding box center [1266, 428] width 63 height 15
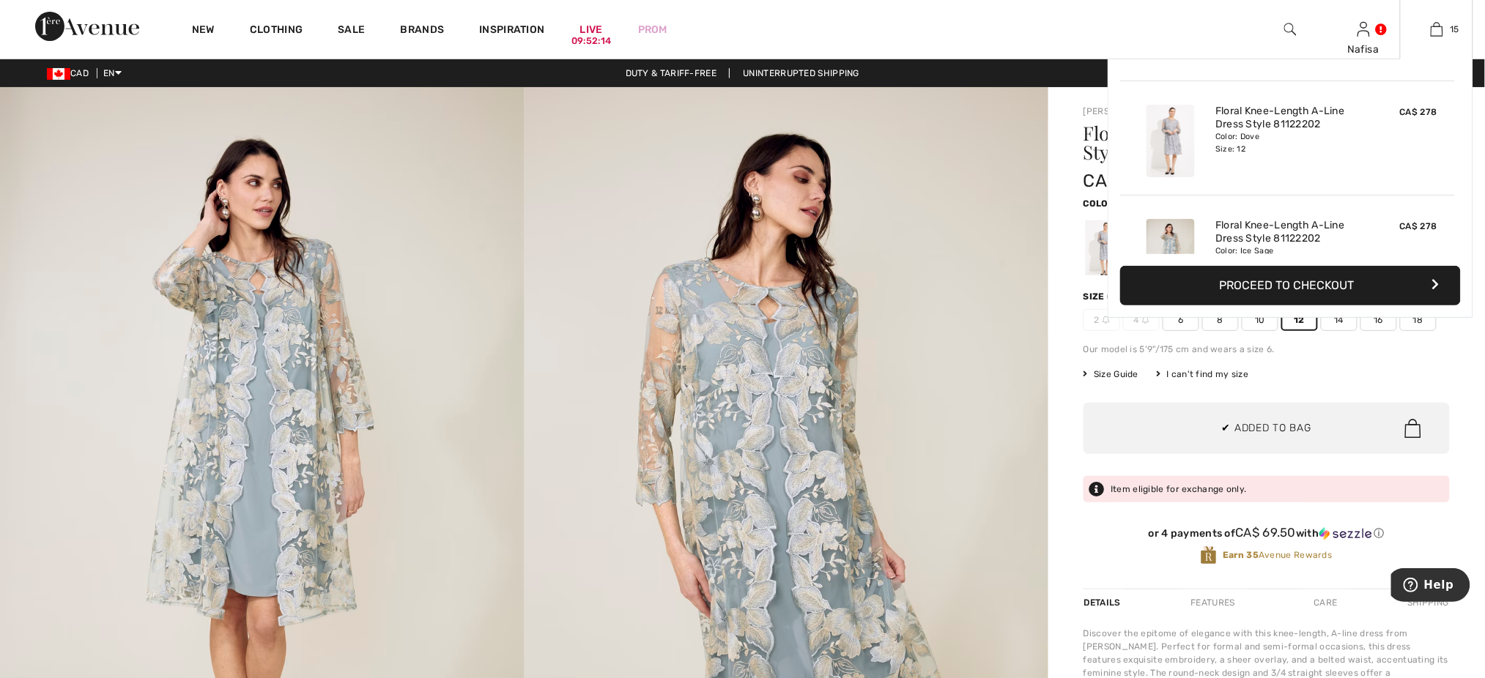
scroll to position [1532, 0]
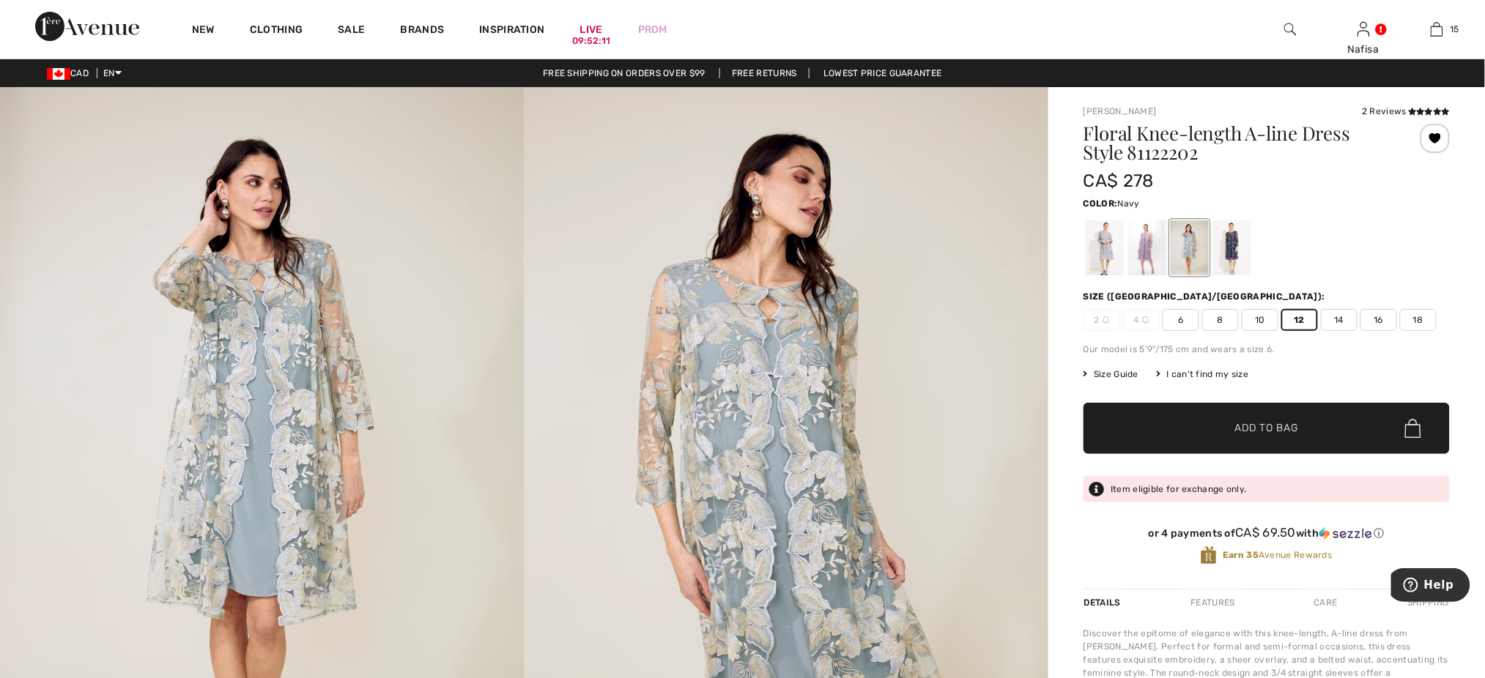
click at [1225, 262] on div at bounding box center [1232, 247] width 38 height 55
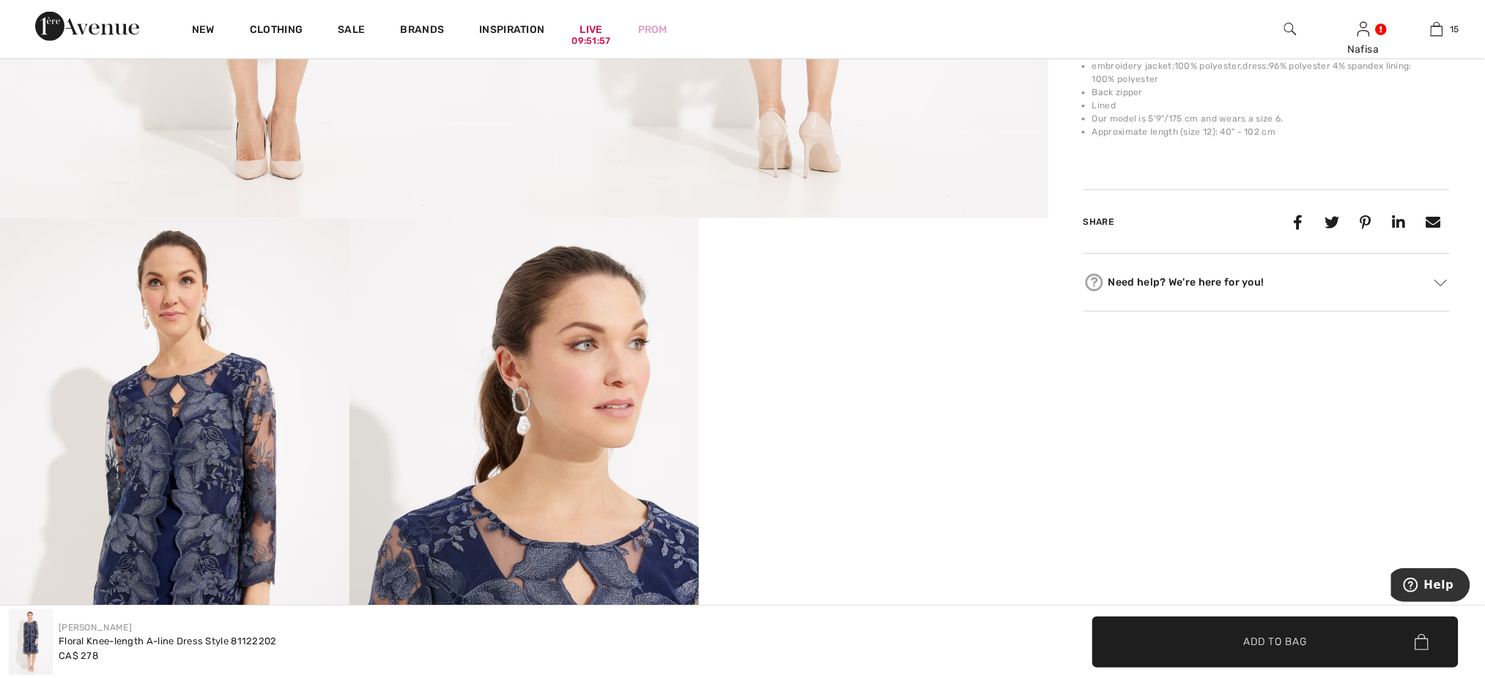
scroll to position [859, 0]
